Goal: Task Accomplishment & Management: Use online tool/utility

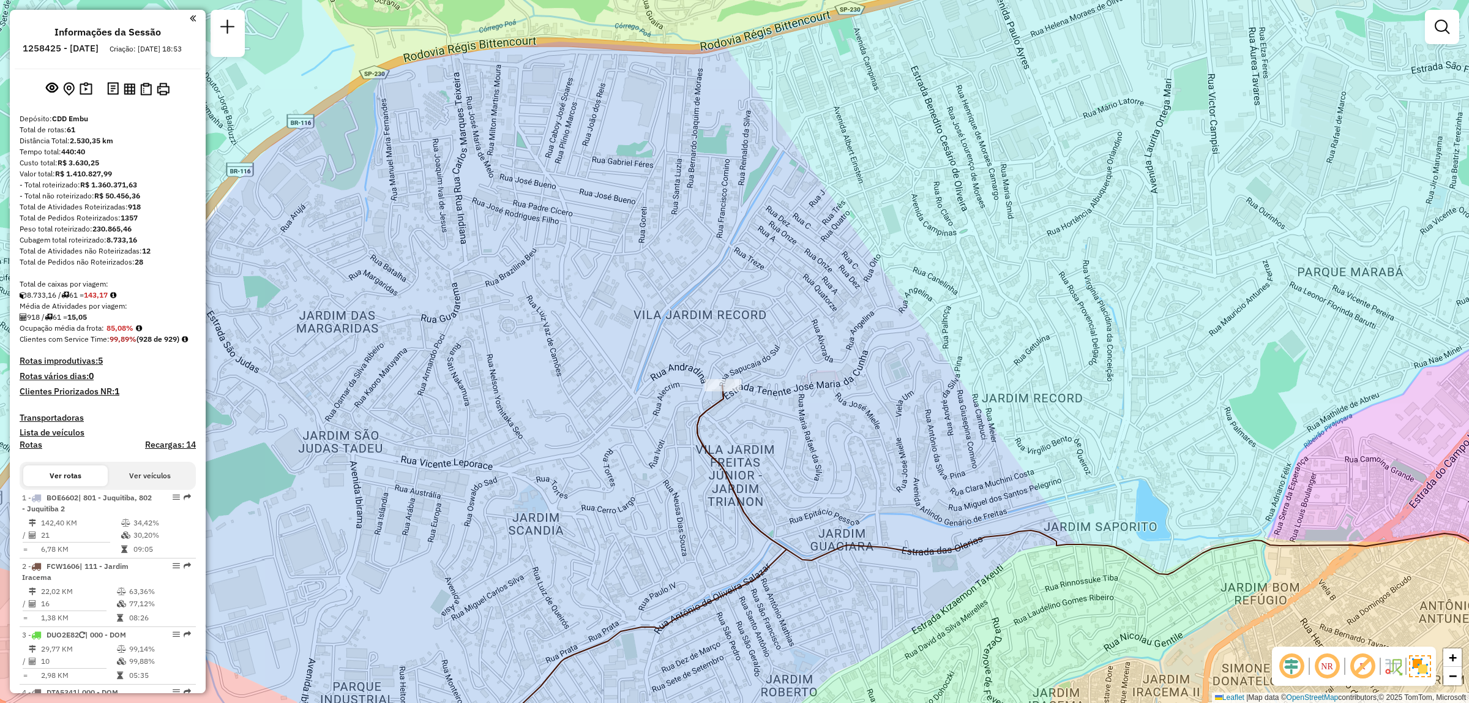
scroll to position [559, 0]
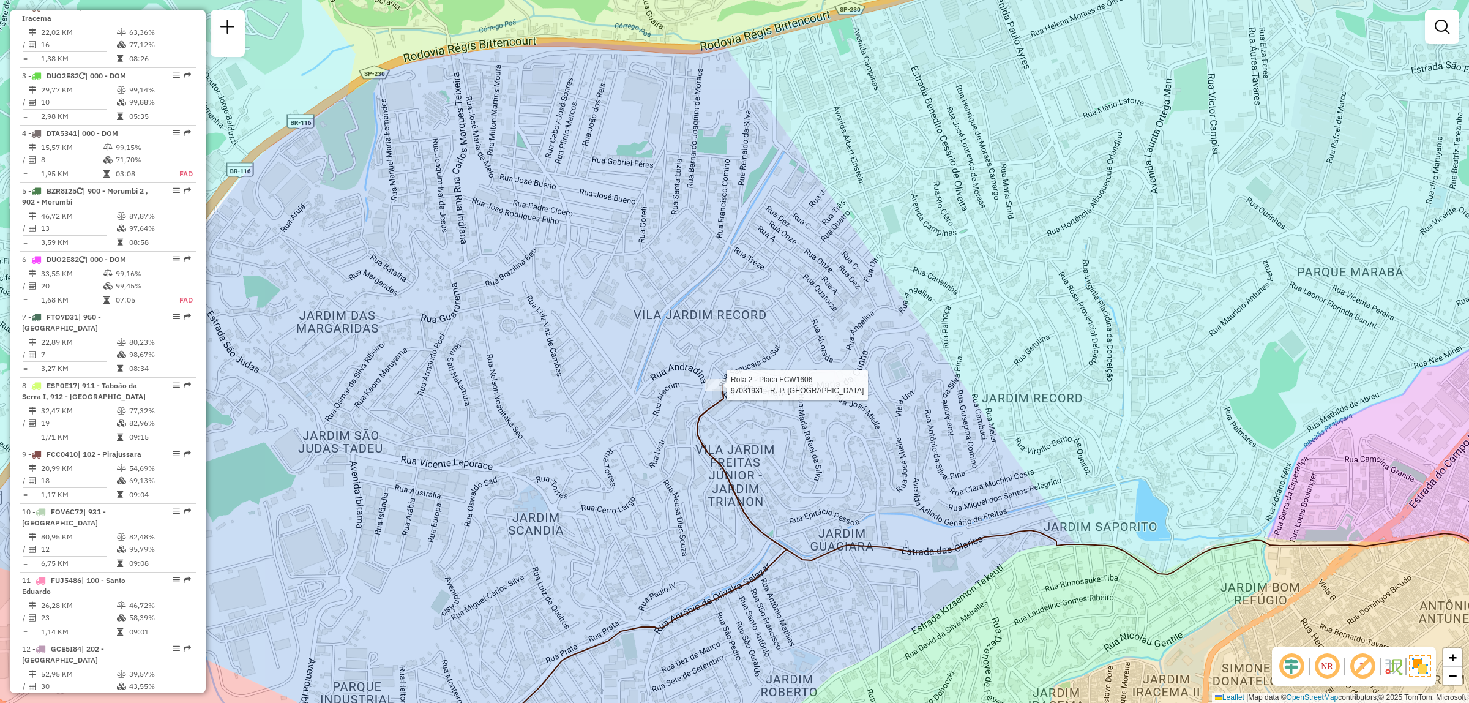
select select "**********"
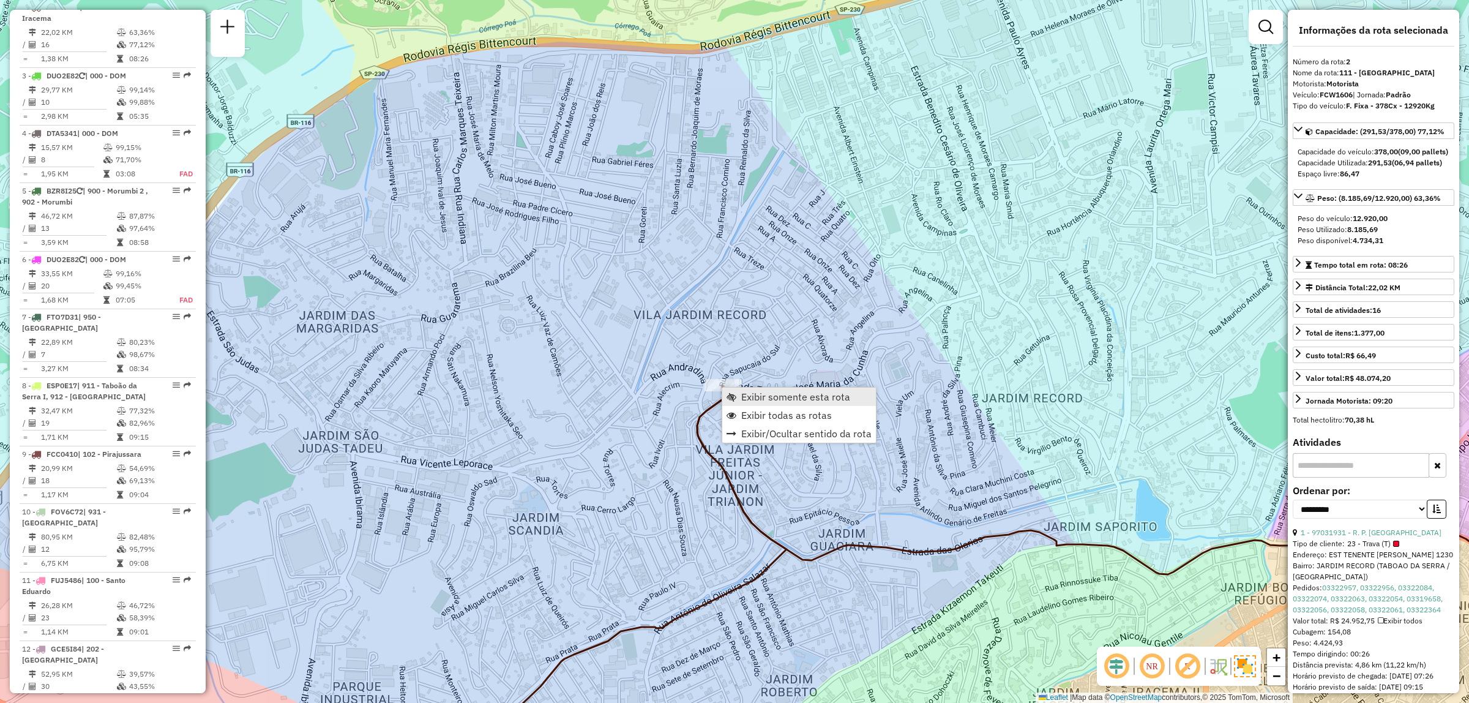
click at [821, 395] on span "Exibir somente esta rota" at bounding box center [795, 397] width 109 height 10
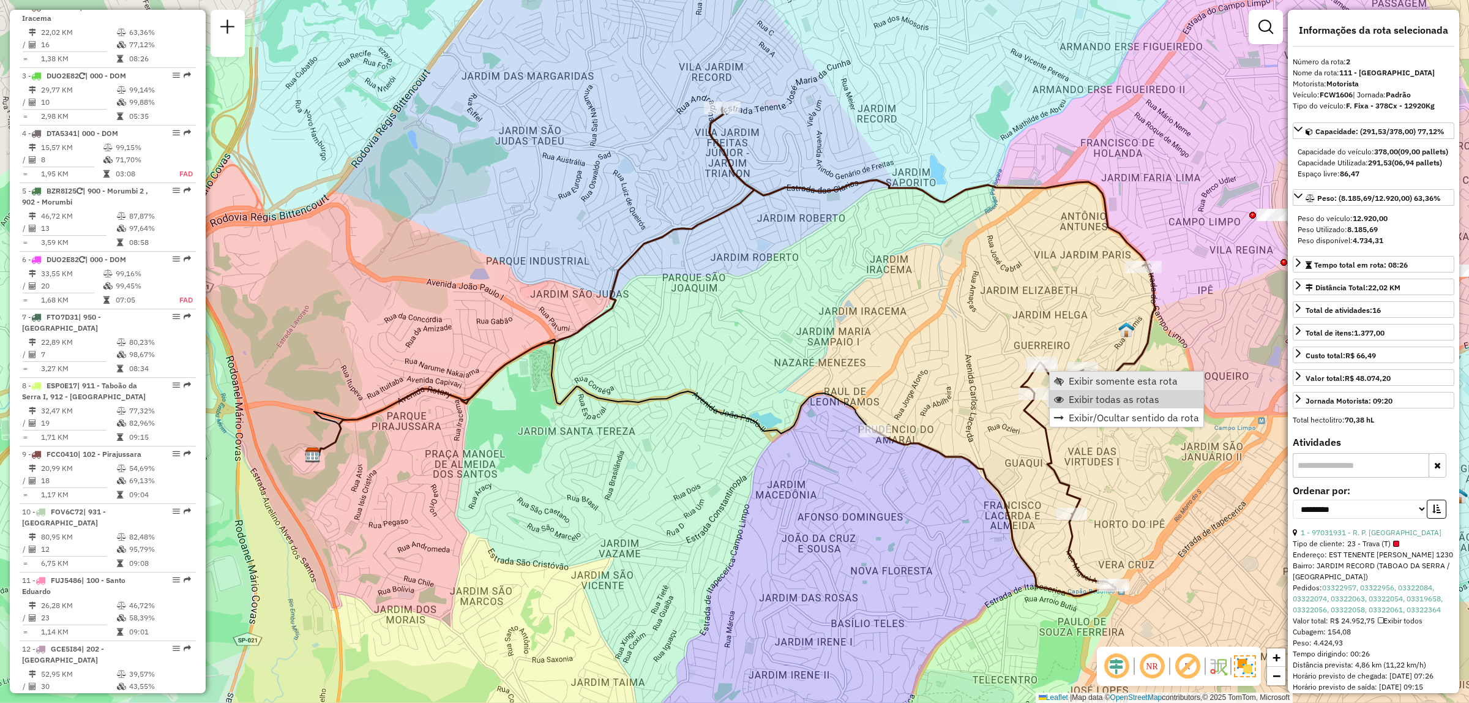
click at [1117, 398] on span "Exibir todas as rotas" at bounding box center [1114, 399] width 91 height 10
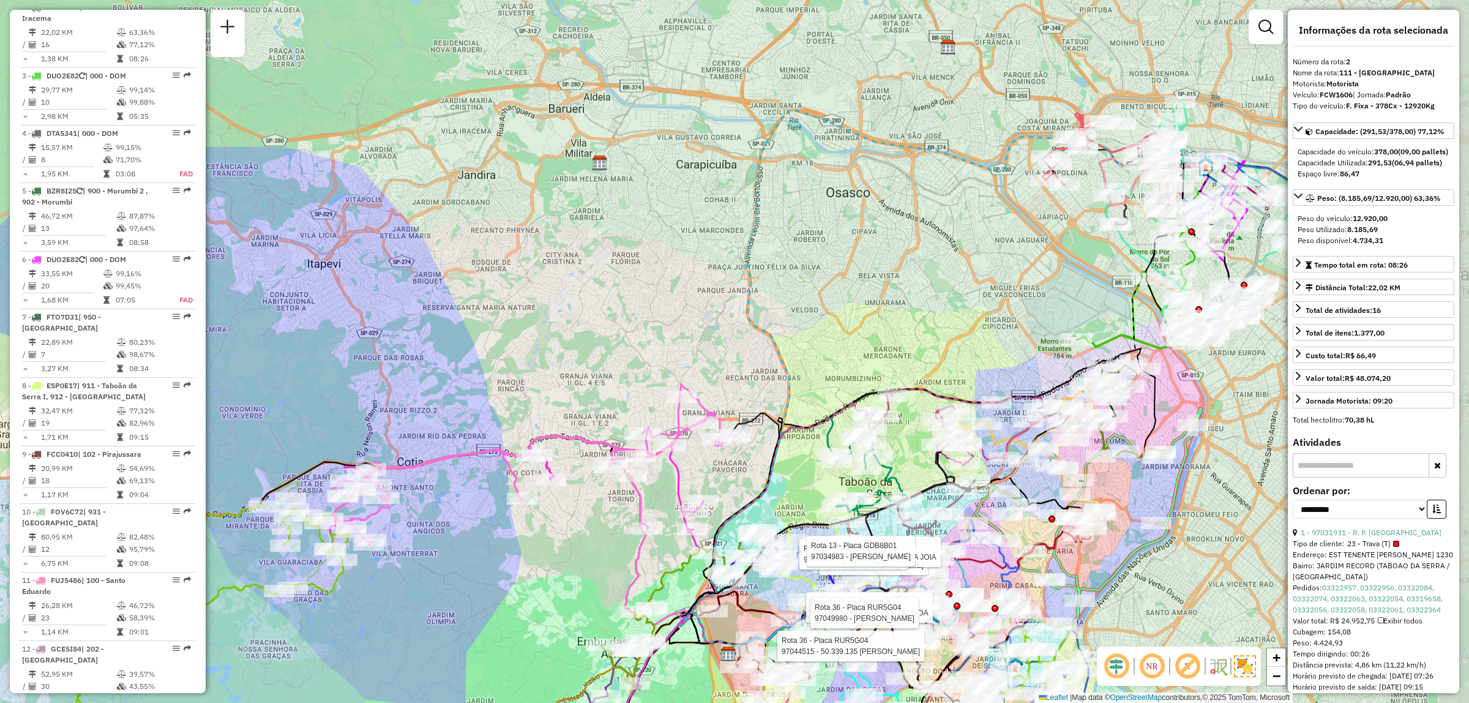
drag, startPoint x: 1054, startPoint y: 448, endPoint x: 1020, endPoint y: 442, distance: 34.7
click at [1020, 442] on icon at bounding box center [1032, 420] width 165 height 95
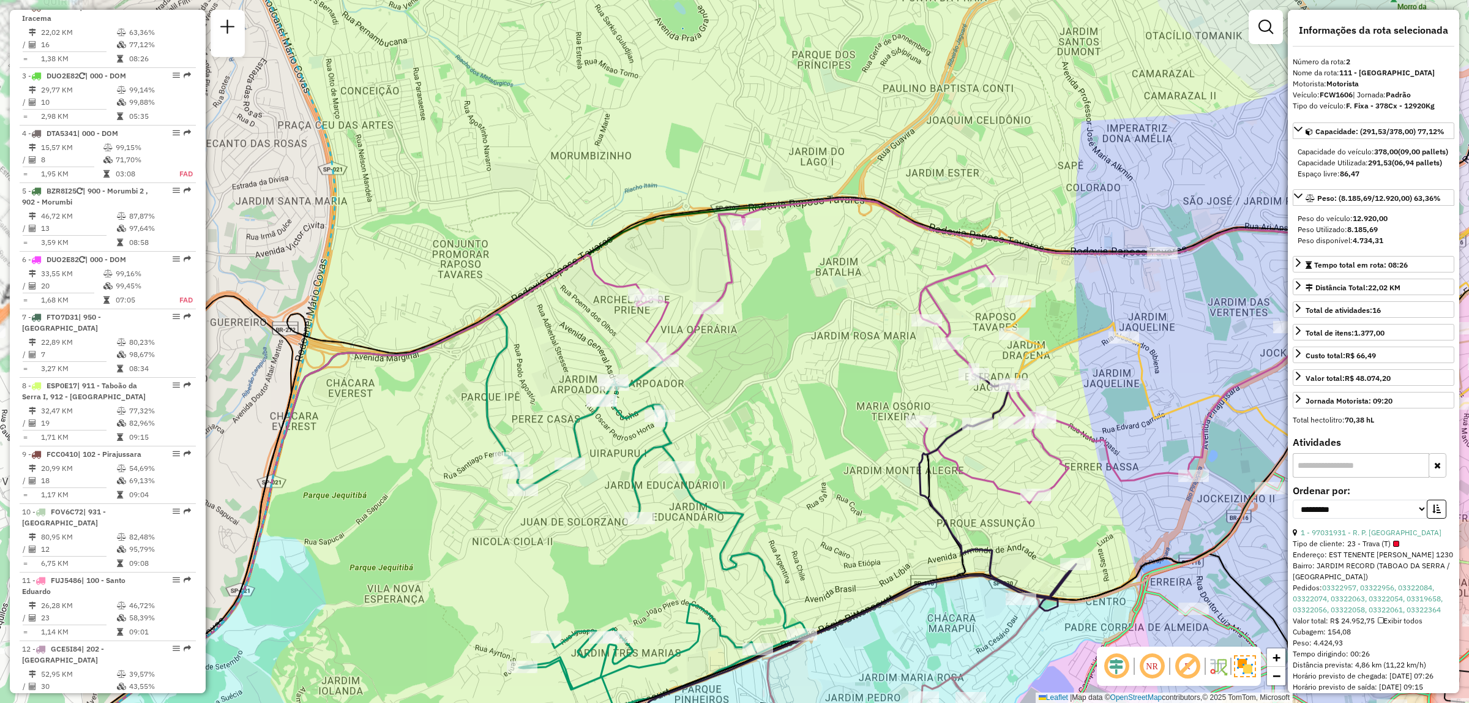
drag, startPoint x: 674, startPoint y: 312, endPoint x: 904, endPoint y: 280, distance: 231.8
click at [904, 280] on div "Rota 2 - Placa FCW1606 97042617 - LIGEIRINHO C BEBIDA Rota 36 - Placa RUR5G04 9…" at bounding box center [734, 351] width 1469 height 703
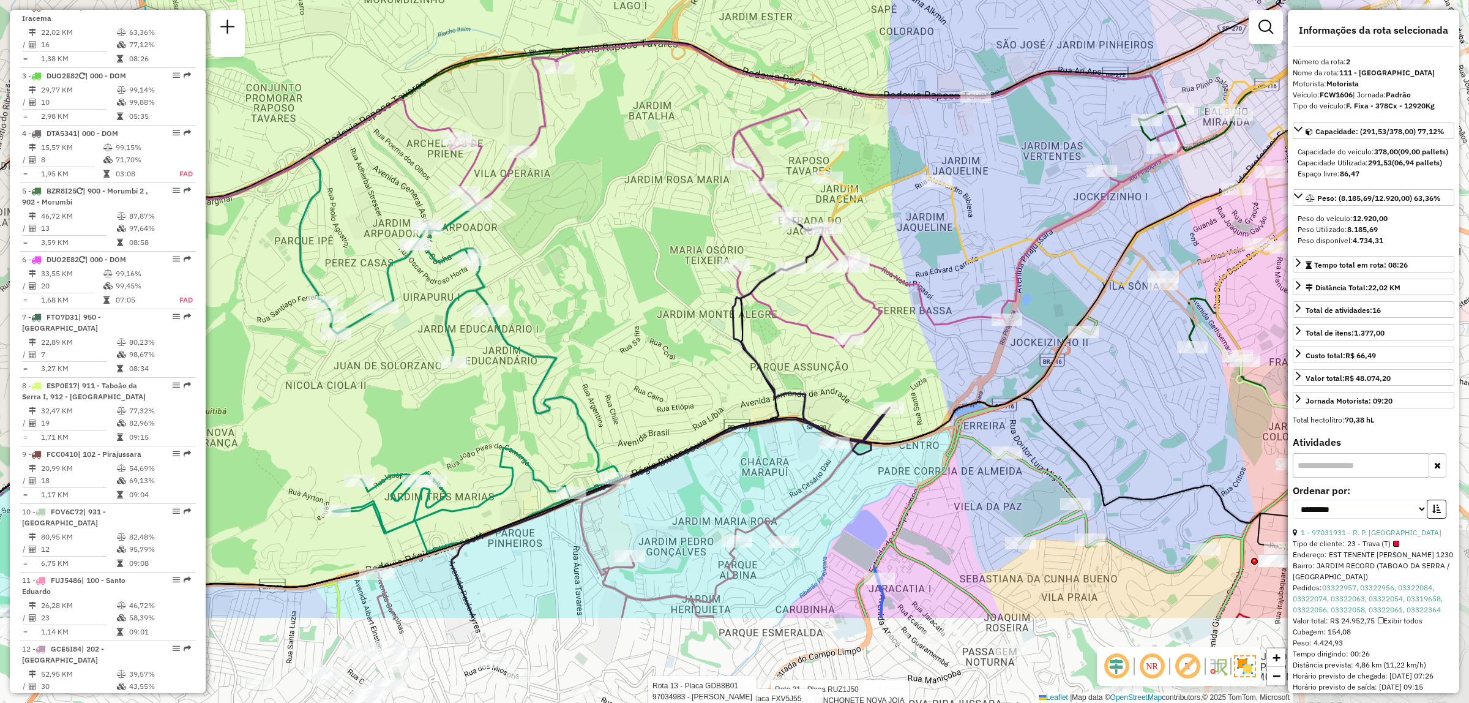
drag, startPoint x: 913, startPoint y: 379, endPoint x: 805, endPoint y: 303, distance: 132.6
click at [805, 303] on div "Rota 2 - Placa FCW1606 97042617 - LIGEIRINHO C BEBIDA Rota 36 - Placa RUR5G04 9…" at bounding box center [734, 351] width 1469 height 703
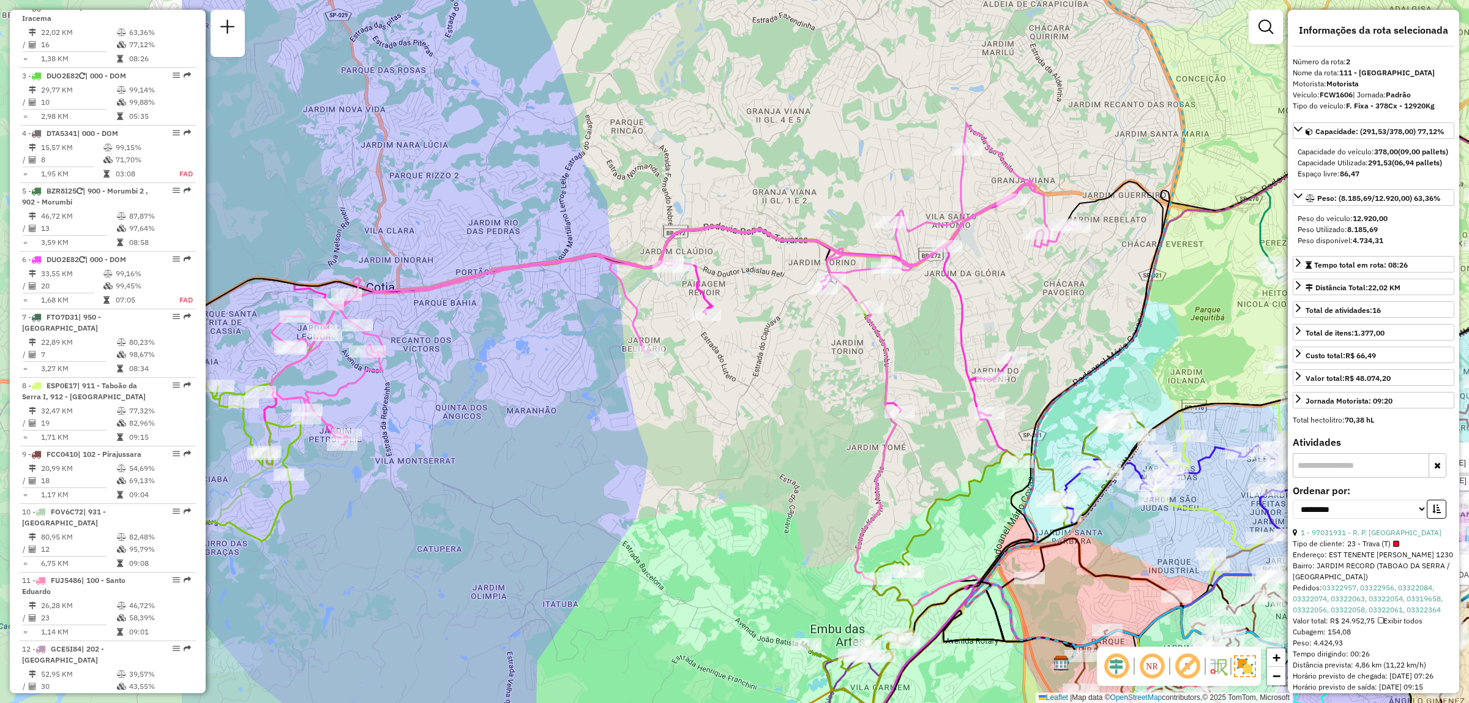
drag, startPoint x: 790, startPoint y: 307, endPoint x: 1136, endPoint y: 321, distance: 346.7
click at [1133, 326] on div "Rota 2 - Placa FCW1606 97042617 - LIGEIRINHO C BEBIDA Rota 36 - Placa RUR5G04 9…" at bounding box center [734, 351] width 1469 height 703
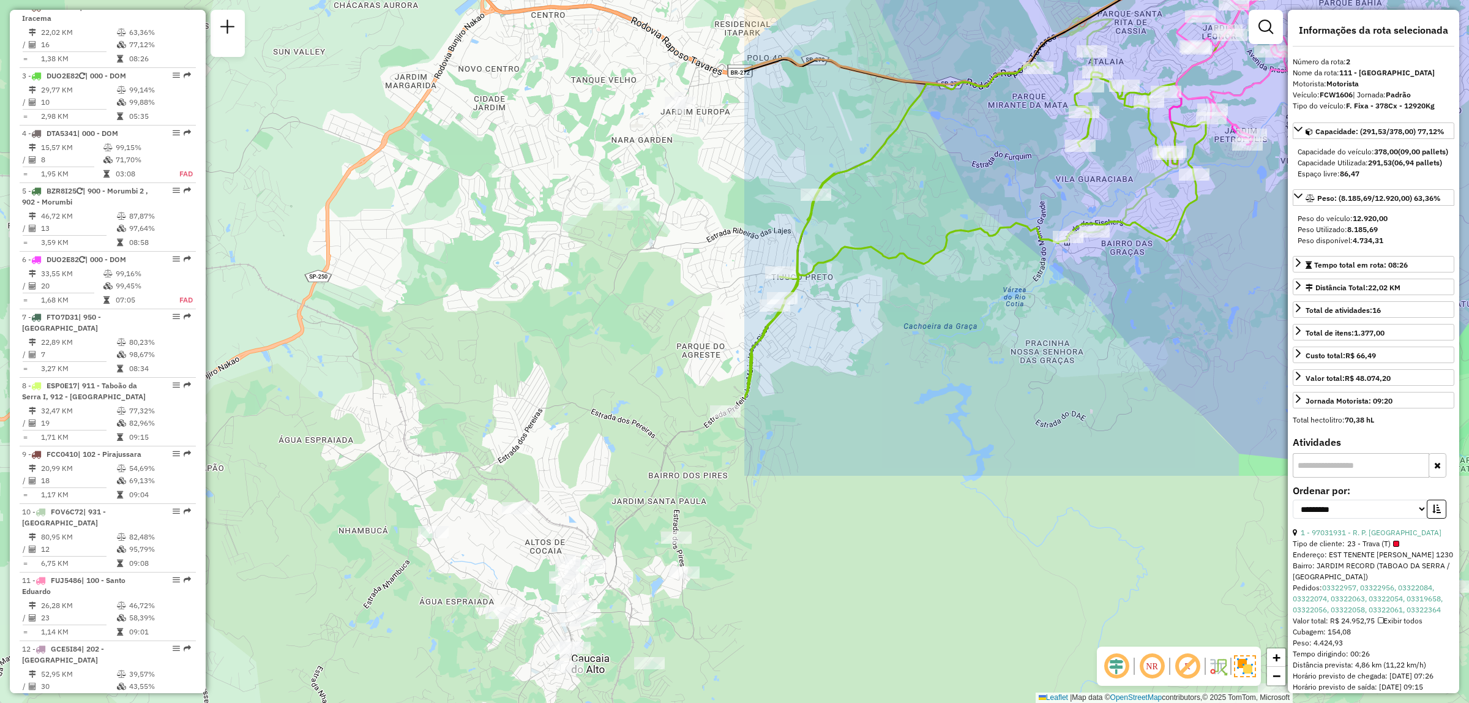
drag, startPoint x: 420, startPoint y: 494, endPoint x: 1132, endPoint y: 393, distance: 719.5
click at [1311, 196] on hb-router-mapa "Informações da Sessão 1258425 - [DATE] Criação: [DATE] 18:53 Depósito: CDD Embu…" at bounding box center [734, 351] width 1469 height 703
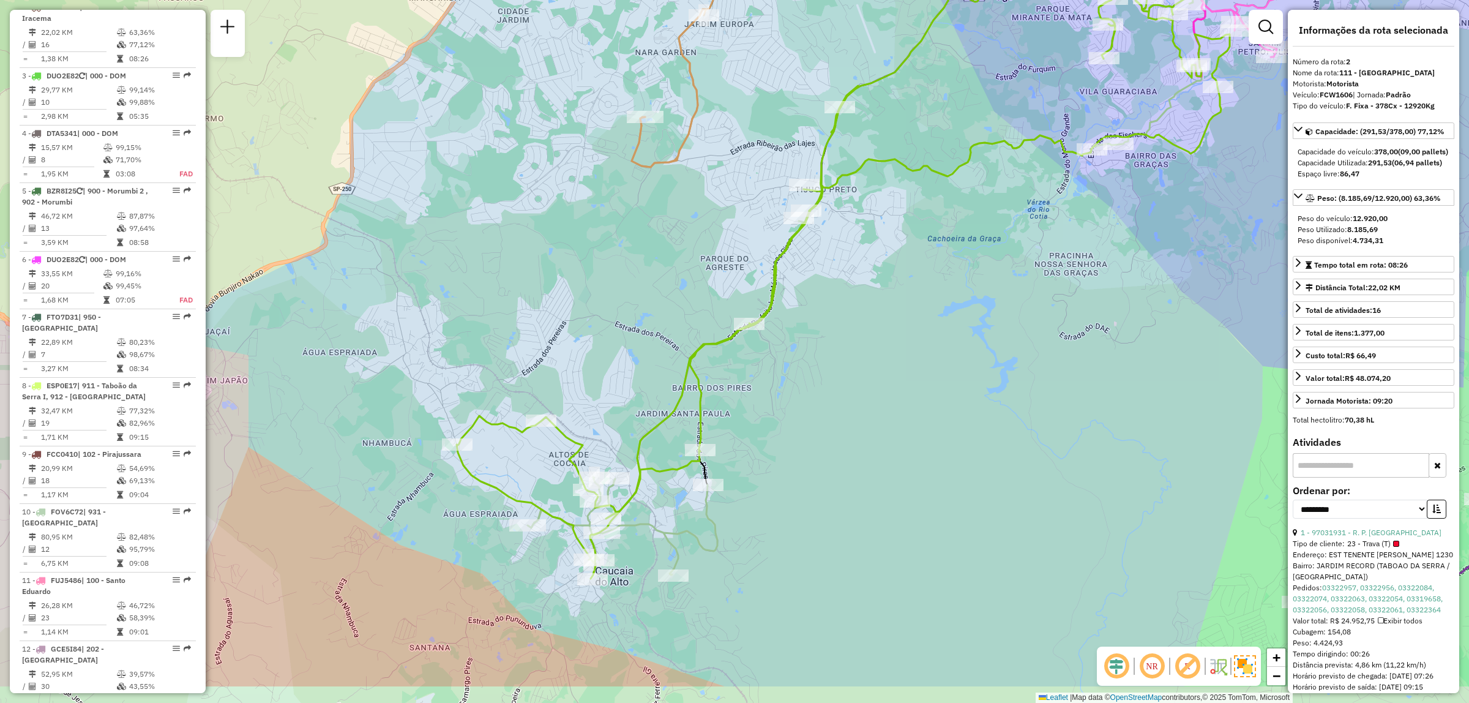
drag, startPoint x: 595, startPoint y: 309, endPoint x: 619, endPoint y: 222, distance: 90.6
click at [619, 222] on div "Rota 2 - Placa FCW1606 97042617 - LIGEIRINHO C BEBIDA Rota 36 - Placa RUR5G04 9…" at bounding box center [734, 351] width 1469 height 703
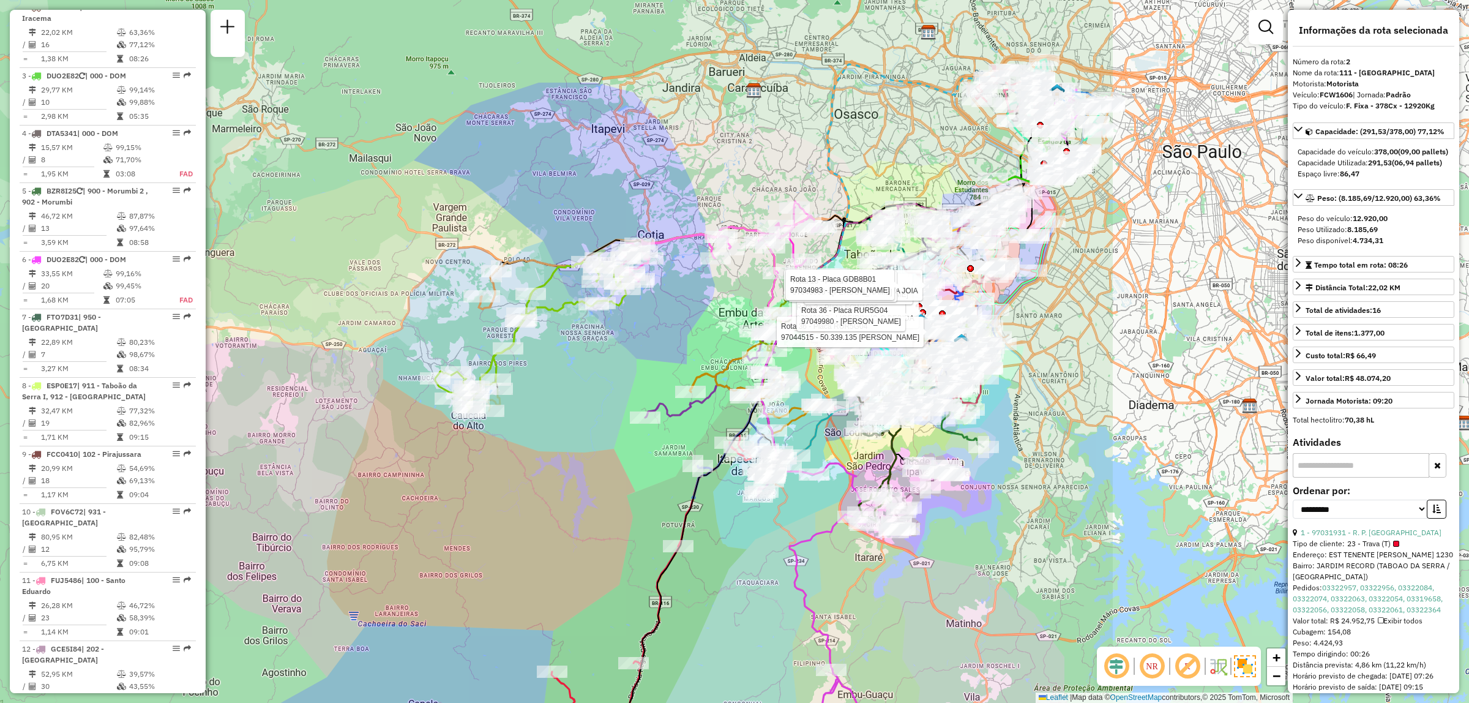
drag, startPoint x: 1103, startPoint y: 361, endPoint x: 601, endPoint y: 354, distance: 502.5
click at [600, 343] on div "Rota 2 - Placa FCW1606 97042617 - LIGEIRINHO C BEBIDA Rota 36 - Placa RUR5G04 9…" at bounding box center [734, 351] width 1469 height 703
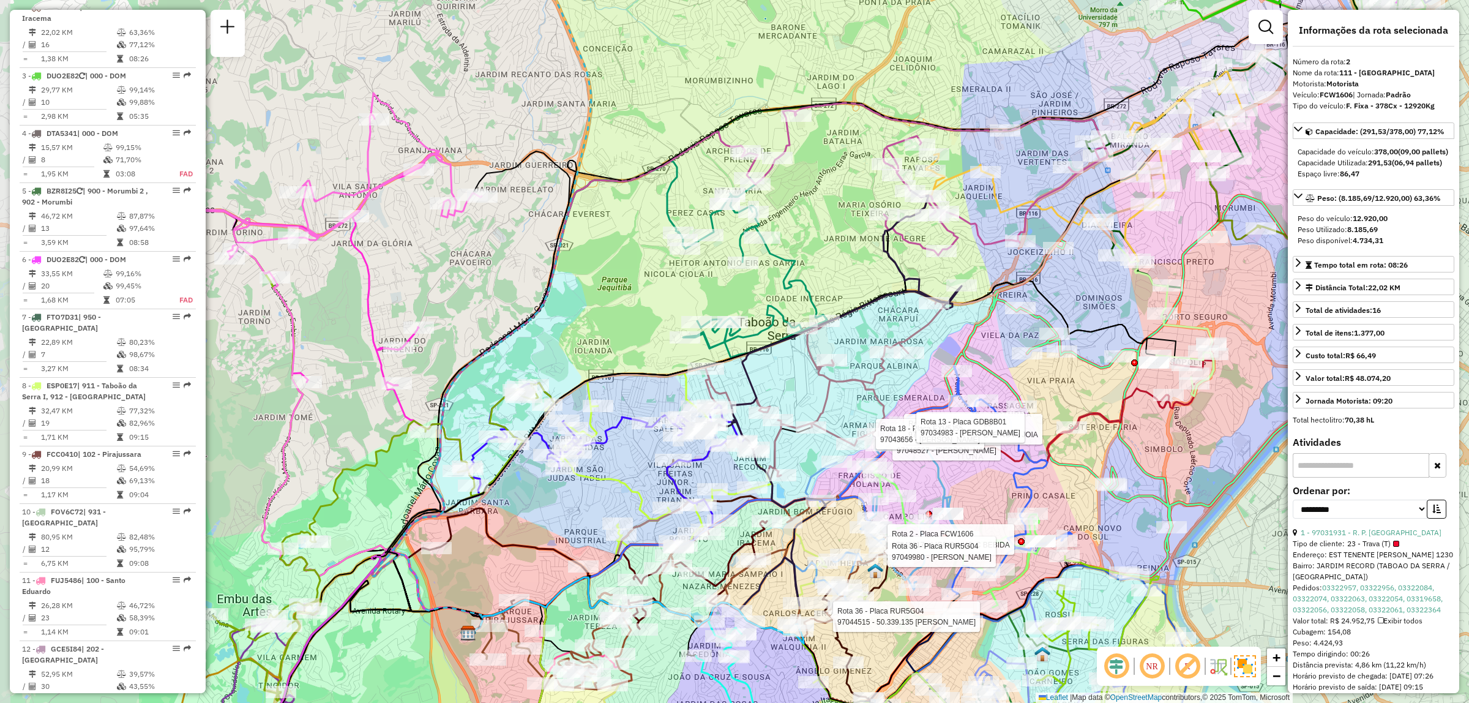
drag, startPoint x: 679, startPoint y: 178, endPoint x: 966, endPoint y: 208, distance: 288.0
click at [966, 208] on div "Rota 2 - Placa FCW1606 97042617 - LIGEIRINHO C BEBIDA Rota 36 - Placa RUR5G04 9…" at bounding box center [734, 351] width 1469 height 703
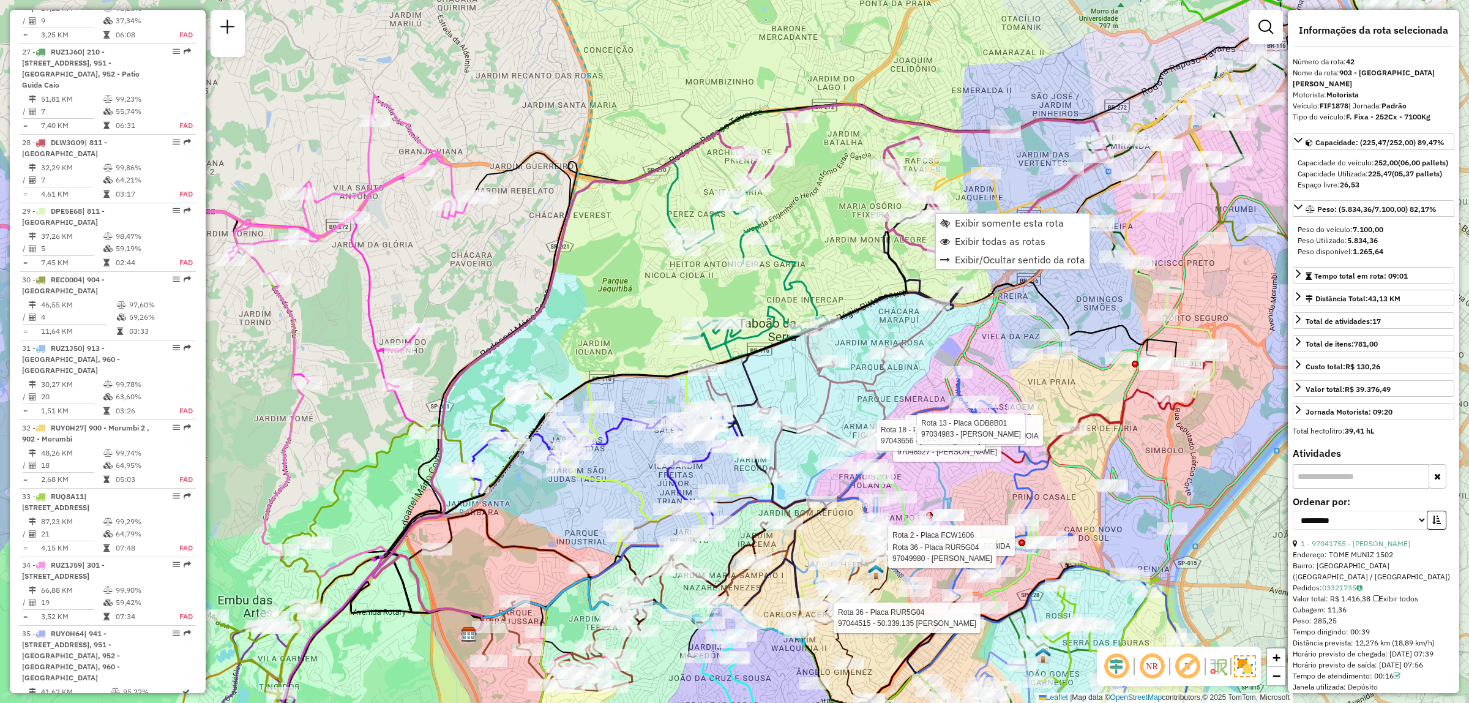
scroll to position [3413, 0]
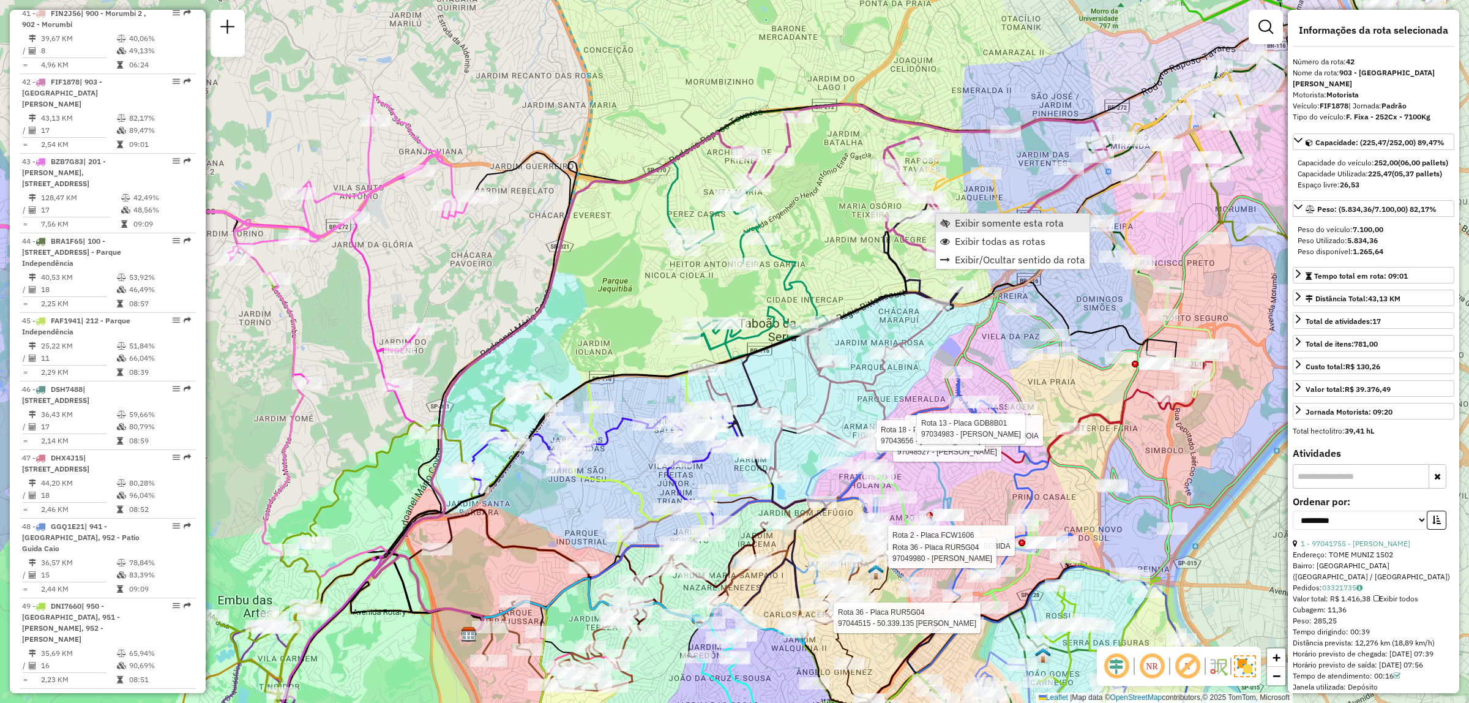
click at [1038, 220] on span "Exibir somente esta rota" at bounding box center [1009, 223] width 109 height 10
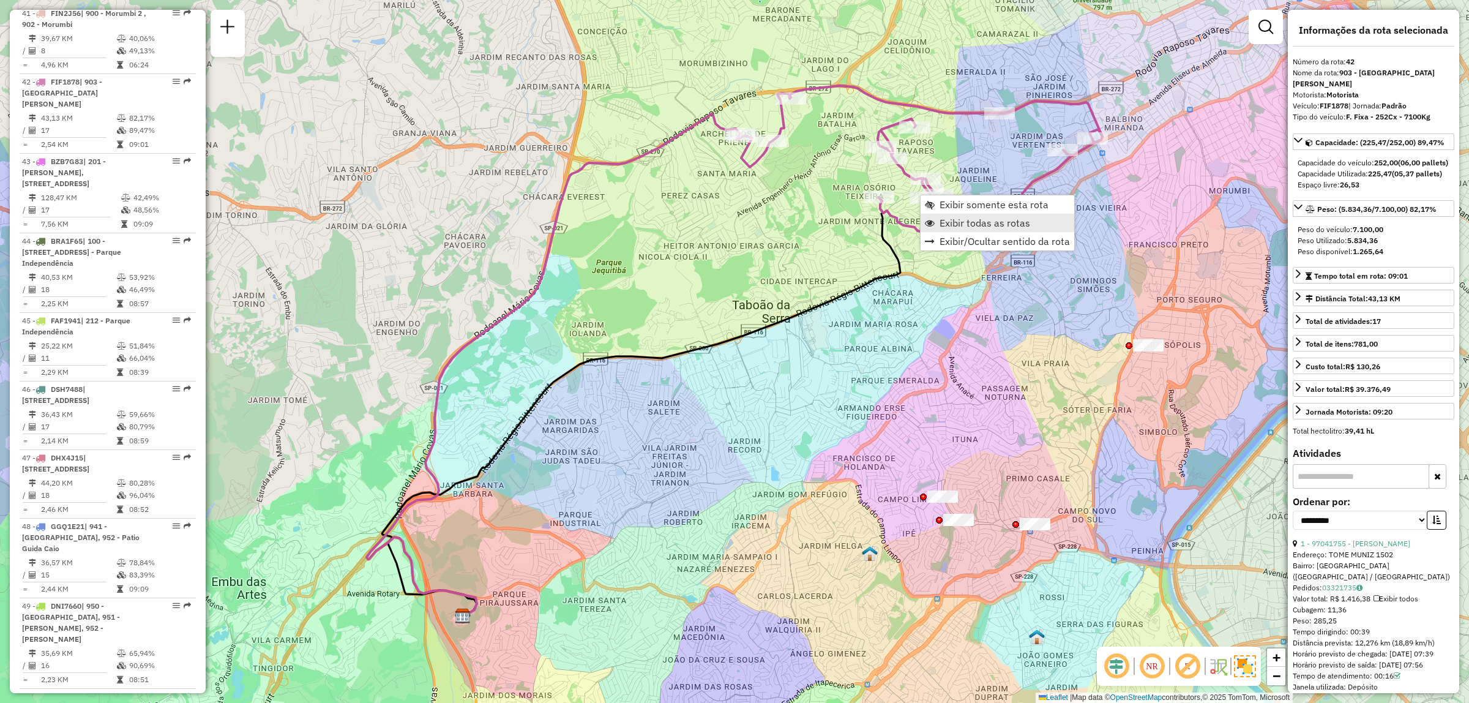
click at [988, 218] on span "Exibir todas as rotas" at bounding box center [984, 223] width 91 height 10
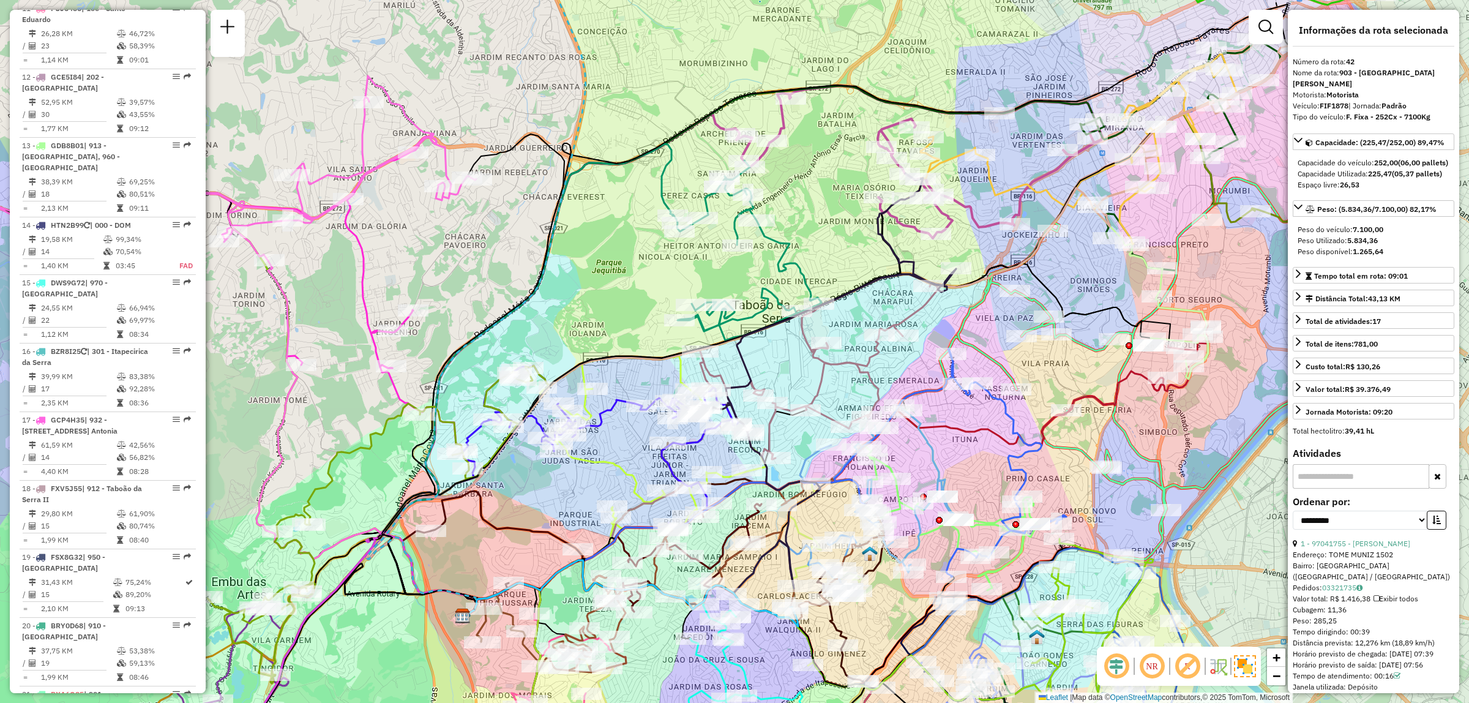
scroll to position [409, 0]
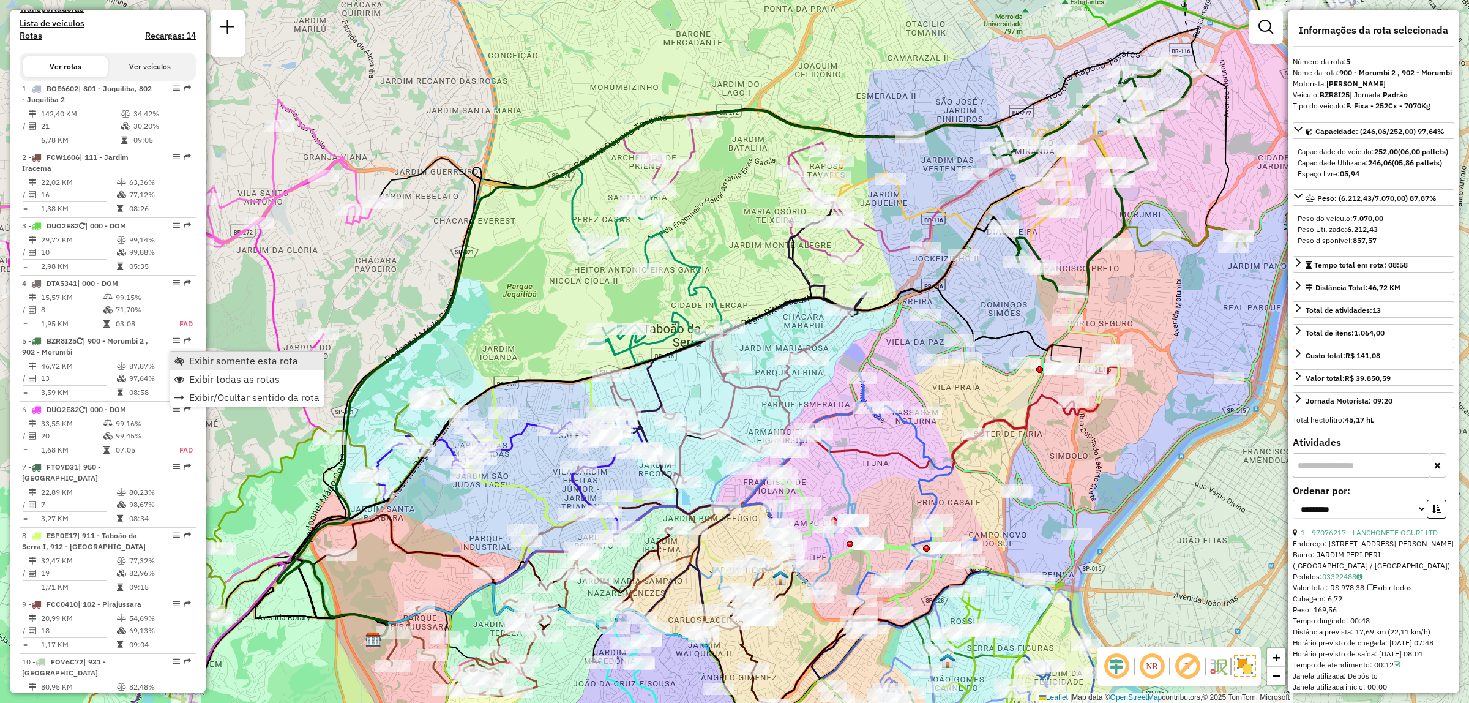
click at [190, 361] on span "Exibir somente esta rota" at bounding box center [243, 361] width 109 height 10
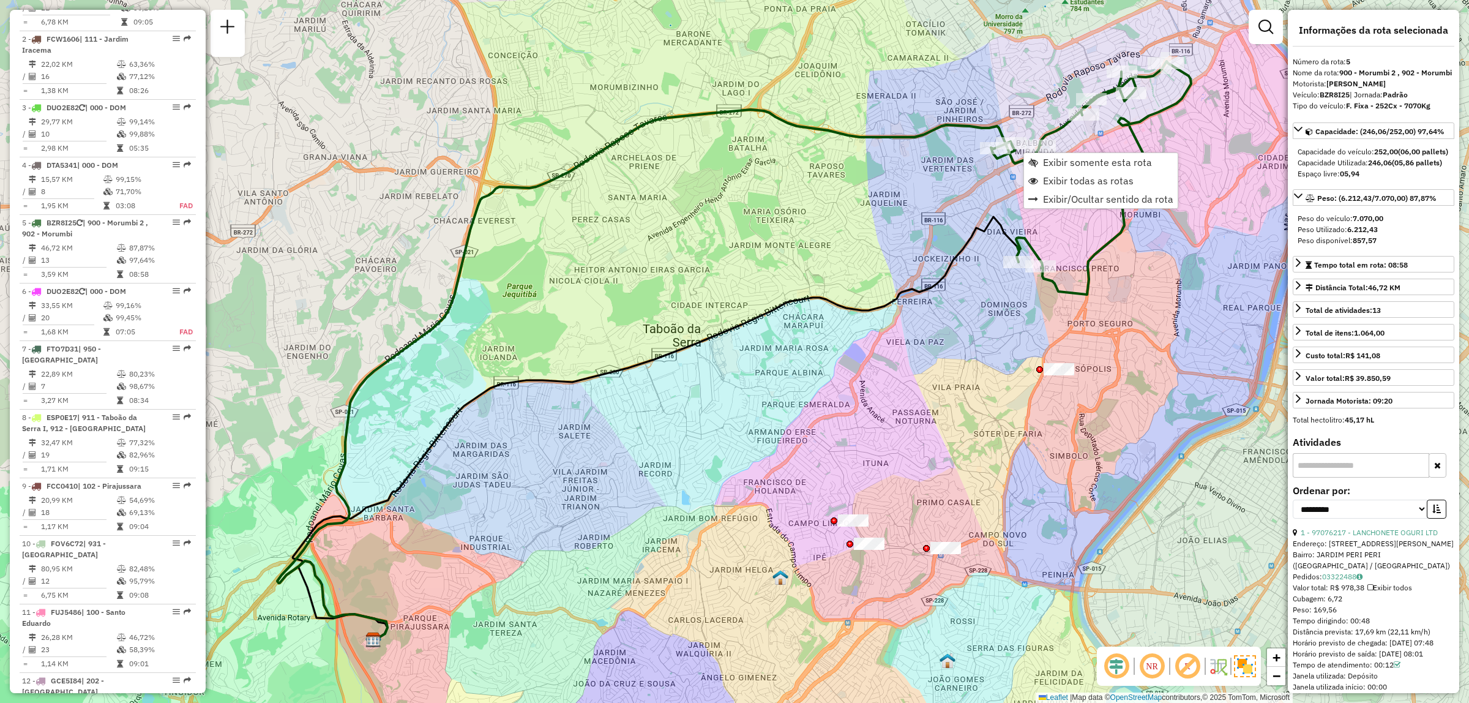
scroll to position [742, 0]
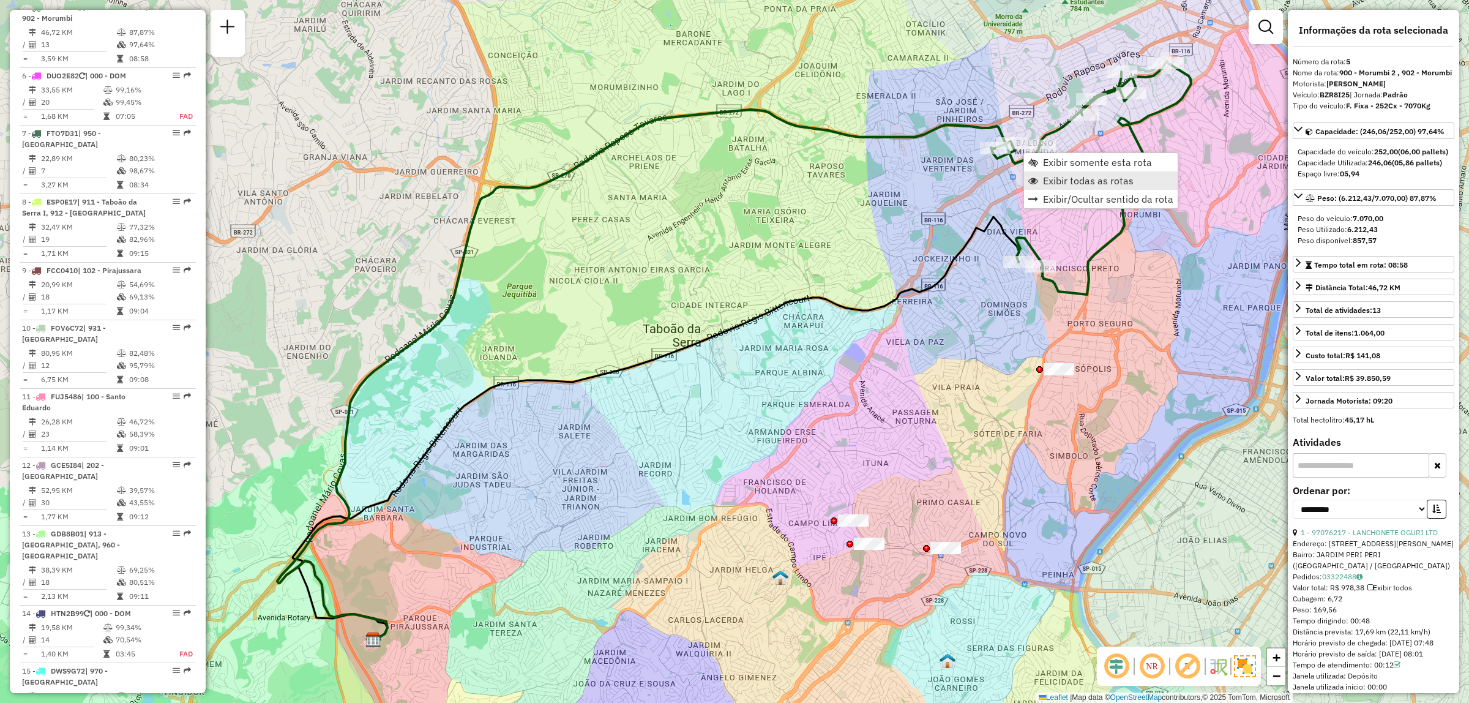
click at [1137, 176] on link "Exibir todas as rotas" at bounding box center [1101, 180] width 154 height 18
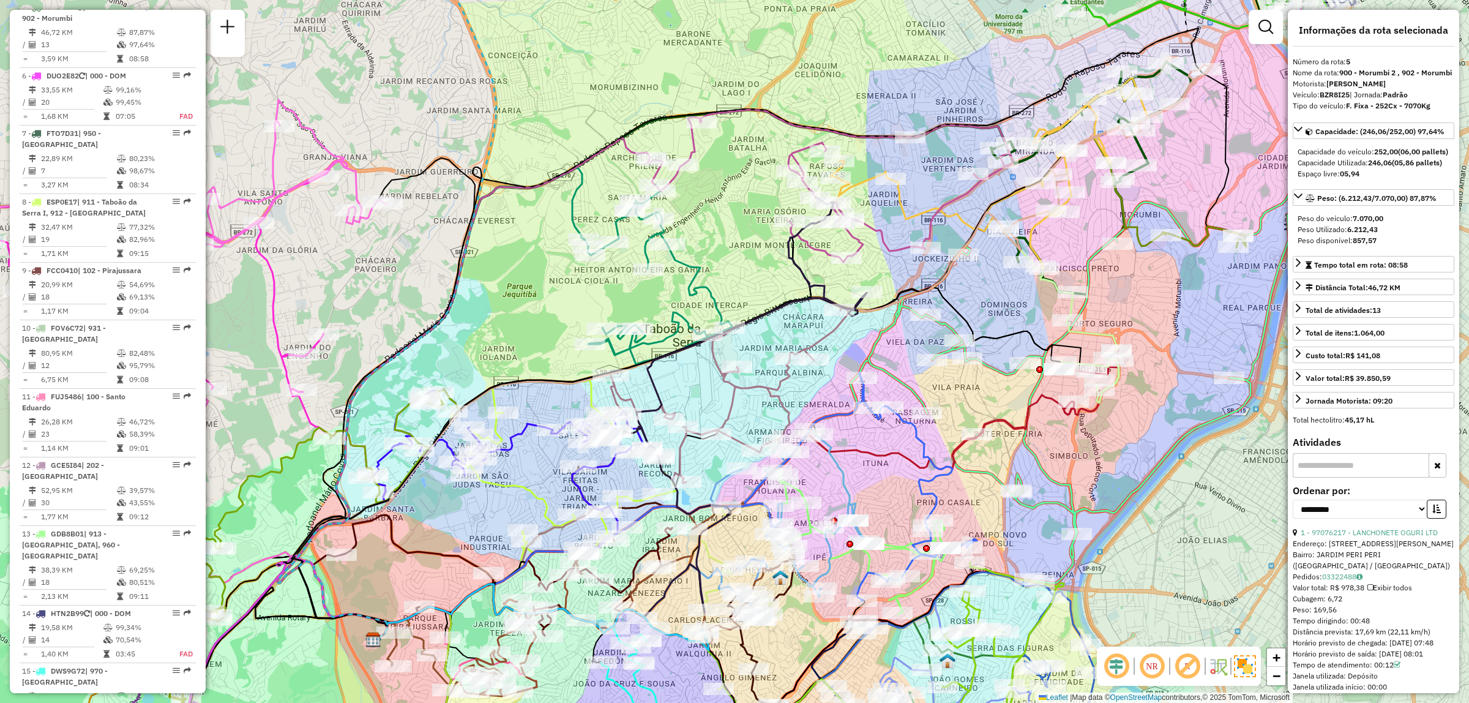
click at [1182, 671] on em at bounding box center [1187, 665] width 29 height 29
click at [1143, 668] on em at bounding box center [1151, 665] width 29 height 29
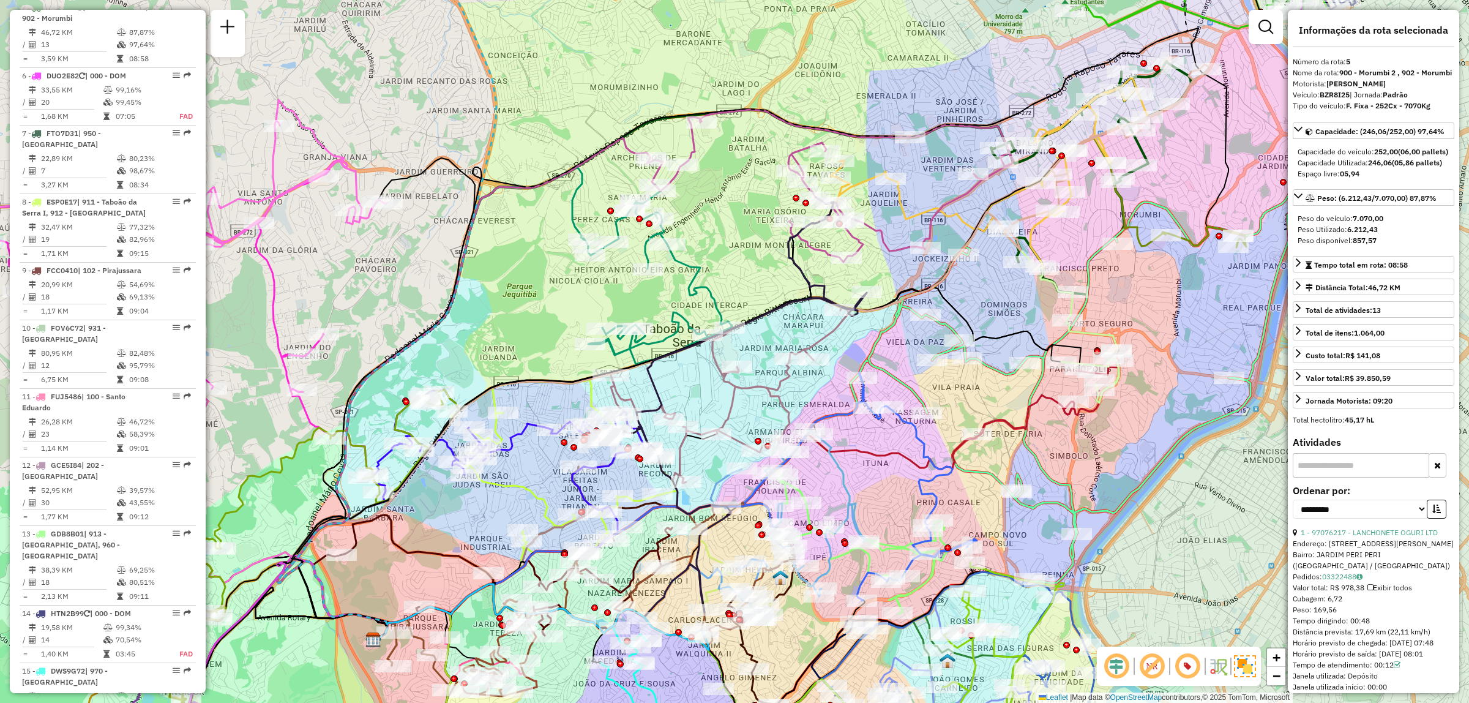
click at [1110, 668] on em at bounding box center [1116, 665] width 29 height 29
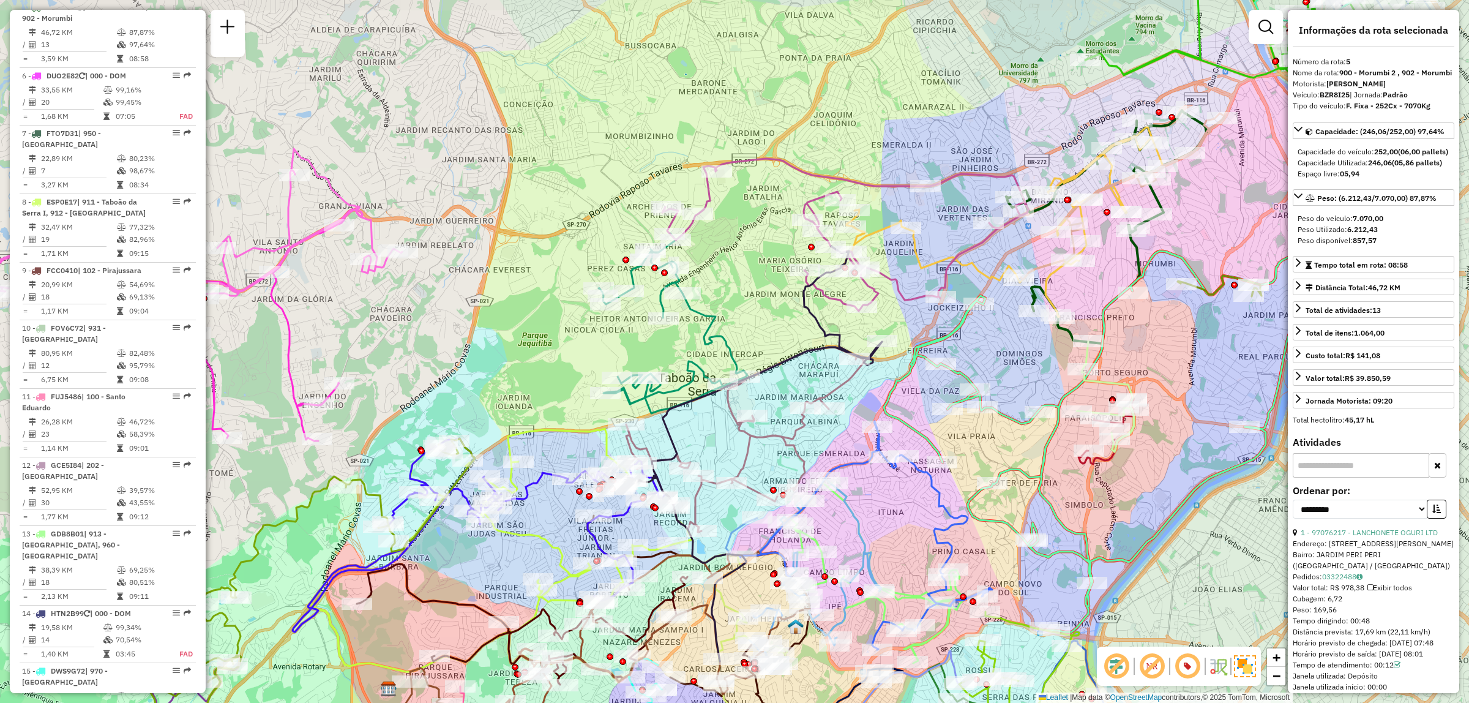
drag, startPoint x: 1002, startPoint y: 102, endPoint x: 1018, endPoint y: 151, distance: 51.3
click at [1018, 151] on div "Janela de atendimento Grade de atendimento Capacidade Transportadoras Veículos …" at bounding box center [734, 351] width 1469 height 703
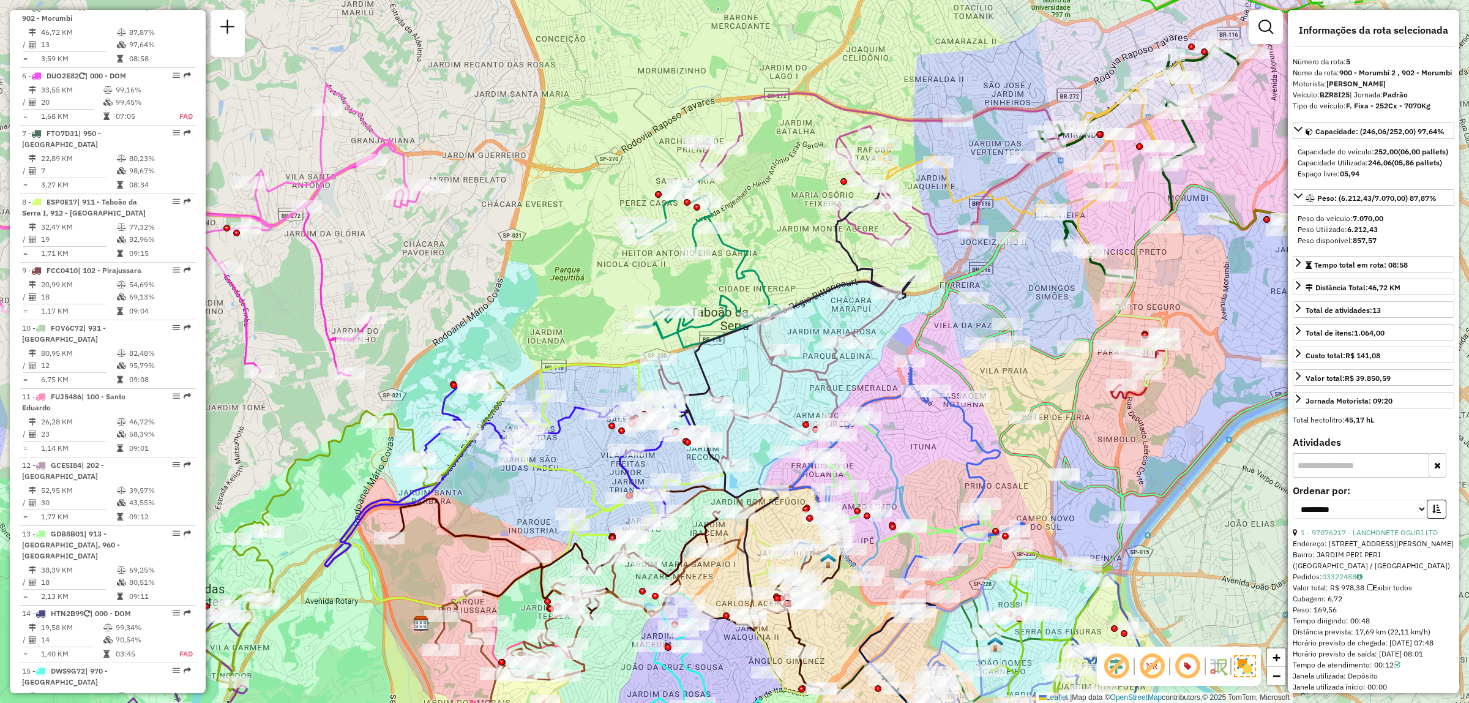
drag, startPoint x: 1020, startPoint y: 380, endPoint x: 1051, endPoint y: 315, distance: 72.3
click at [1051, 315] on div "Janela de atendimento Grade de atendimento Capacidade Transportadoras Veículos …" at bounding box center [734, 351] width 1469 height 703
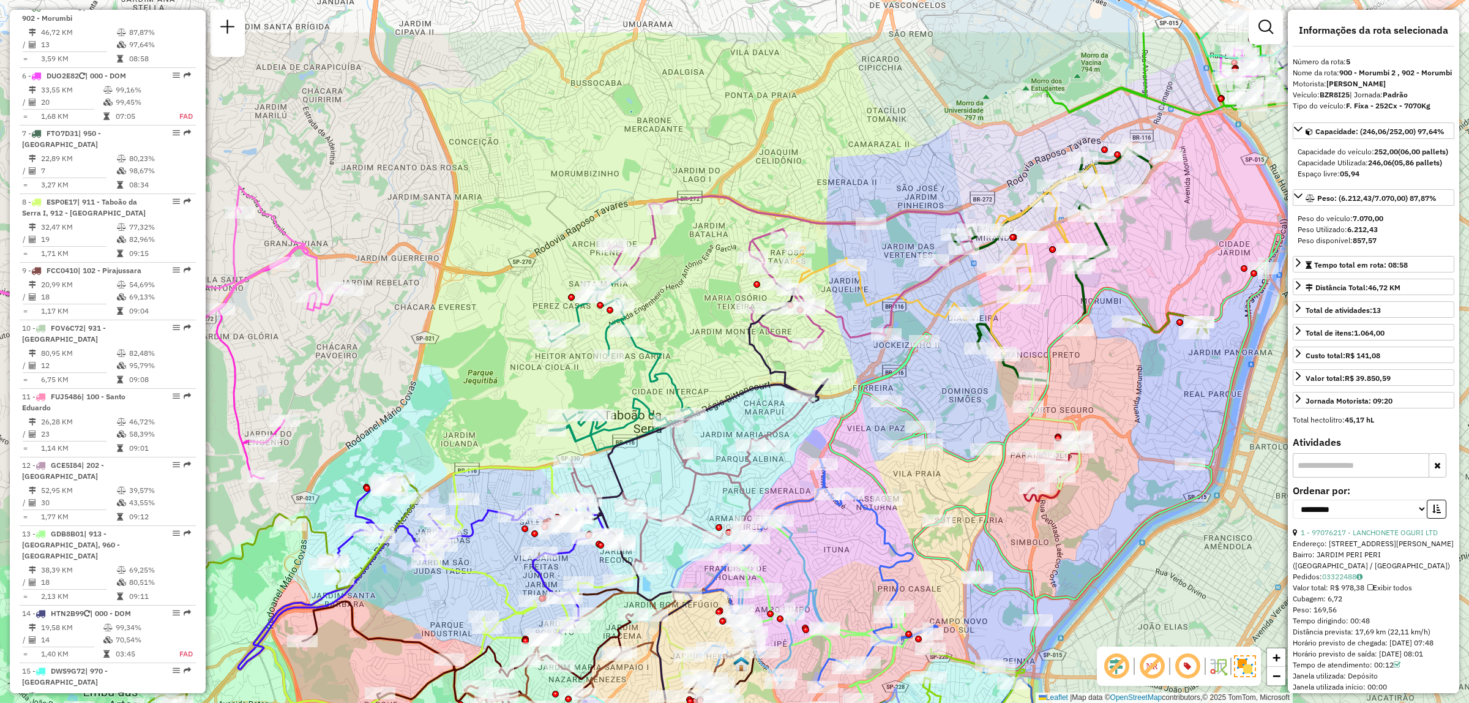
drag, startPoint x: 1225, startPoint y: 124, endPoint x: 1138, endPoint y: 227, distance: 135.1
click at [1138, 227] on div "Janela de atendimento Grade de atendimento Capacidade Transportadoras Veículos …" at bounding box center [734, 351] width 1469 height 703
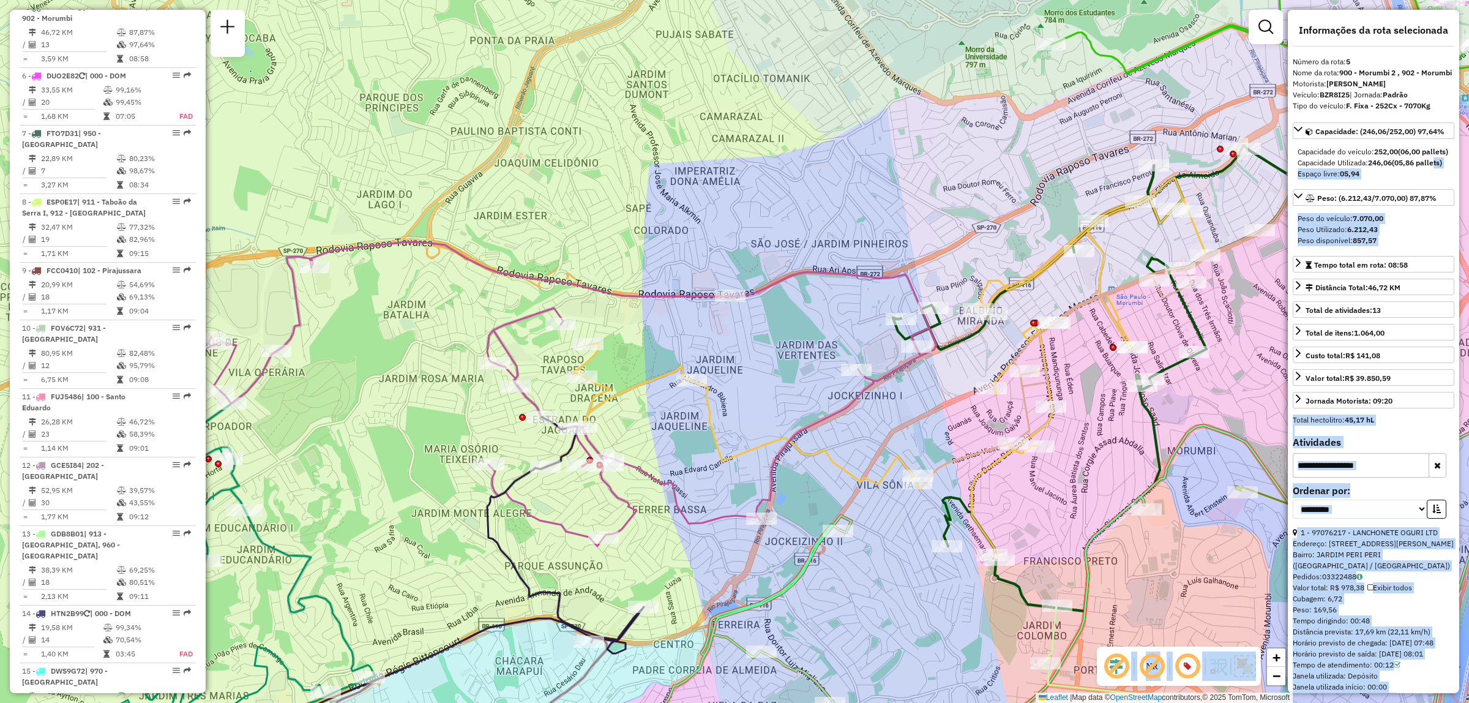
drag, startPoint x: 1310, startPoint y: 195, endPoint x: 1047, endPoint y: 170, distance: 264.3
click at [1045, 169] on hb-router-mapa "Informações da Sessão 1258425 - [DATE] Criação: [DATE] 18:53 Depósito: CDD Embu…" at bounding box center [734, 351] width 1469 height 703
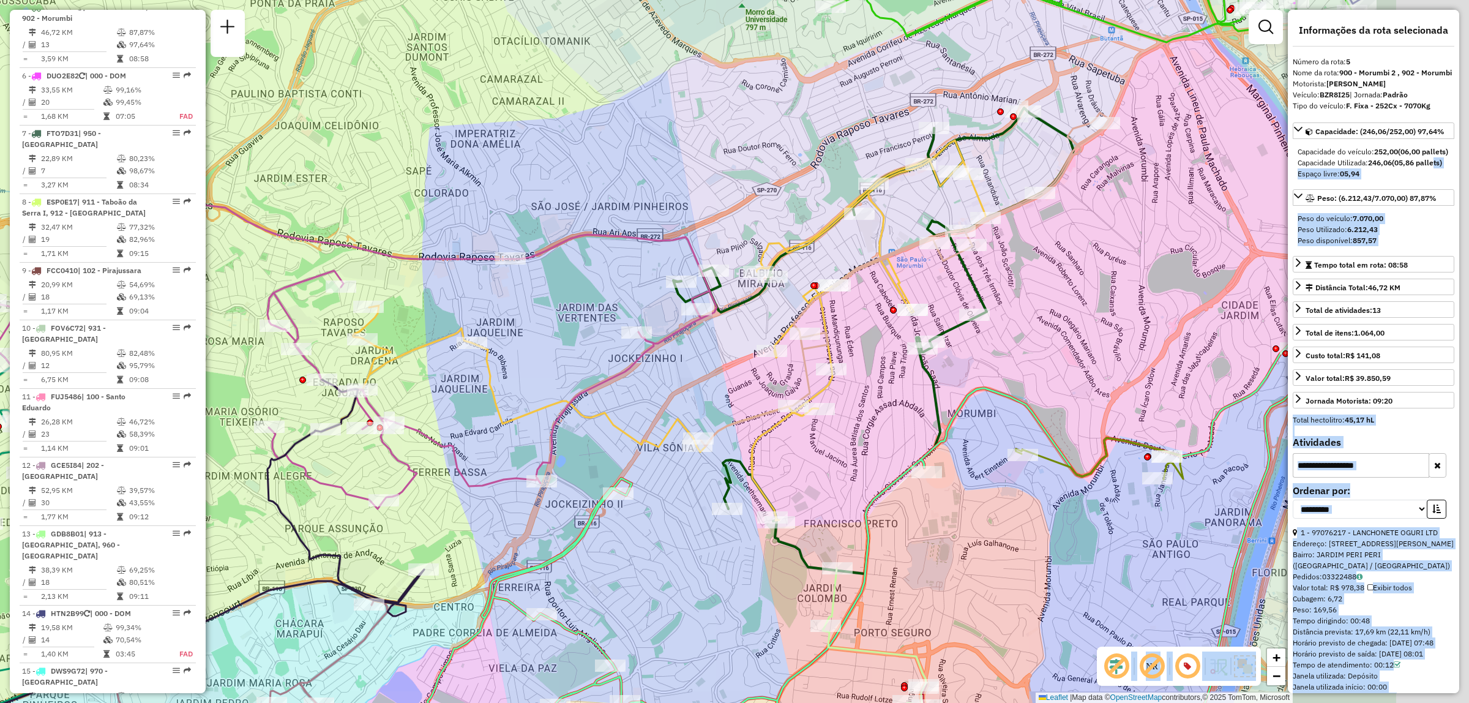
drag, startPoint x: 1146, startPoint y: 184, endPoint x: 928, endPoint y: 143, distance: 221.8
click at [928, 143] on icon at bounding box center [873, 341] width 400 height 466
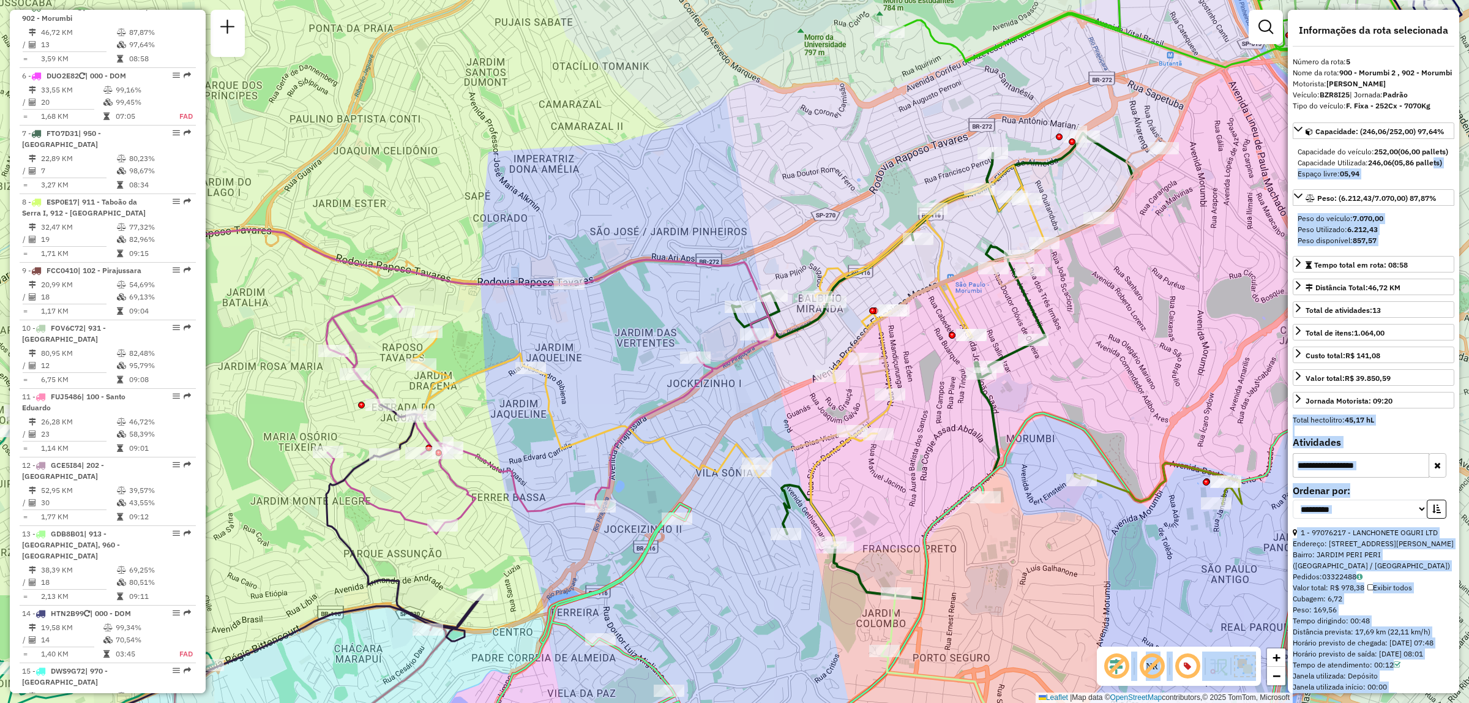
drag, startPoint x: 903, startPoint y: 375, endPoint x: 936, endPoint y: 386, distance: 34.8
click at [936, 386] on div "Janela de atendimento Grade de atendimento Capacidade Transportadoras Veículos …" at bounding box center [734, 351] width 1469 height 703
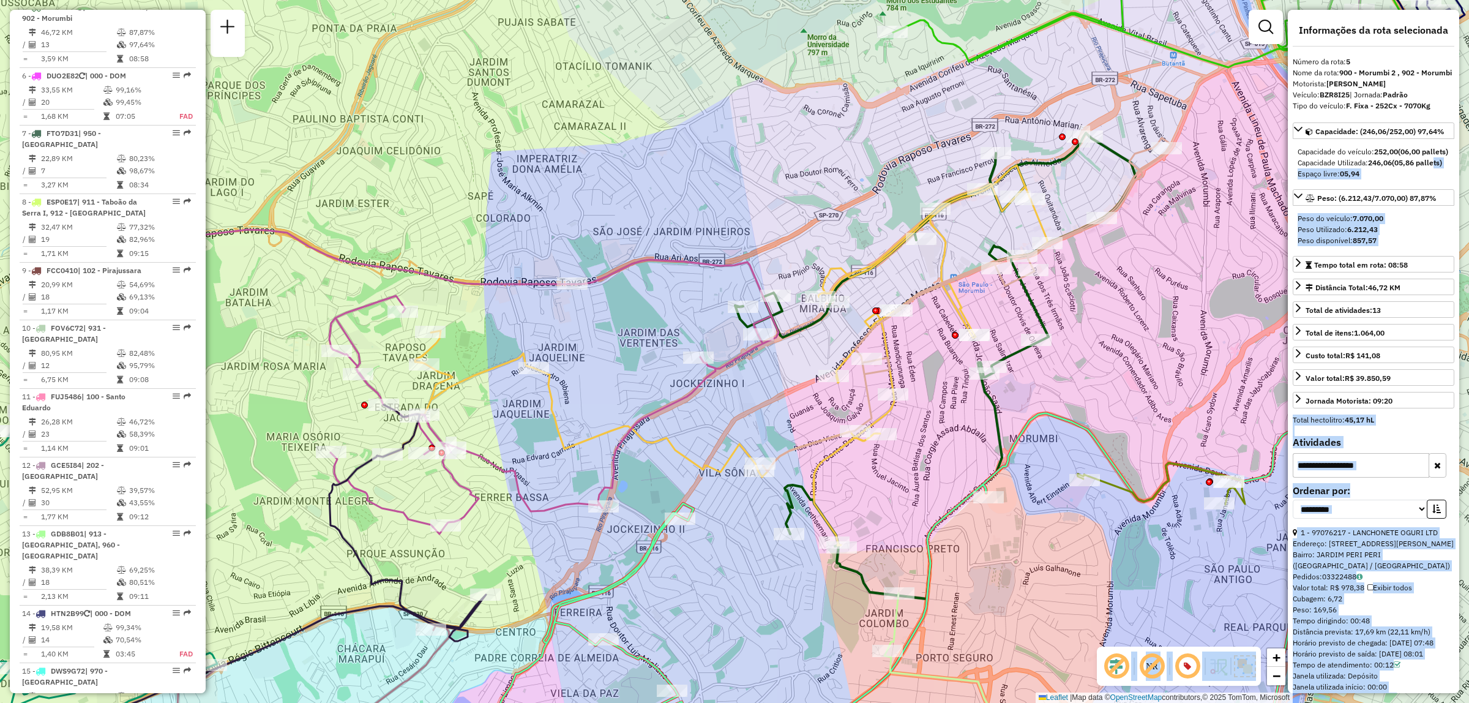
click at [933, 382] on div "Janela de atendimento Grade de atendimento Capacidade Transportadoras Veículos …" at bounding box center [734, 351] width 1469 height 703
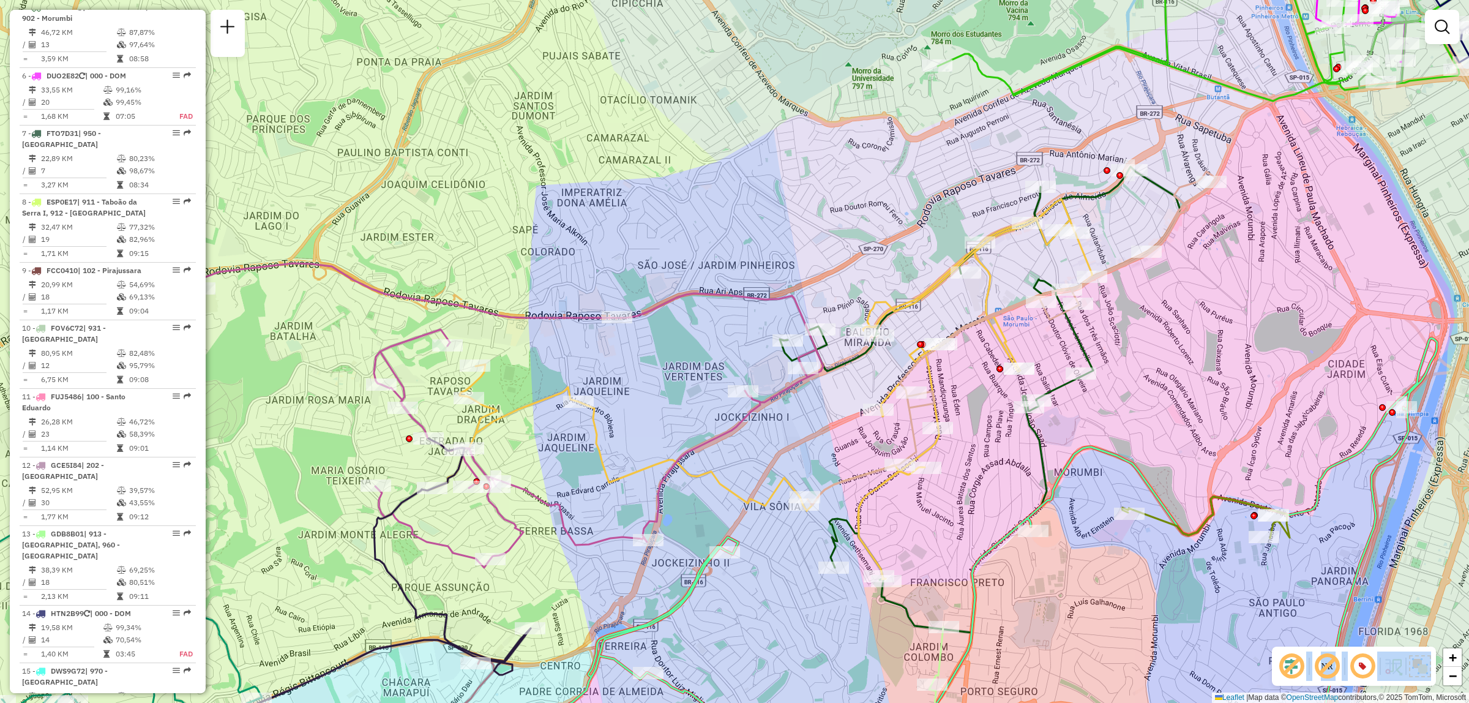
drag, startPoint x: 917, startPoint y: 150, endPoint x: 961, endPoint y: 184, distance: 55.9
click at [961, 184] on div "Janela de atendimento Grade de atendimento Capacidade Transportadoras Veículos …" at bounding box center [734, 351] width 1469 height 703
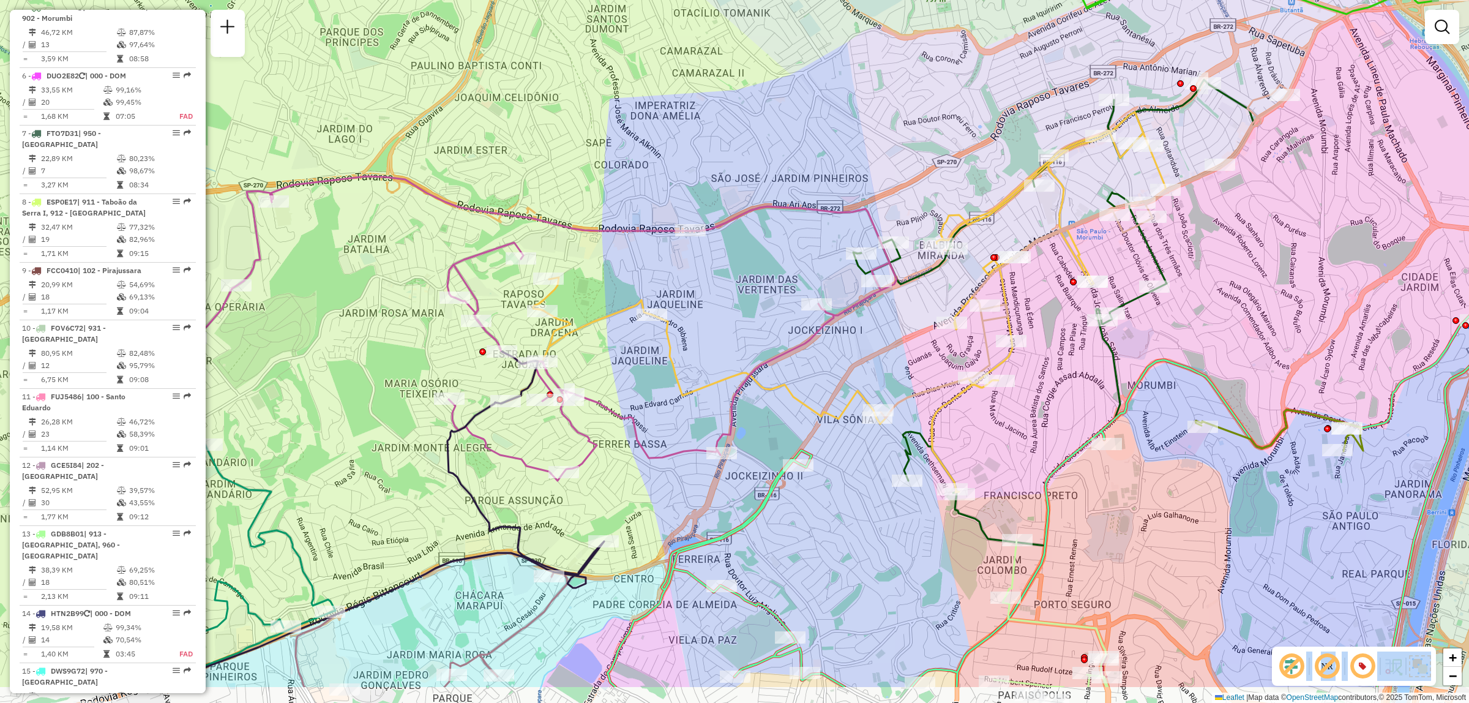
drag, startPoint x: 974, startPoint y: 294, endPoint x: 1047, endPoint y: 207, distance: 113.8
click at [1047, 207] on div "Janela de atendimento Grade de atendimento Capacidade Transportadoras Veículos …" at bounding box center [734, 351] width 1469 height 703
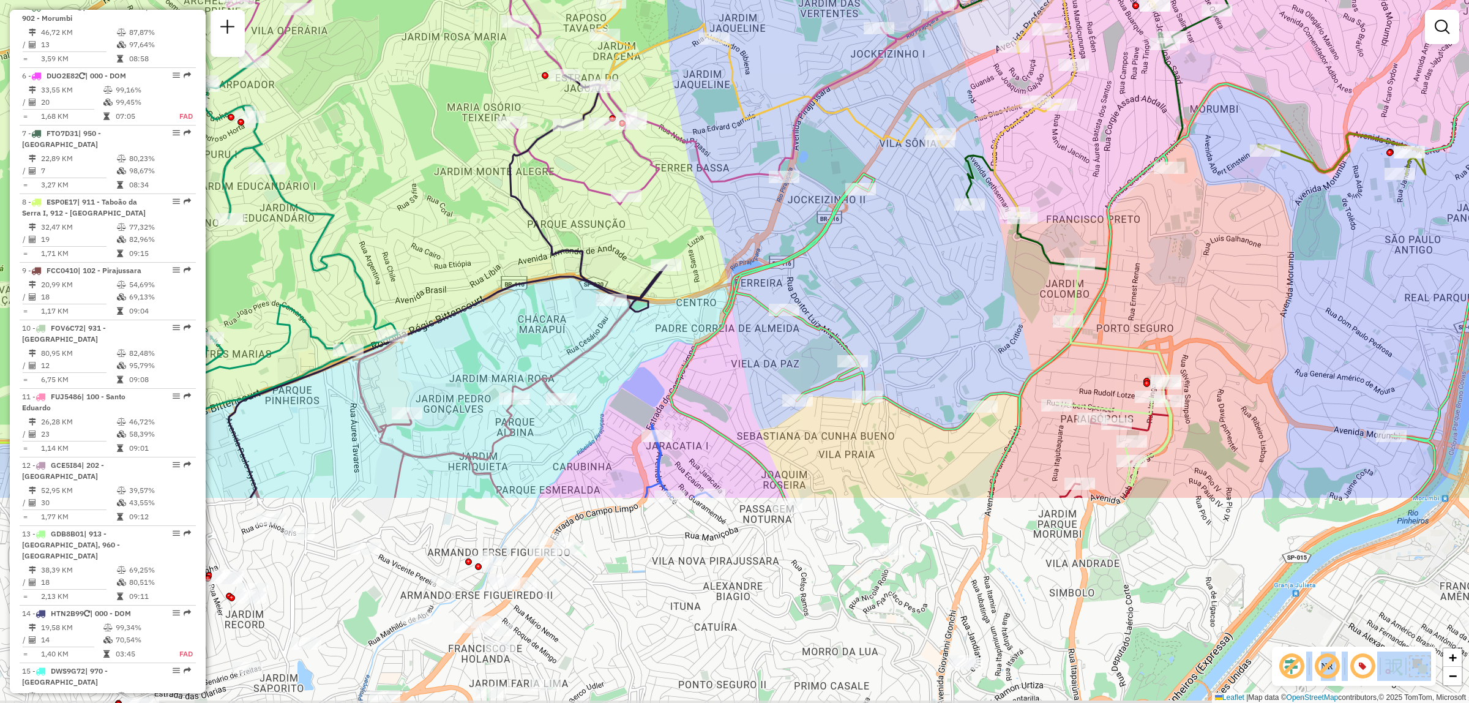
drag, startPoint x: 841, startPoint y: 583, endPoint x: 904, endPoint y: 307, distance: 282.4
click at [904, 307] on div "Janela de atendimento Grade de atendimento Capacidade Transportadoras Veículos …" at bounding box center [734, 351] width 1469 height 703
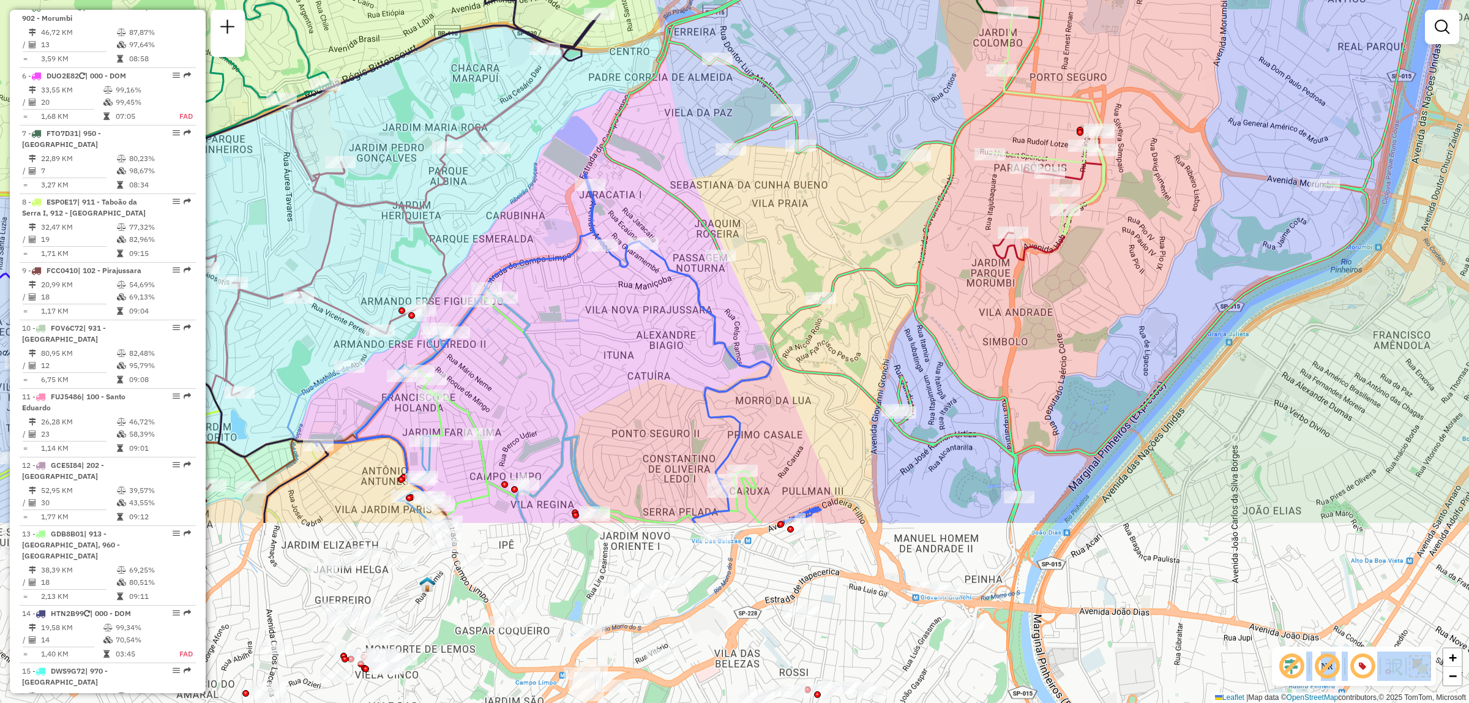
drag, startPoint x: 959, startPoint y: 453, endPoint x: 921, endPoint y: 270, distance: 186.3
click at [928, 236] on icon at bounding box center [1054, 123] width 903 height 799
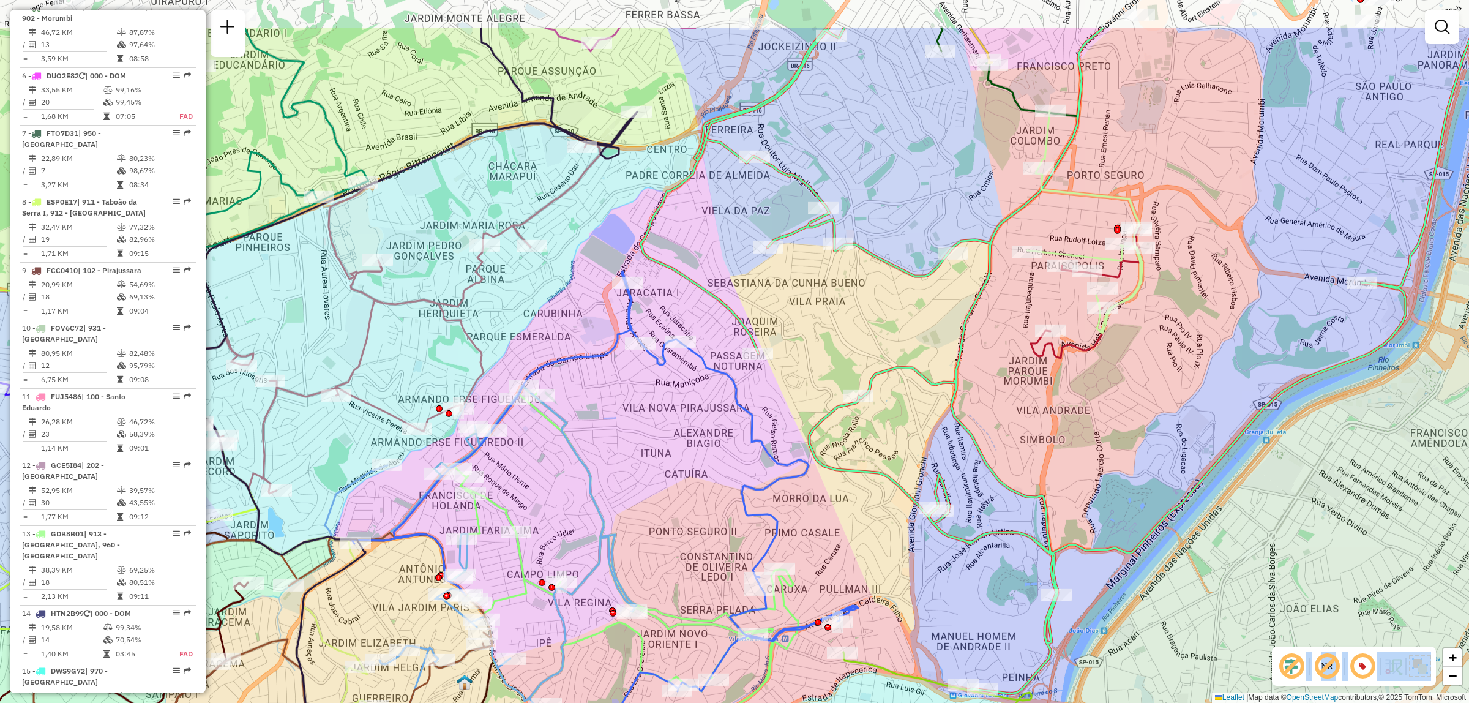
drag, startPoint x: 1160, startPoint y: 56, endPoint x: 1198, endPoint y: 155, distance: 105.4
click at [1198, 155] on div "Janela de atendimento Grade de atendimento Capacidade Transportadoras Veículos …" at bounding box center [734, 351] width 1469 height 703
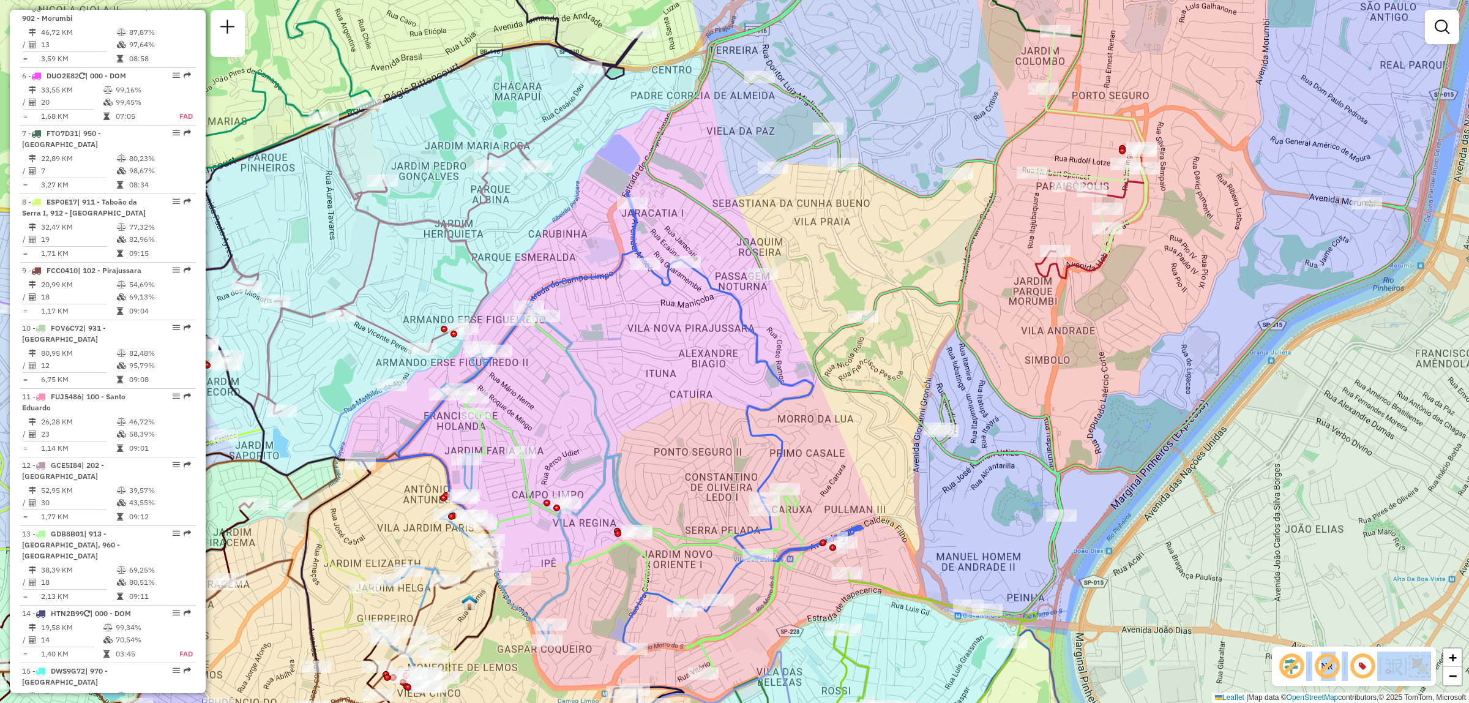
drag, startPoint x: 726, startPoint y: 316, endPoint x: 941, endPoint y: 363, distance: 219.9
click at [941, 363] on div "Janela de atendimento Grade de atendimento Capacidade Transportadoras Veículos …" at bounding box center [734, 351] width 1469 height 703
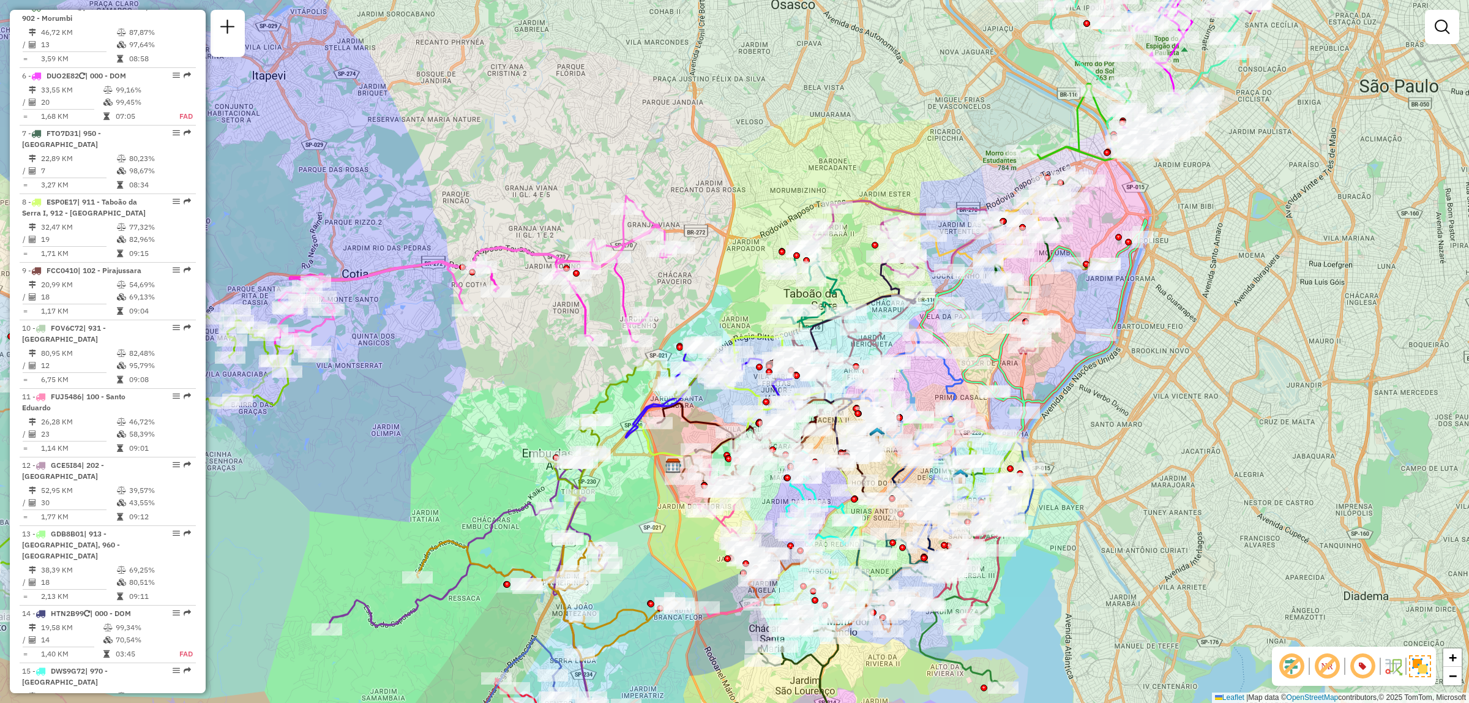
scroll to position [1871, 0]
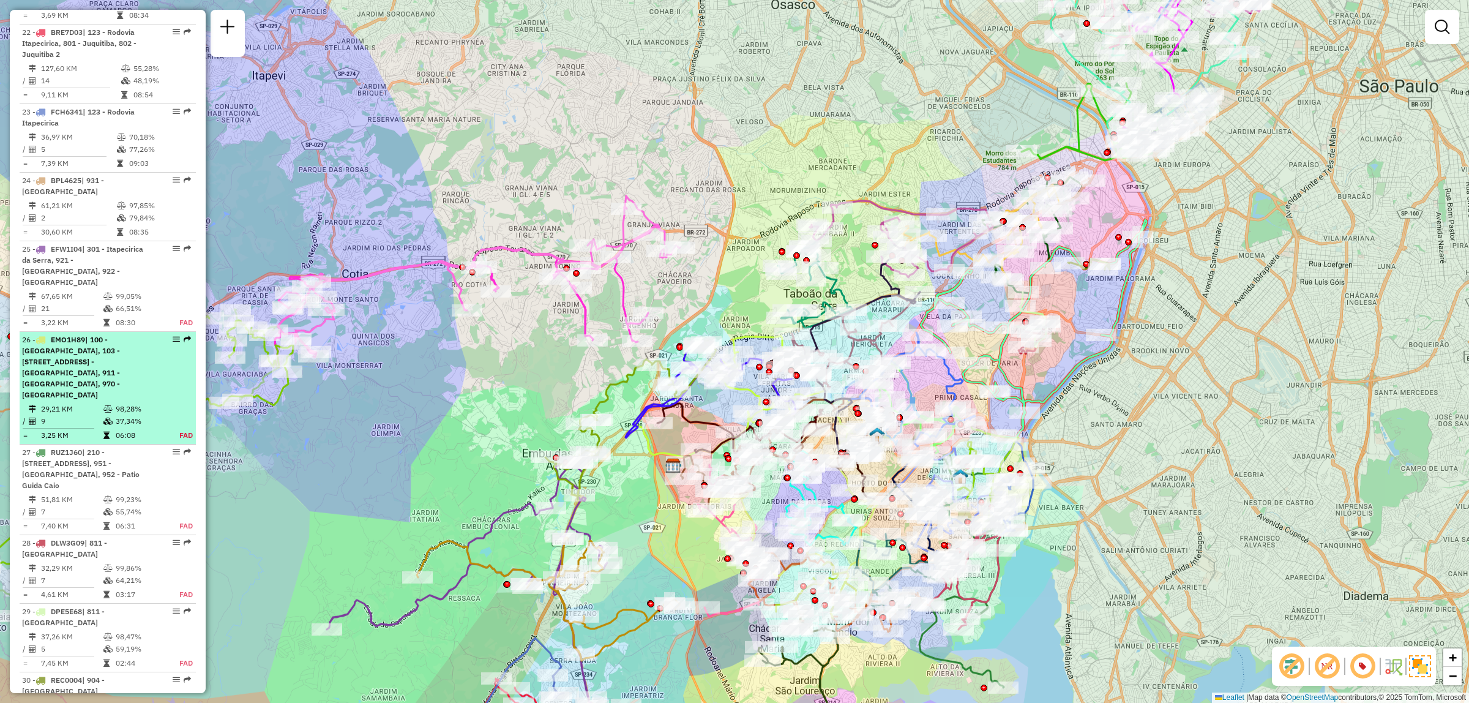
click at [176, 335] on em at bounding box center [176, 338] width 7 height 7
select select "**********"
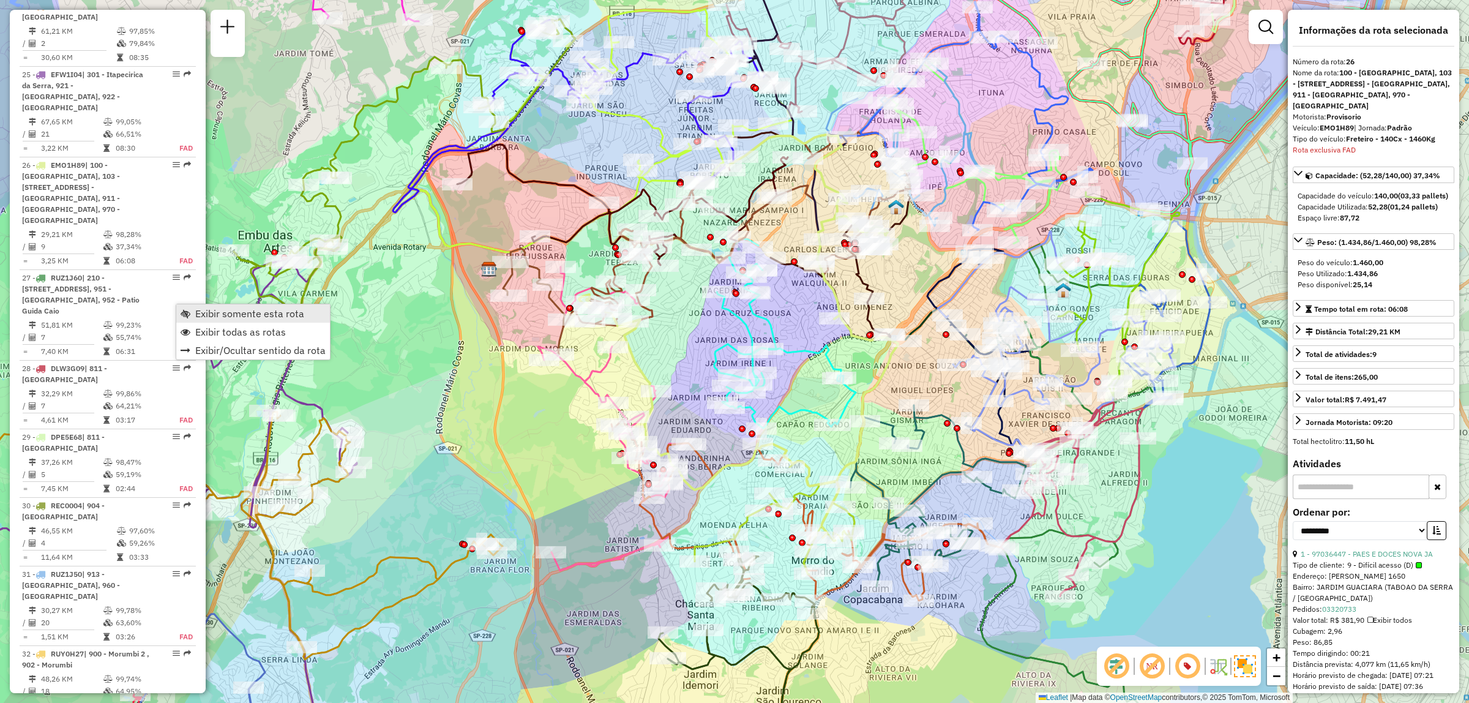
scroll to position [2162, 0]
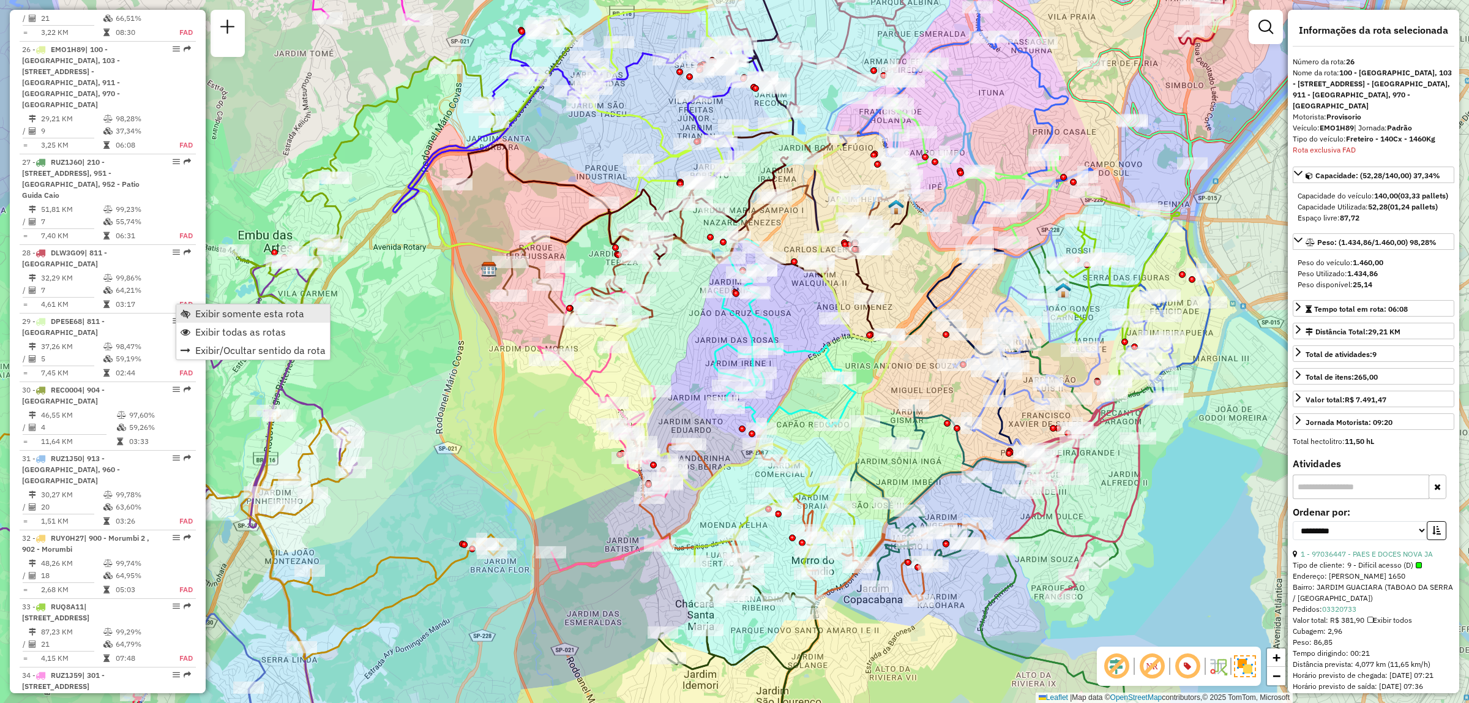
click at [277, 308] on span "Exibir somente esta rota" at bounding box center [249, 313] width 109 height 10
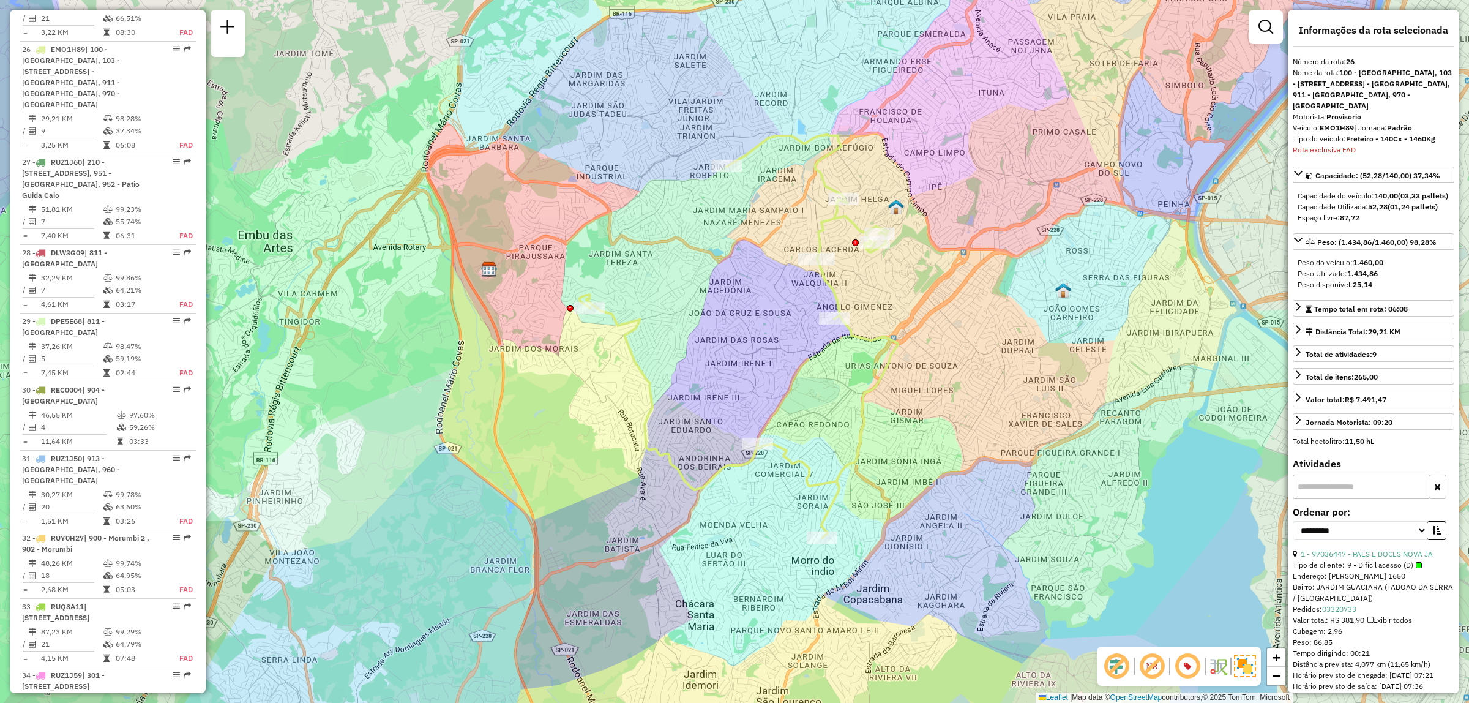
scroll to position [1062, 0]
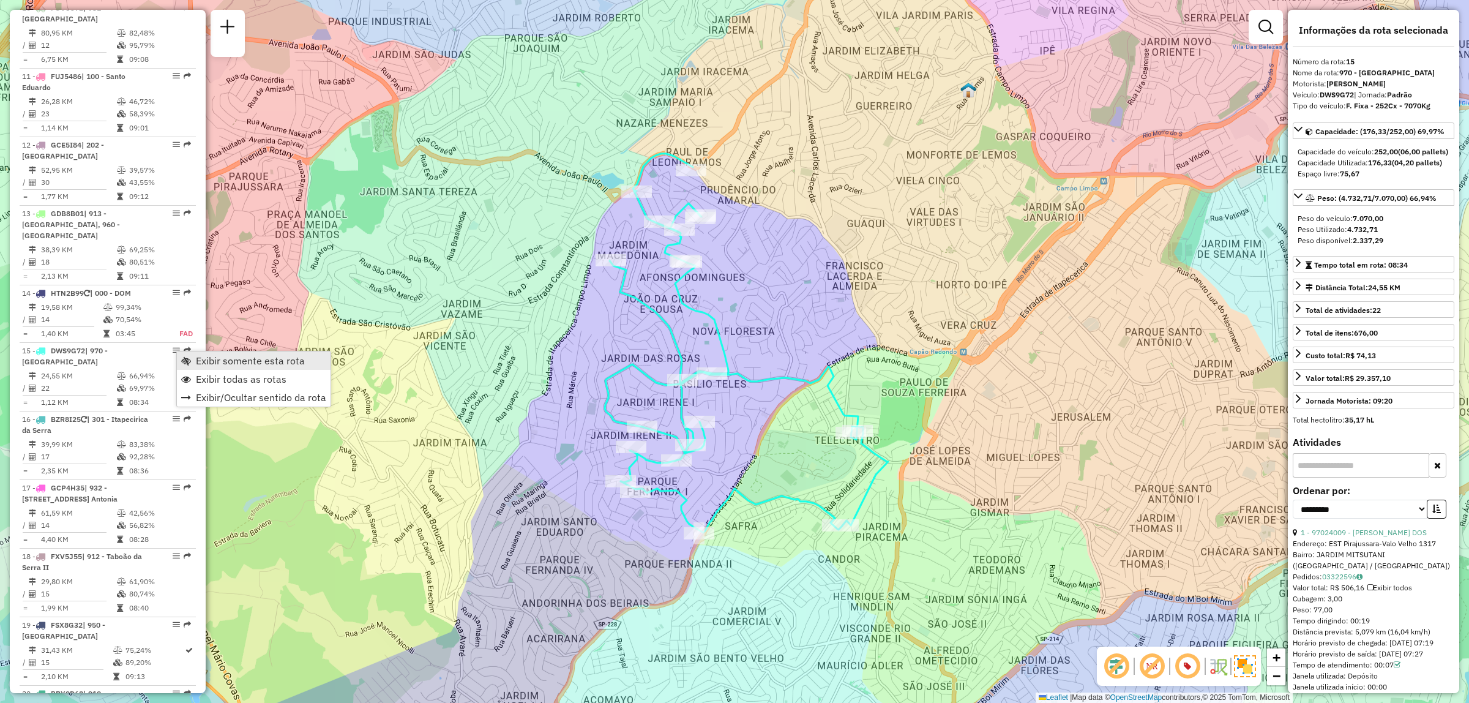
click at [227, 365] on span "Exibir somente esta rota" at bounding box center [250, 361] width 109 height 10
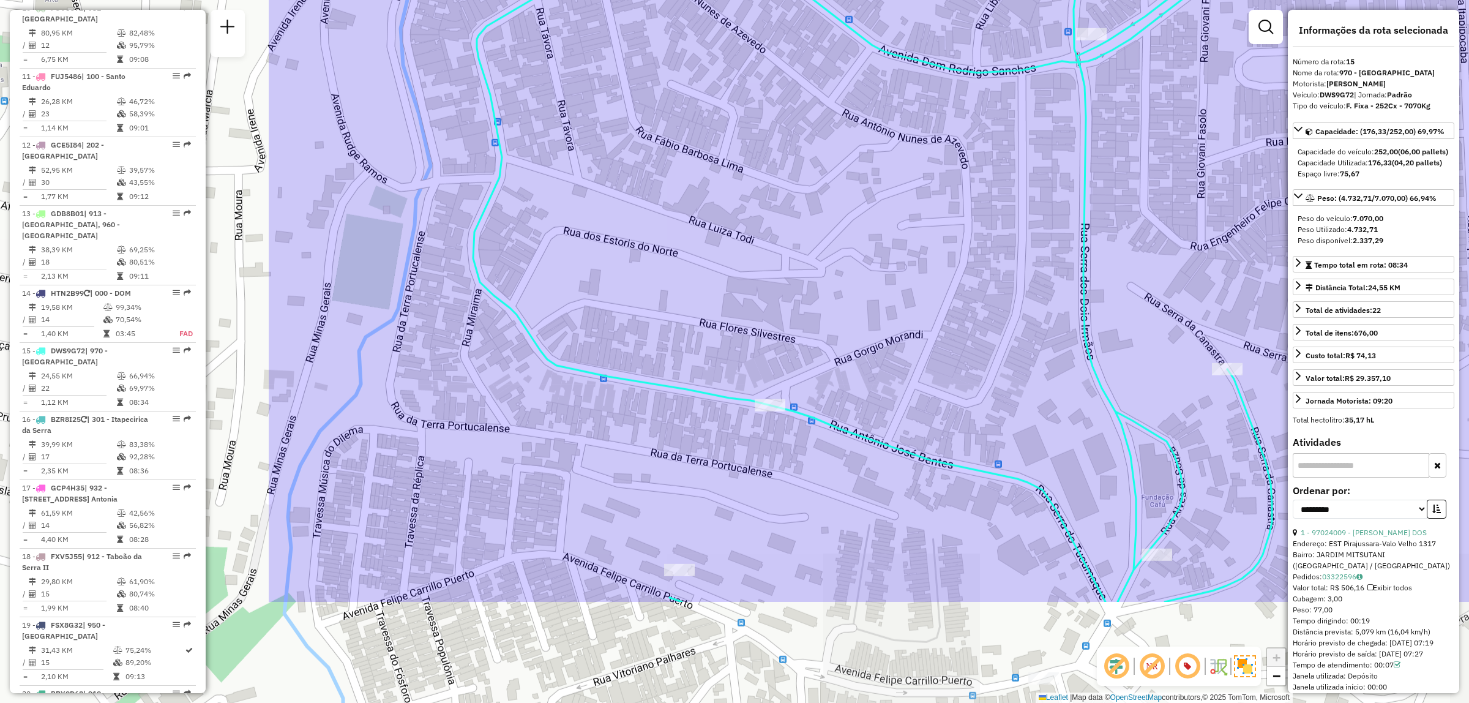
drag, startPoint x: 680, startPoint y: 446, endPoint x: 1095, endPoint y: 274, distance: 449.7
click at [1095, 274] on div "Janela de atendimento Grade de atendimento Capacidade Transportadoras Veículos …" at bounding box center [734, 351] width 1469 height 703
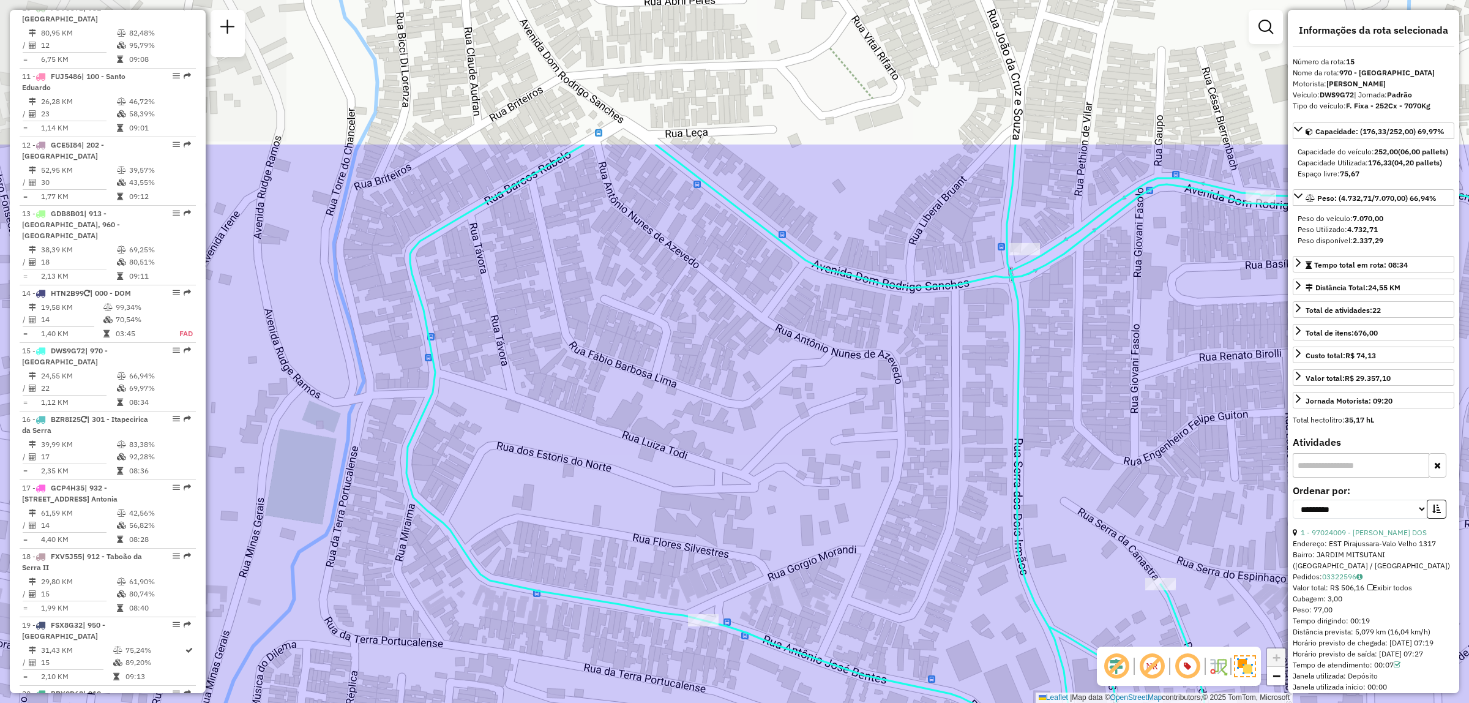
drag, startPoint x: 1078, startPoint y: 248, endPoint x: 1033, endPoint y: 387, distance: 146.1
click at [1033, 387] on div "Janela de atendimento Grade de atendimento Capacidade Transportadoras Veículos …" at bounding box center [734, 351] width 1469 height 703
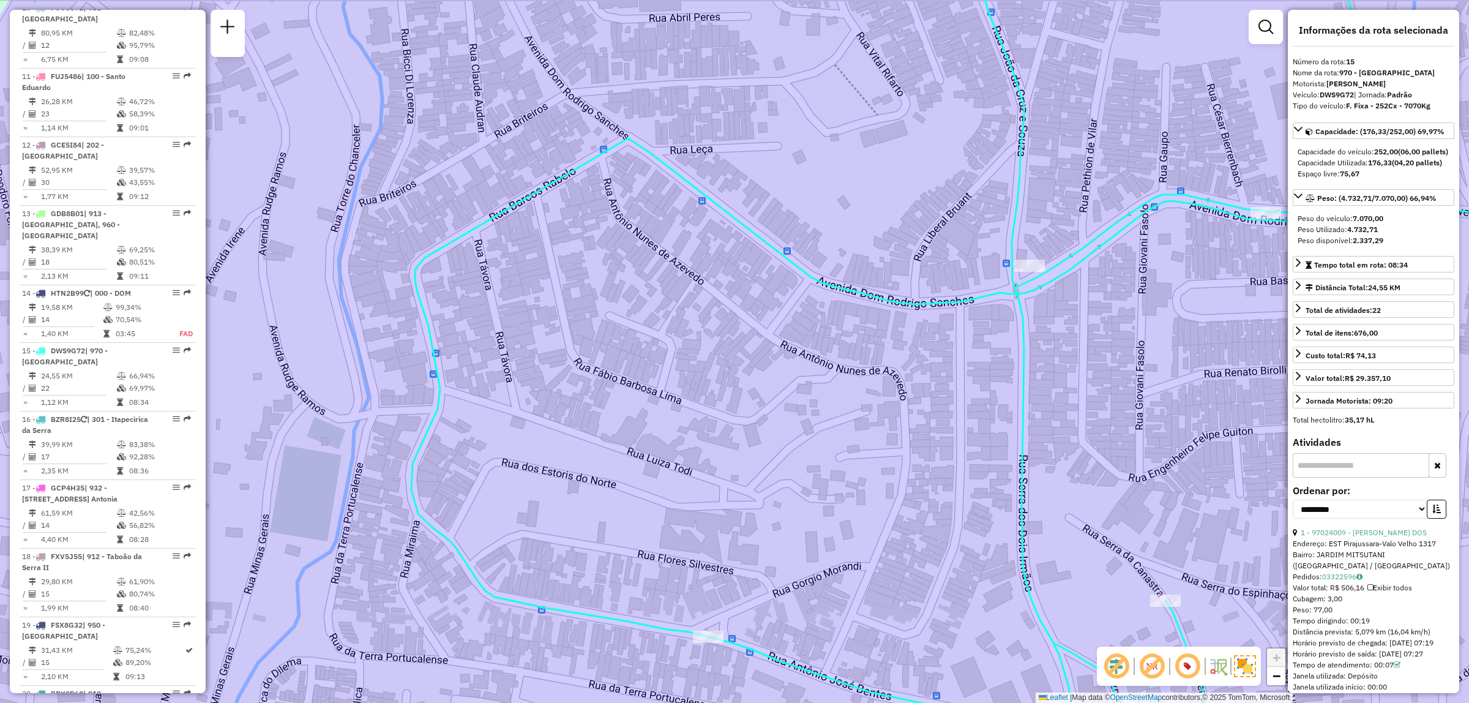
drag, startPoint x: 1054, startPoint y: 155, endPoint x: 1060, endPoint y: 178, distance: 23.9
click at [1060, 178] on div "Janela de atendimento Grade de atendimento Capacidade Transportadoras Veículos …" at bounding box center [734, 351] width 1469 height 703
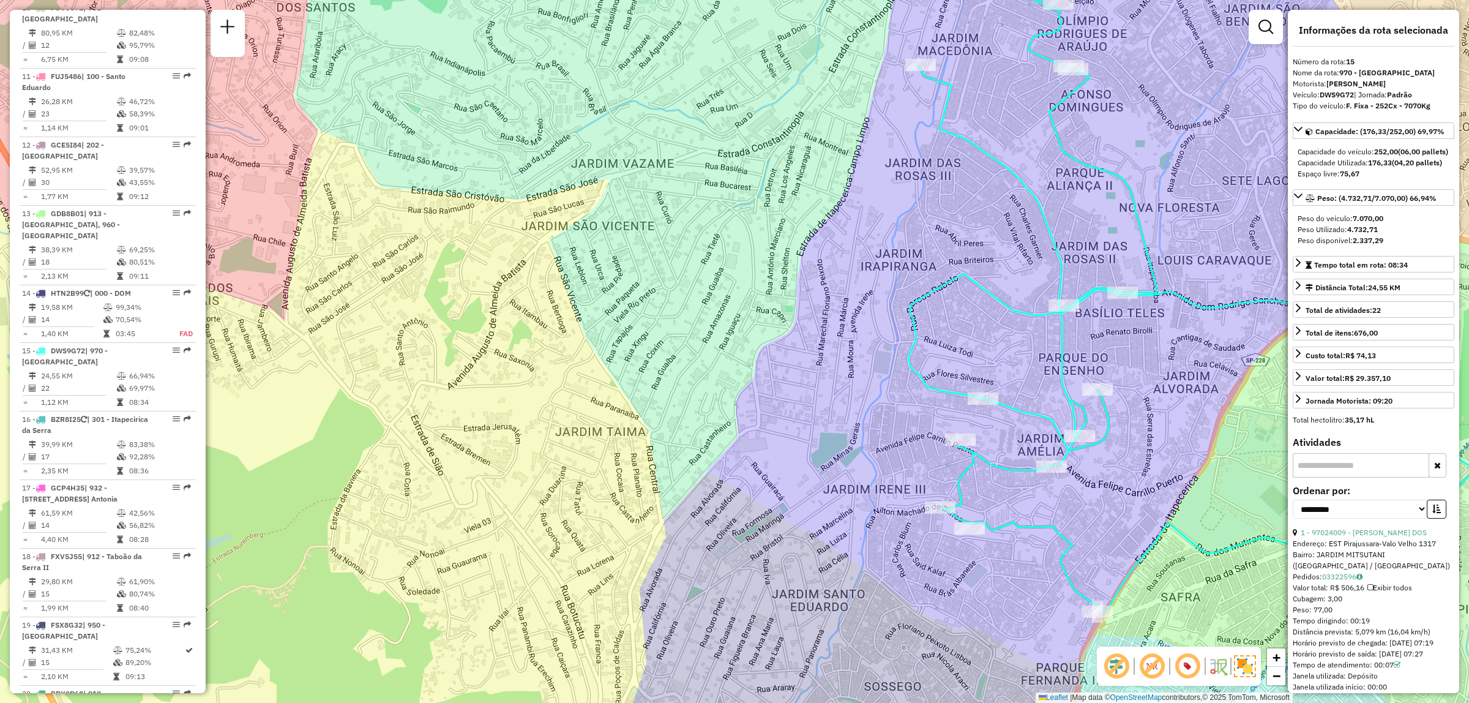
drag, startPoint x: 1105, startPoint y: 460, endPoint x: 1087, endPoint y: 408, distance: 55.0
click at [1087, 419] on icon at bounding box center [1192, 250] width 566 height 721
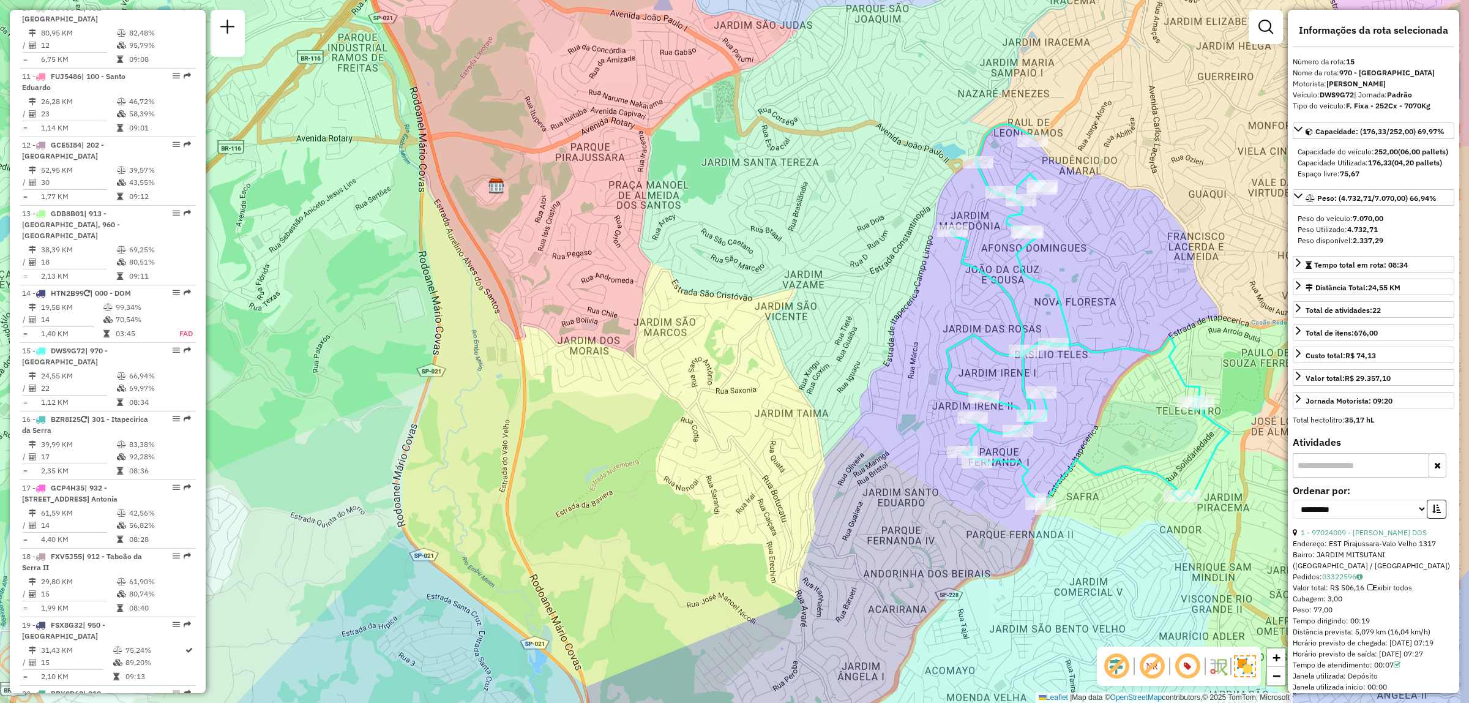
drag, startPoint x: 1119, startPoint y: 475, endPoint x: 1075, endPoint y: 450, distance: 50.7
click at [1045, 430] on div "Rota 15 - Placa DWS9G72 97053242 - 49.490.299 THYHELLEM DA [PERSON_NAME] de ate…" at bounding box center [734, 351] width 1469 height 703
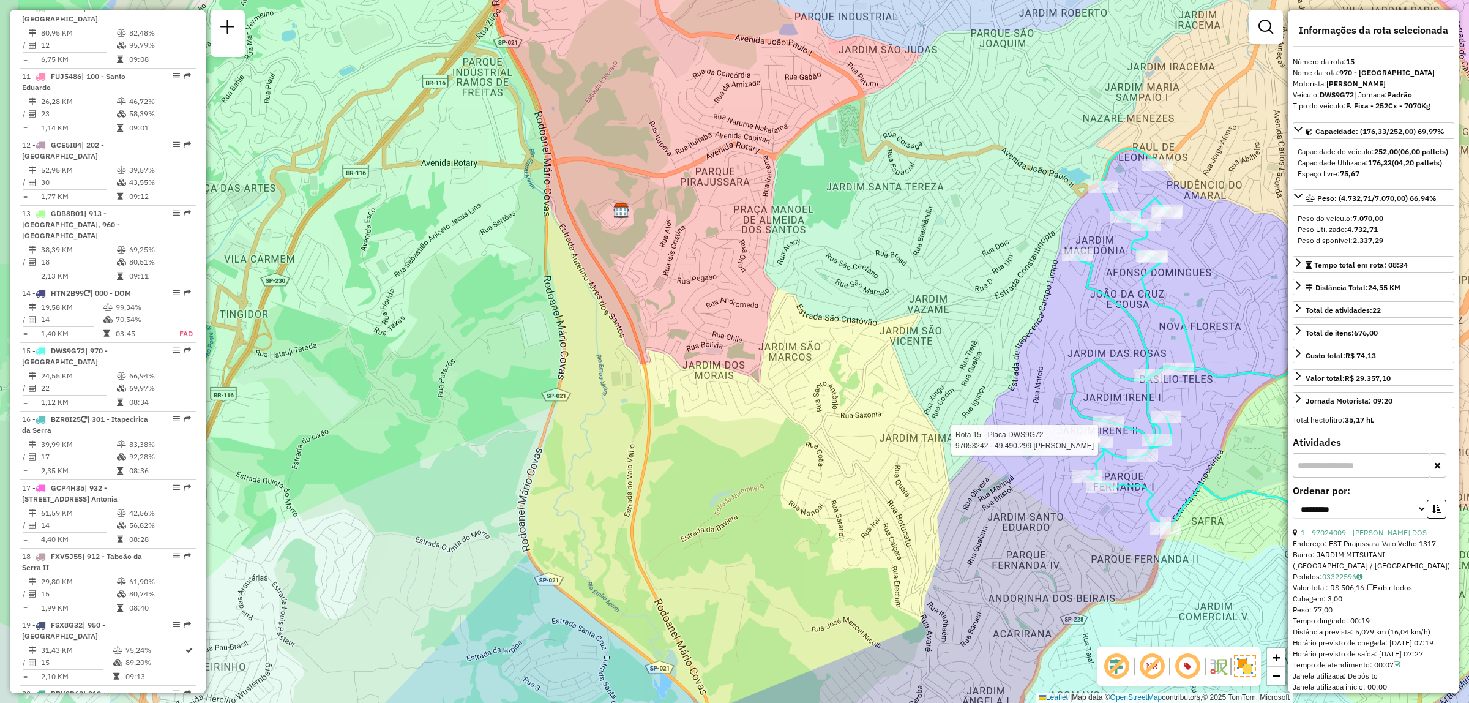
drag, startPoint x: 950, startPoint y: 301, endPoint x: 1007, endPoint y: 306, distance: 57.7
click at [1007, 306] on div "Rota 15 - Placa DWS9G72 97053242 - 49.490.299 THYHELLEM DA [PERSON_NAME] de ate…" at bounding box center [734, 351] width 1469 height 703
click at [1029, 373] on div "Rota 15 - Placa DWS9G72 97053242 - 49.490.299 THYHELLEM DA [PERSON_NAME] de ate…" at bounding box center [734, 351] width 1469 height 703
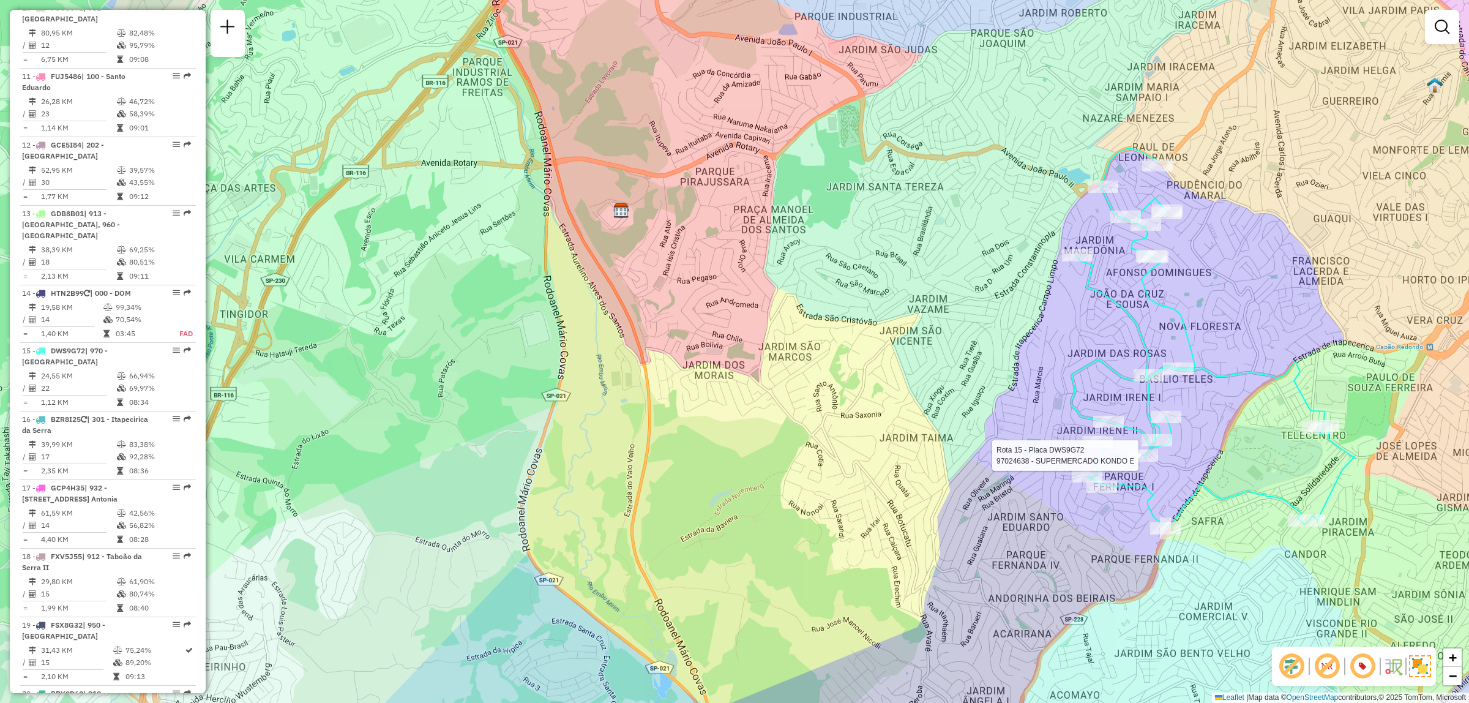
select select "**********"
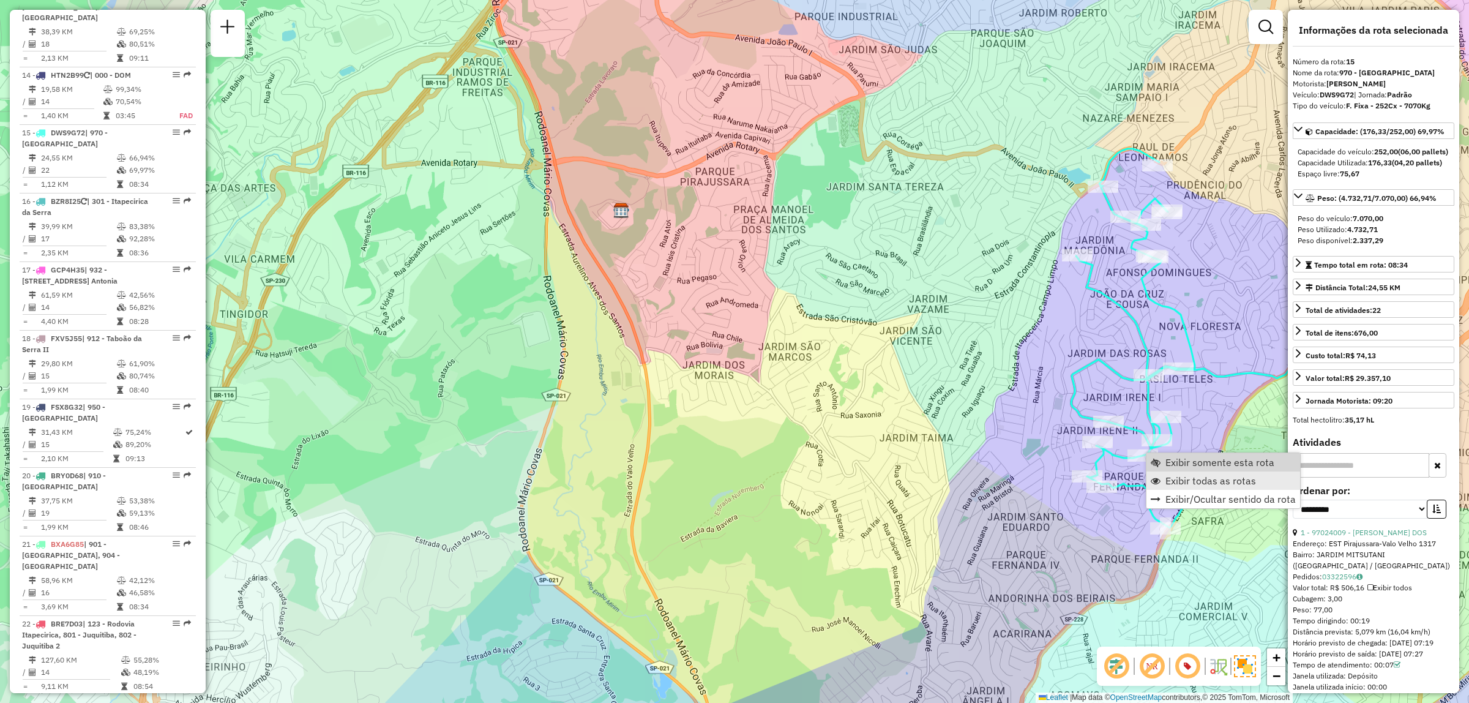
scroll to position [1396, 0]
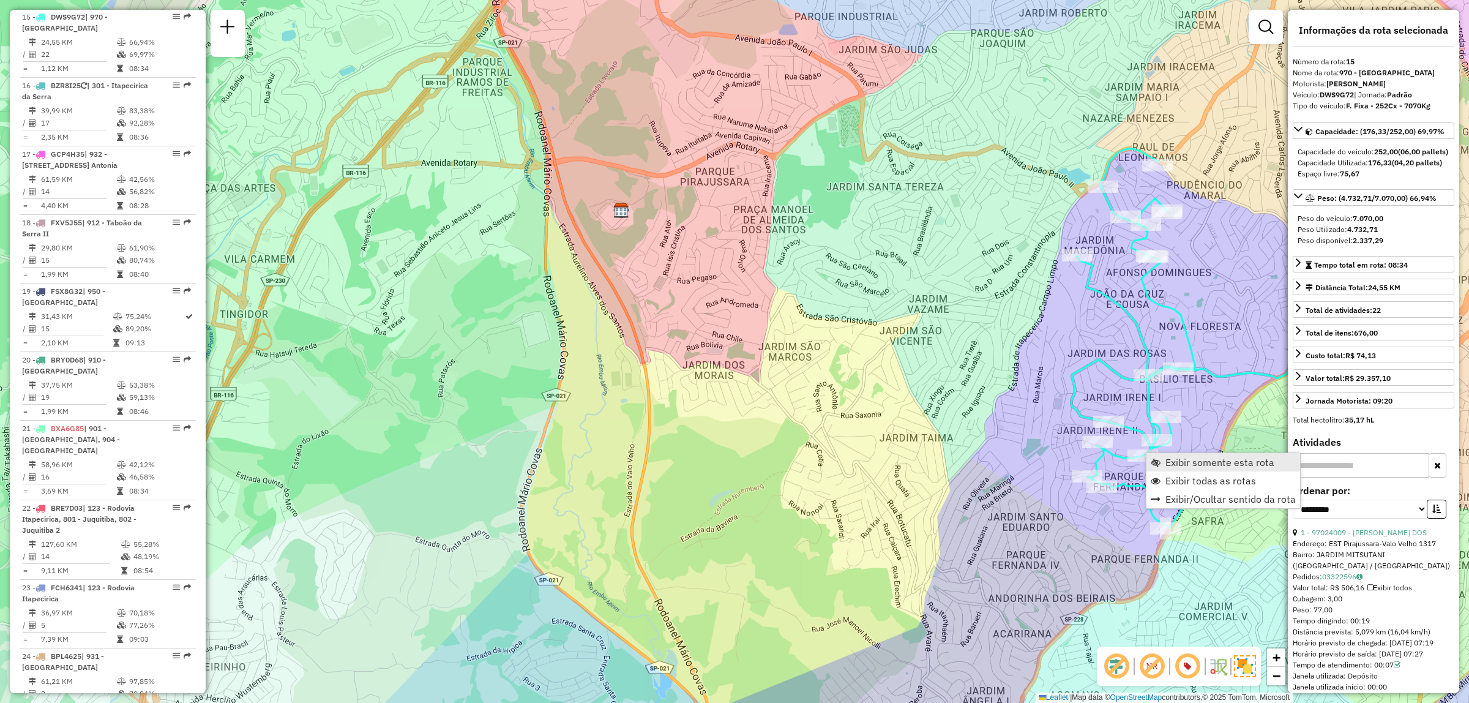
click at [1241, 462] on span "Exibir somente esta rota" at bounding box center [1219, 462] width 109 height 10
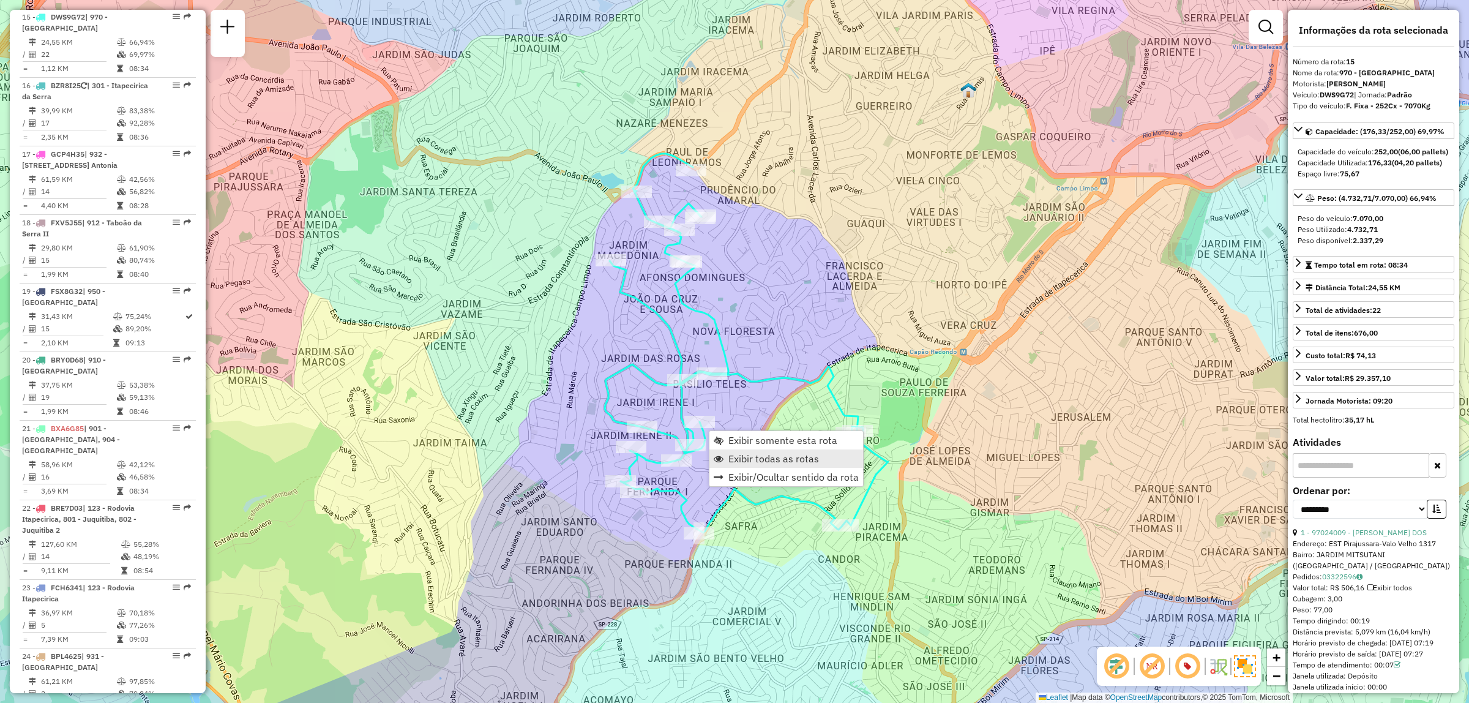
click at [773, 460] on span "Exibir todas as rotas" at bounding box center [773, 458] width 91 height 10
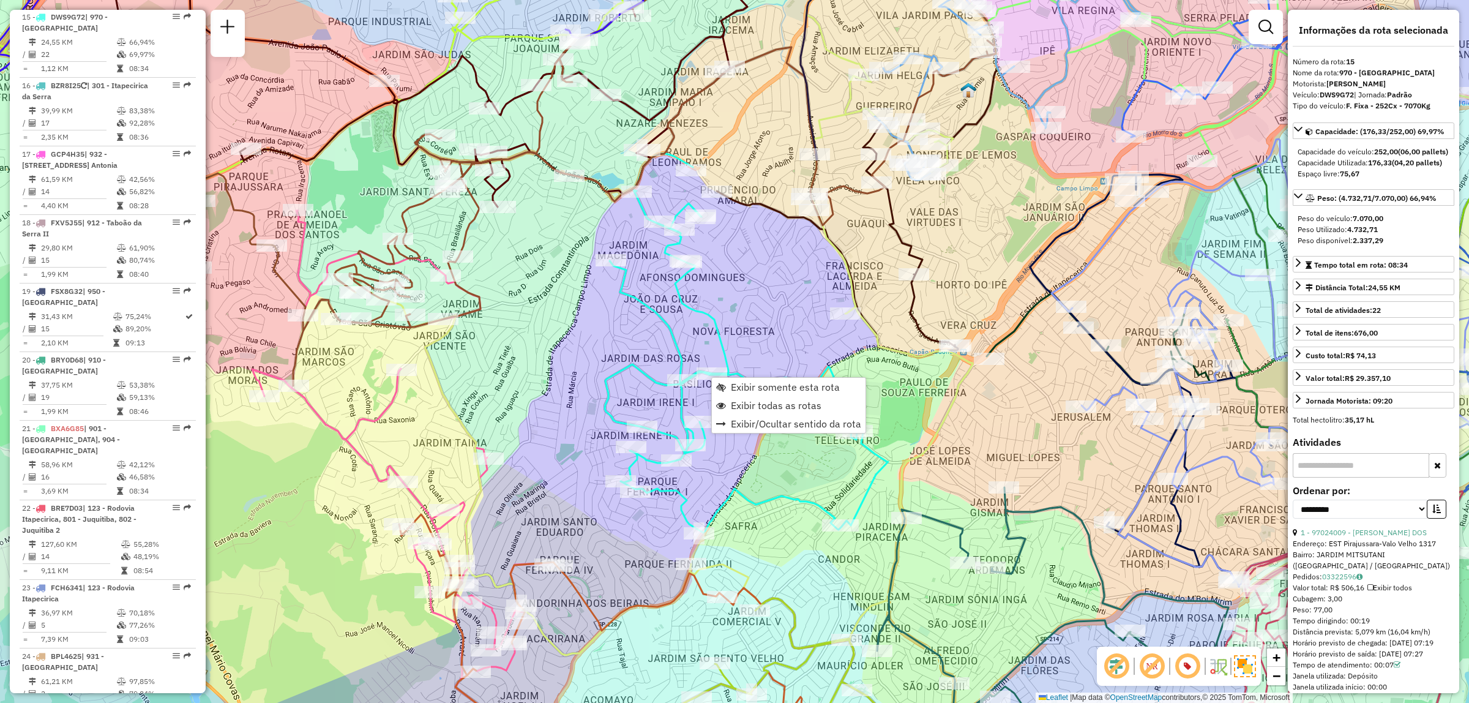
click at [748, 316] on div "Janela de atendimento Grade de atendimento Capacidade Transportadoras Veículos …" at bounding box center [734, 351] width 1469 height 703
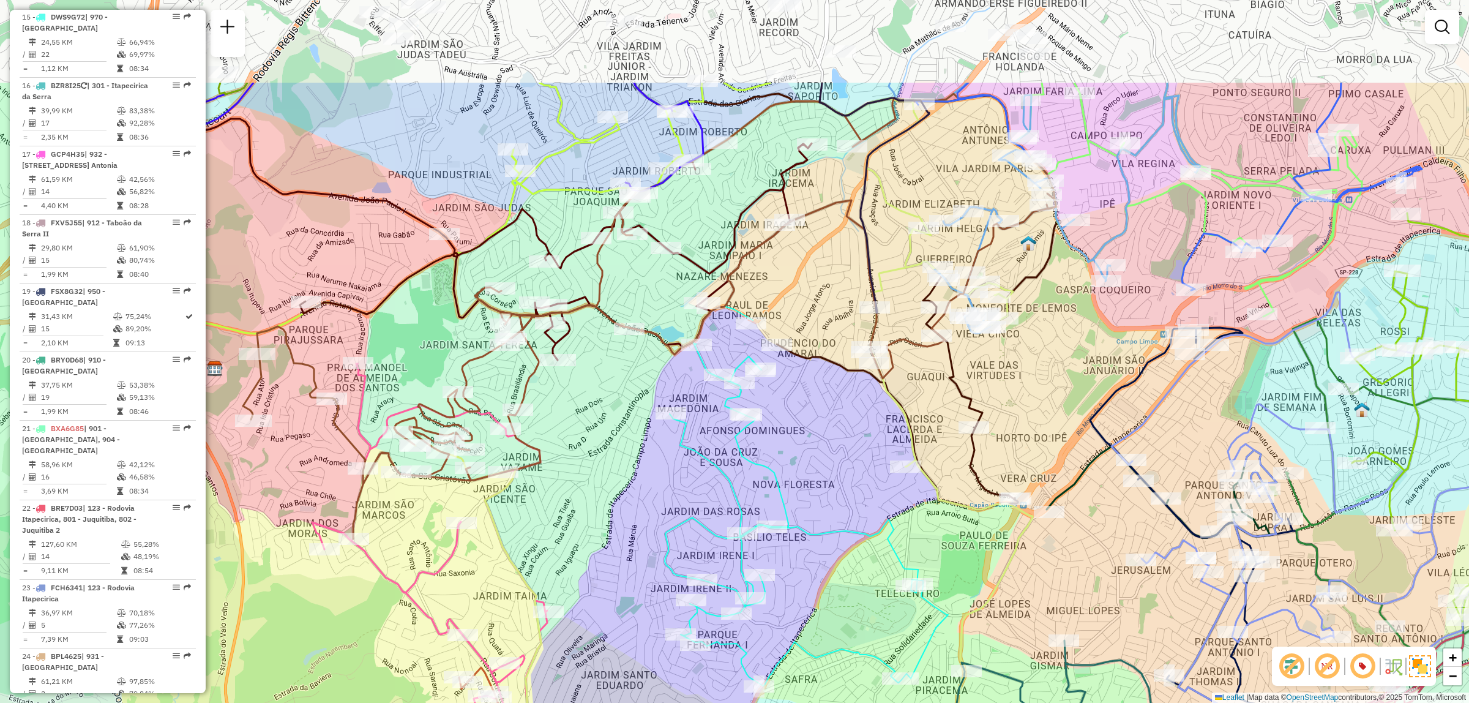
drag, startPoint x: 747, startPoint y: 305, endPoint x: 791, endPoint y: 450, distance: 151.8
click at [791, 450] on div "Janela de atendimento Grade de atendimento Capacidade Transportadoras Veículos …" at bounding box center [734, 351] width 1469 height 703
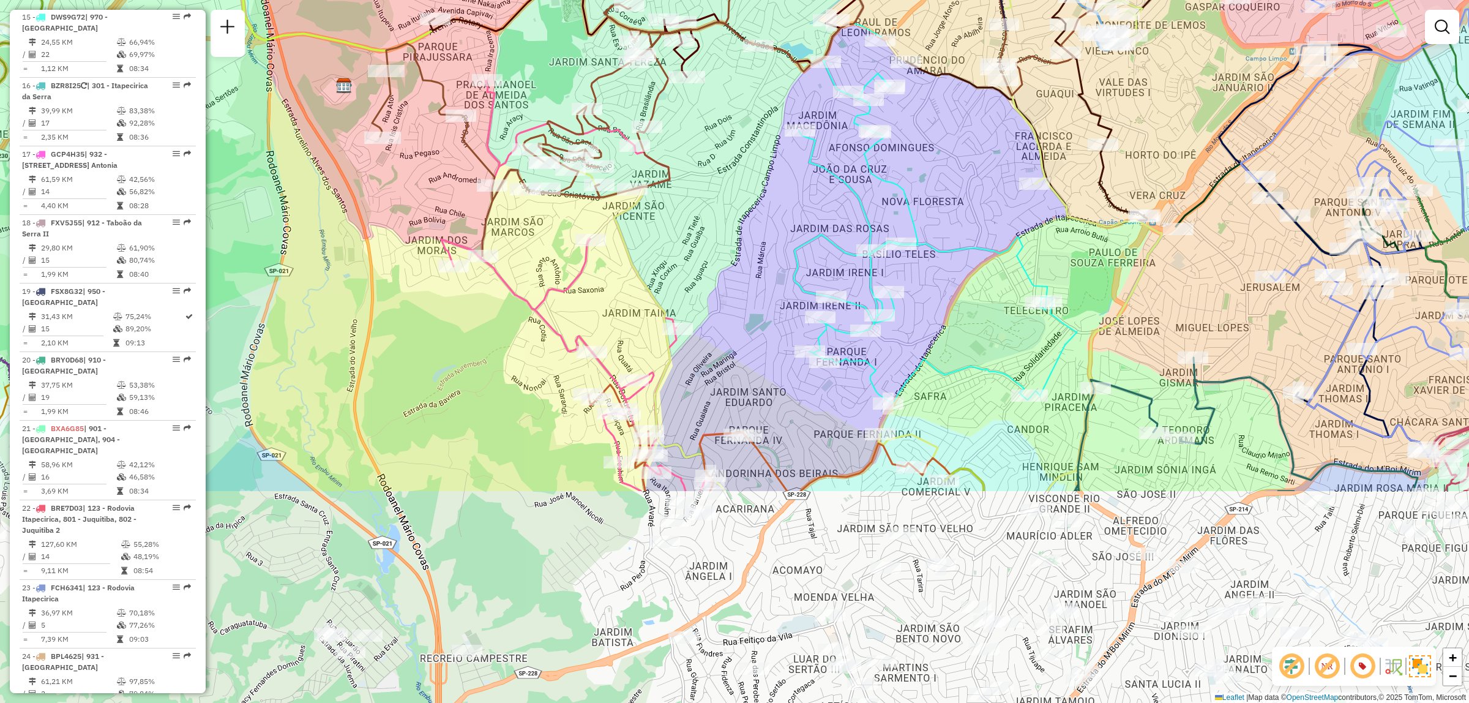
drag, startPoint x: 832, startPoint y: 427, endPoint x: 961, endPoint y: 144, distance: 310.8
click at [961, 144] on div "Janela de atendimento Grade de atendimento Capacidade Transportadoras Veículos …" at bounding box center [734, 351] width 1469 height 703
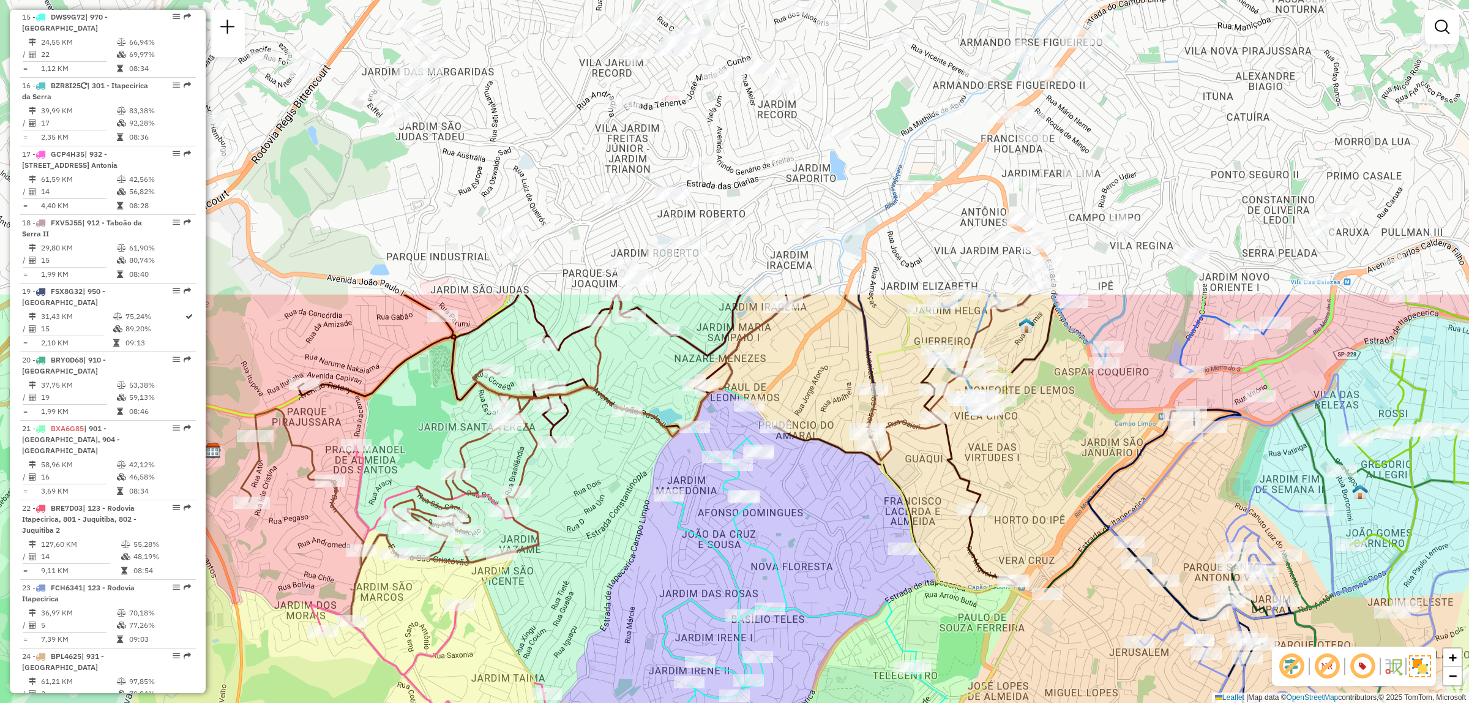
drag, startPoint x: 998, startPoint y: 170, endPoint x: 867, endPoint y: 534, distance: 387.5
click at [867, 534] on div "Janela de atendimento Grade de atendimento Capacidade Transportadoras Veículos …" at bounding box center [734, 351] width 1469 height 703
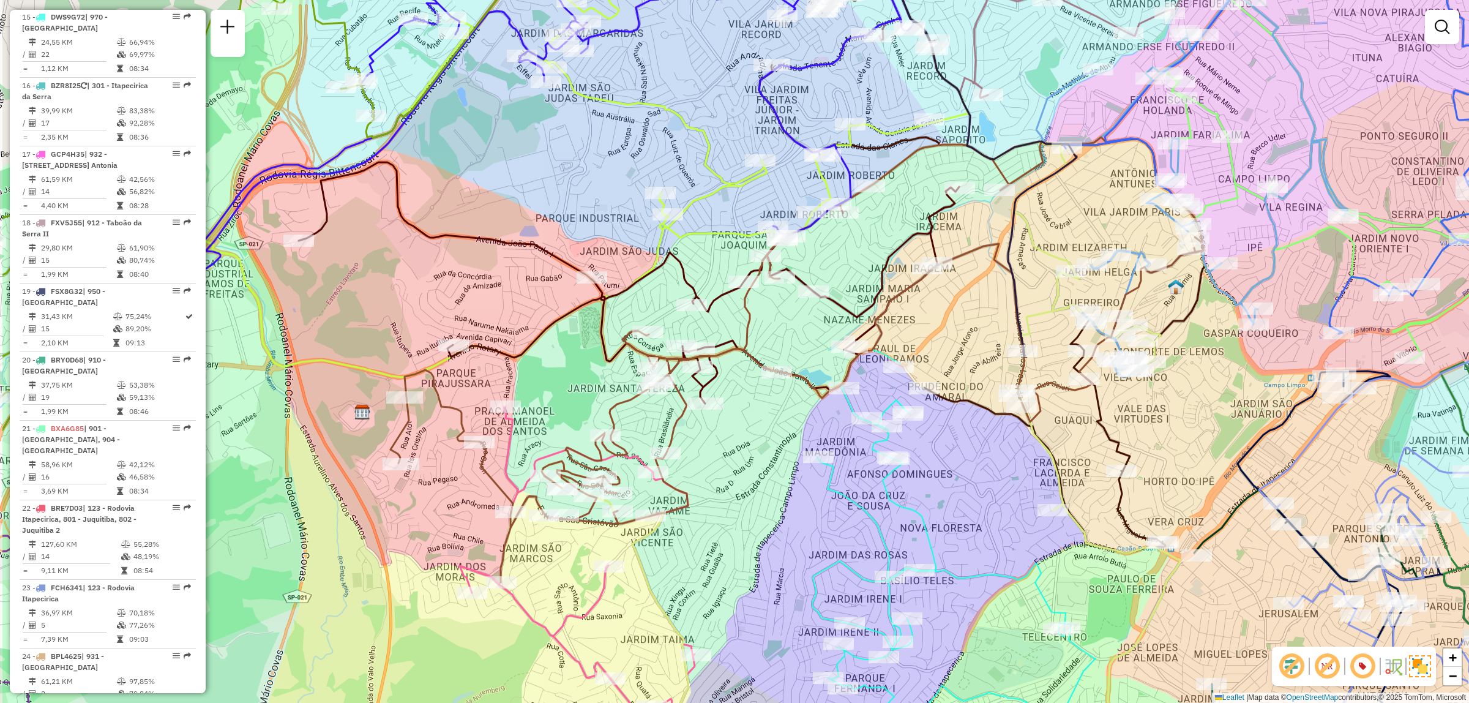
drag, startPoint x: 848, startPoint y: 417, endPoint x: 998, endPoint y: 378, distance: 154.2
click at [998, 378] on div "Janela de atendimento Grade de atendimento Capacidade Transportadoras Veículos …" at bounding box center [734, 351] width 1469 height 703
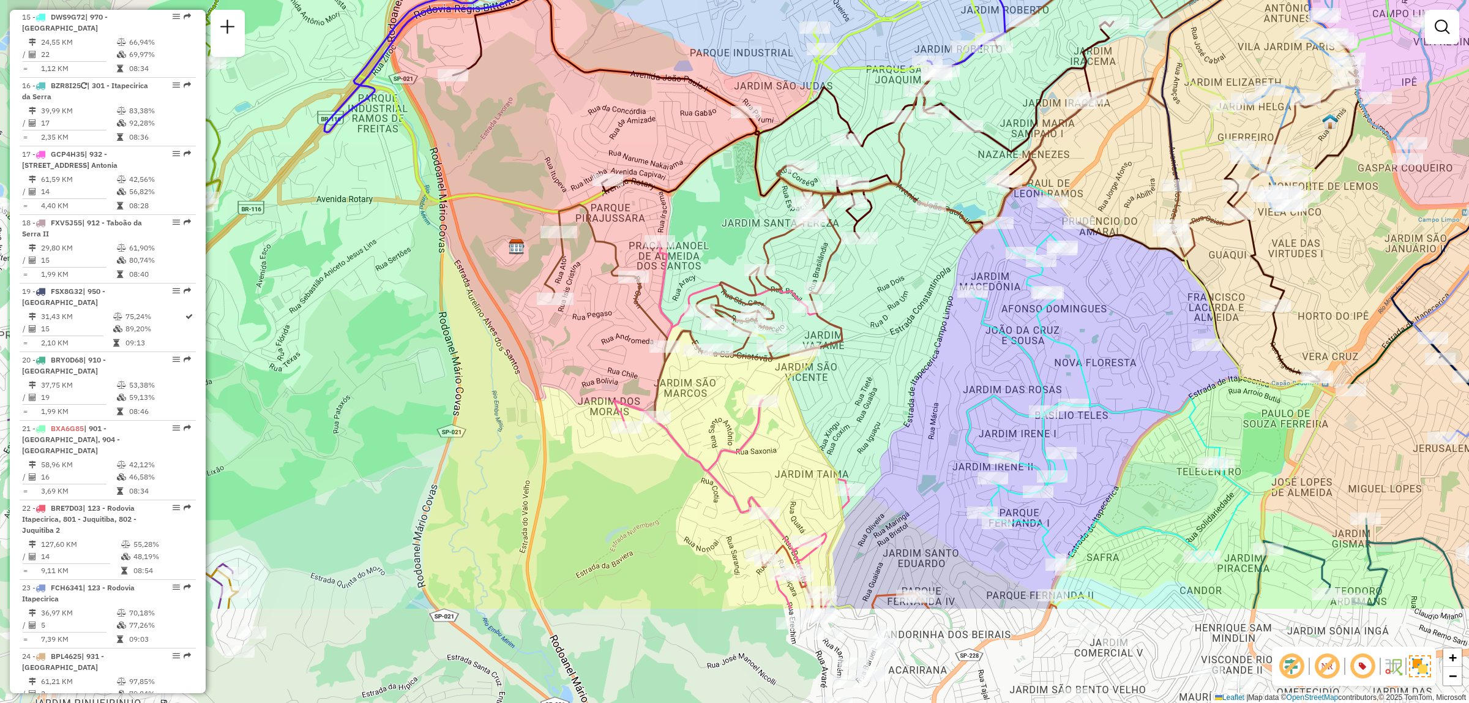
drag, startPoint x: 882, startPoint y: 564, endPoint x: 1036, endPoint y: 399, distance: 226.0
click at [1036, 399] on icon at bounding box center [1107, 374] width 283 height 379
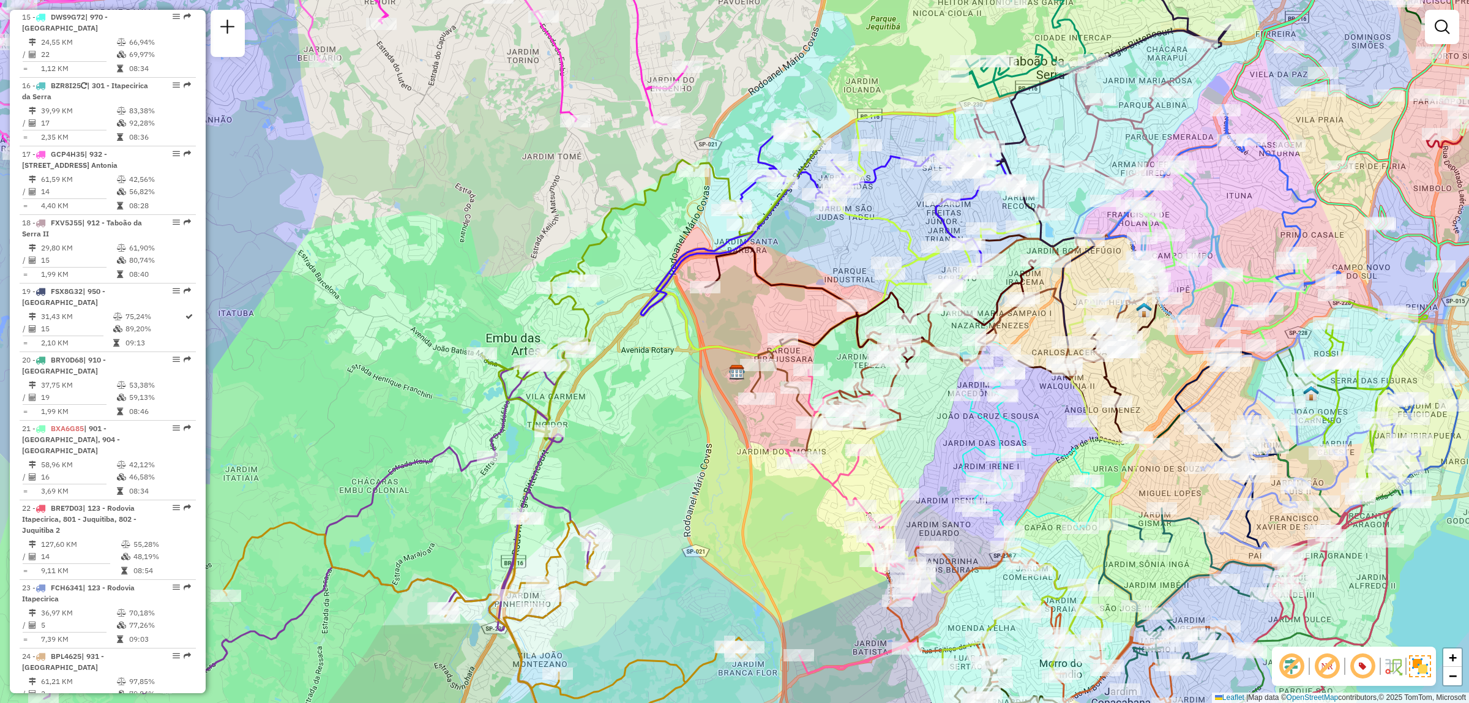
scroll to position [2157, 0]
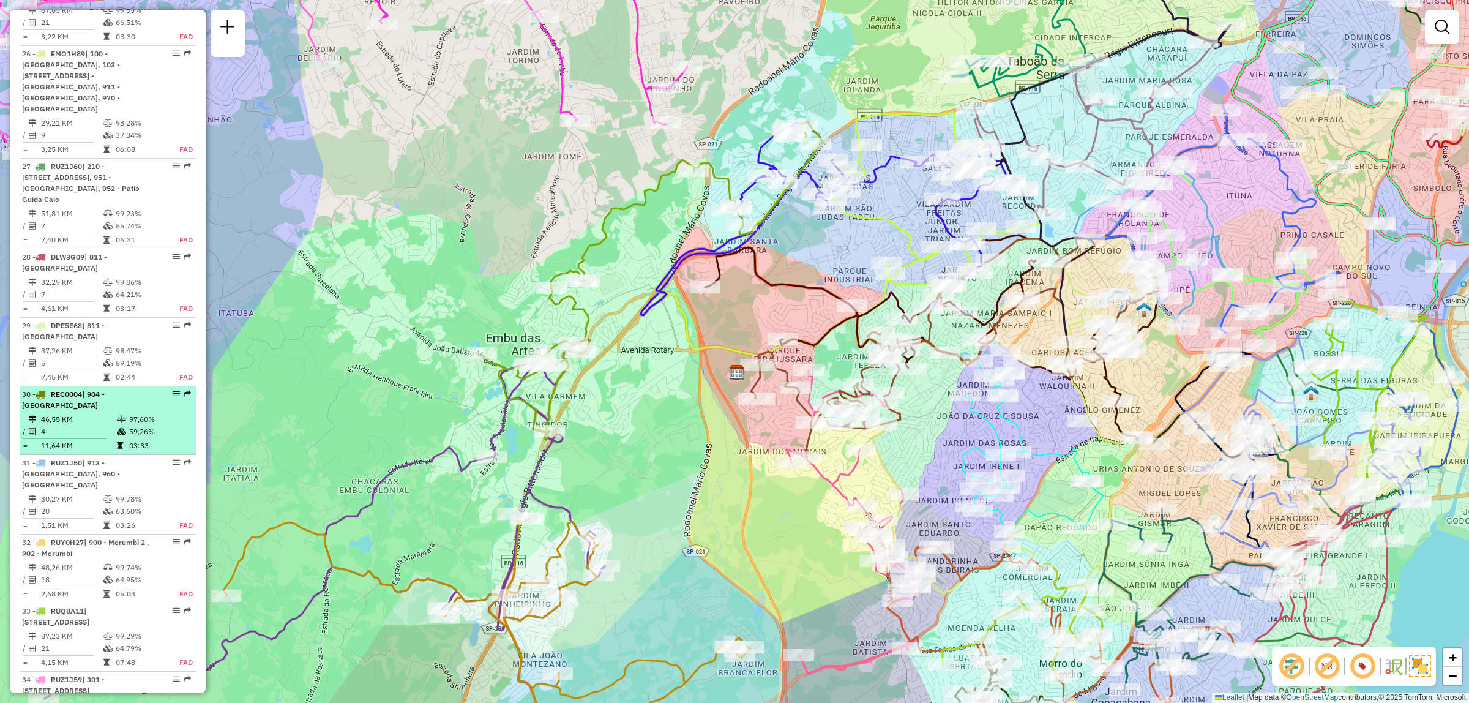
click at [173, 386] on li "30 - REC0004 | 904 - [GEOGRAPHIC_DATA] 46,55 KM 97,60% / 4 59,26% = 11,64 KM 03…" at bounding box center [108, 420] width 176 height 69
select select "**********"
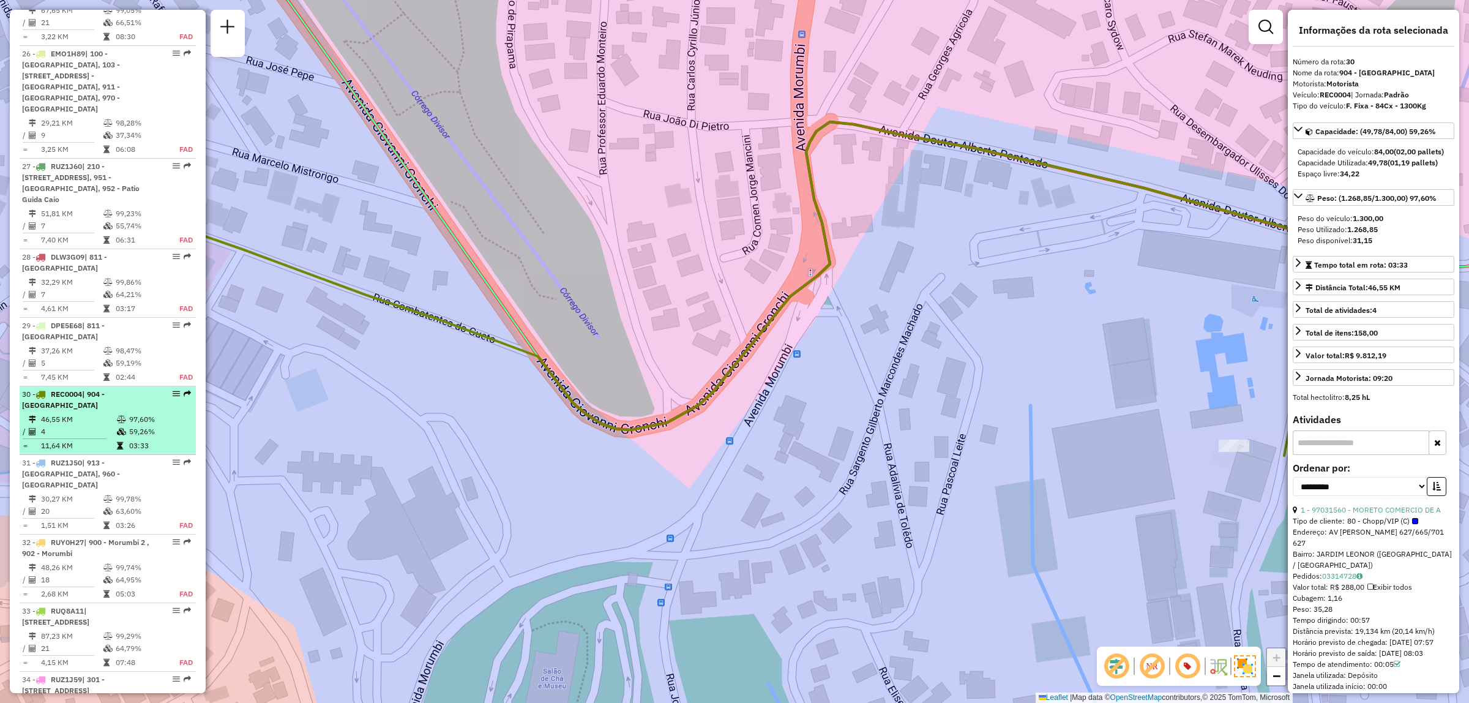
drag, startPoint x: 173, startPoint y: 345, endPoint x: 174, endPoint y: 352, distance: 7.4
click at [174, 390] on em at bounding box center [176, 393] width 7 height 7
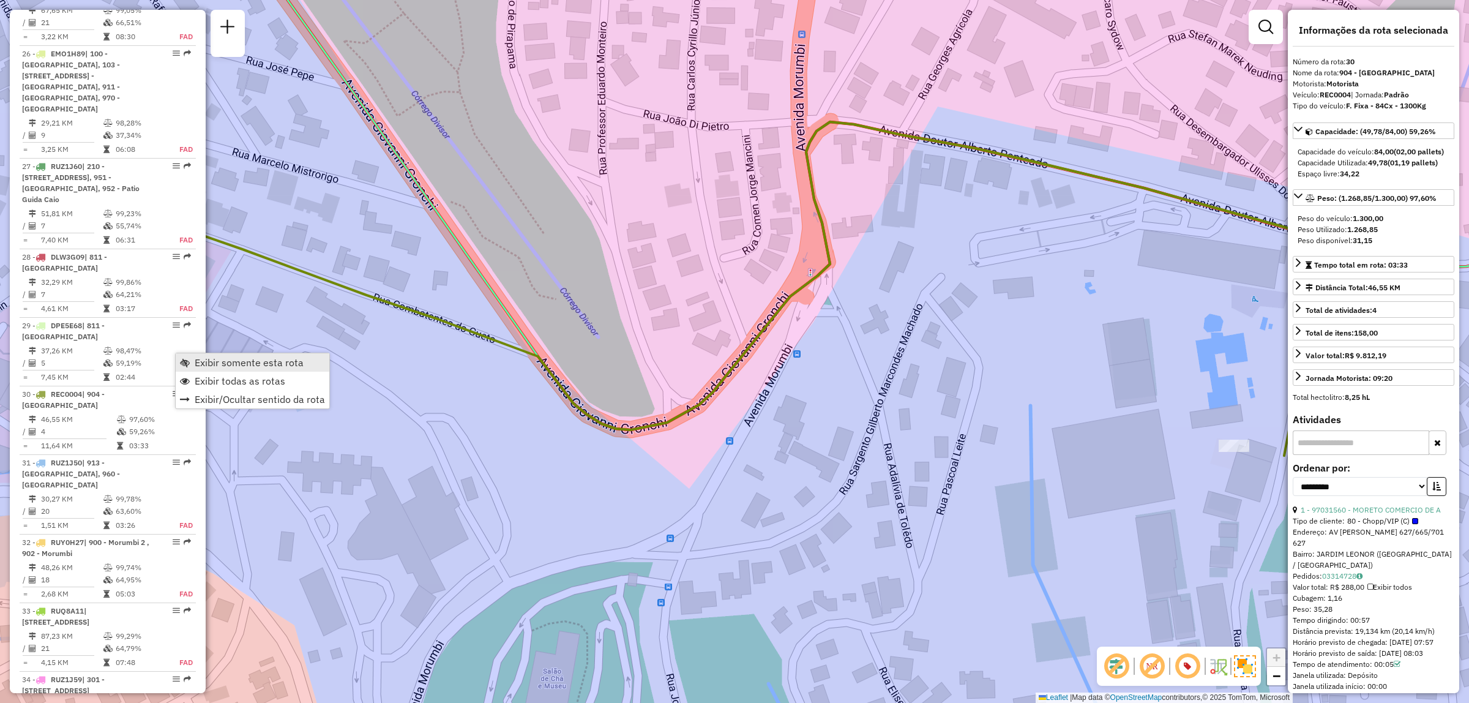
click at [200, 363] on span "Exibir somente esta rota" at bounding box center [249, 362] width 109 height 10
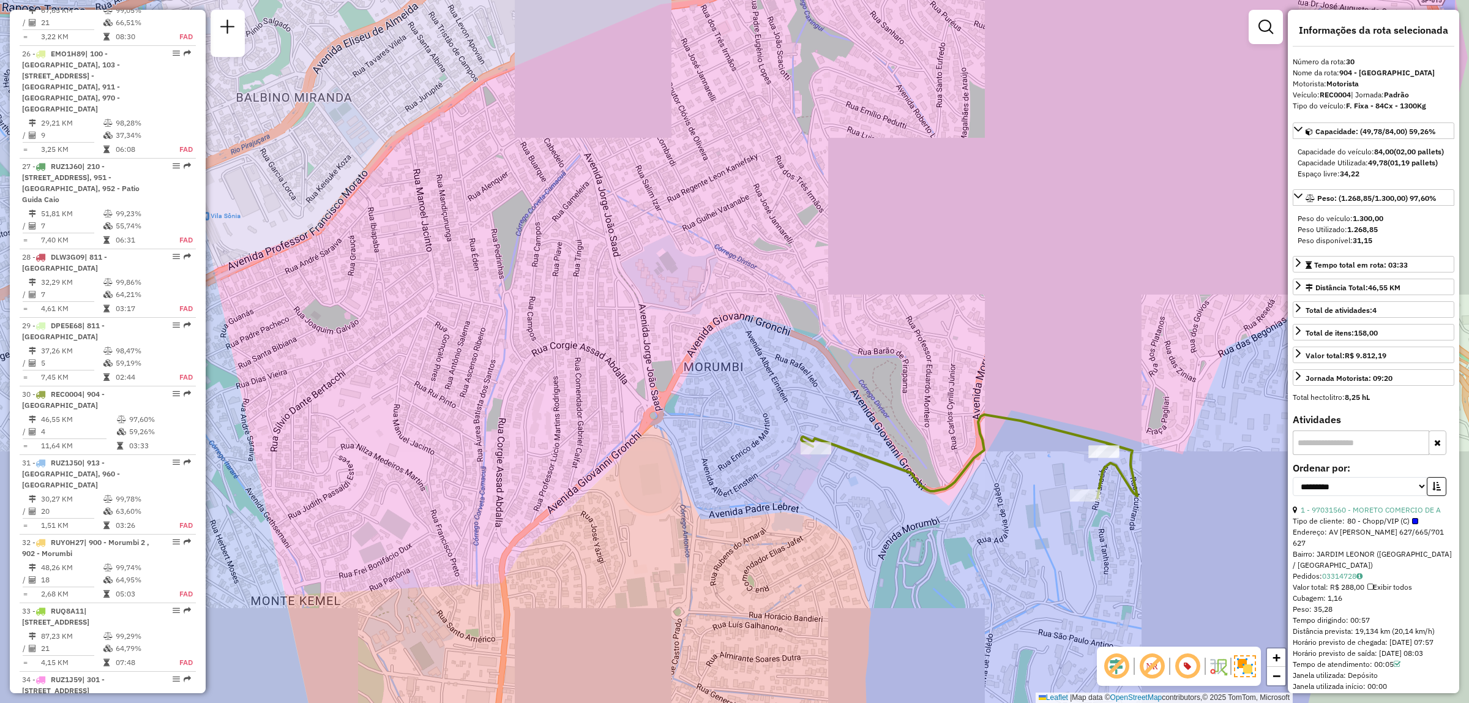
scroll to position [3832, 0]
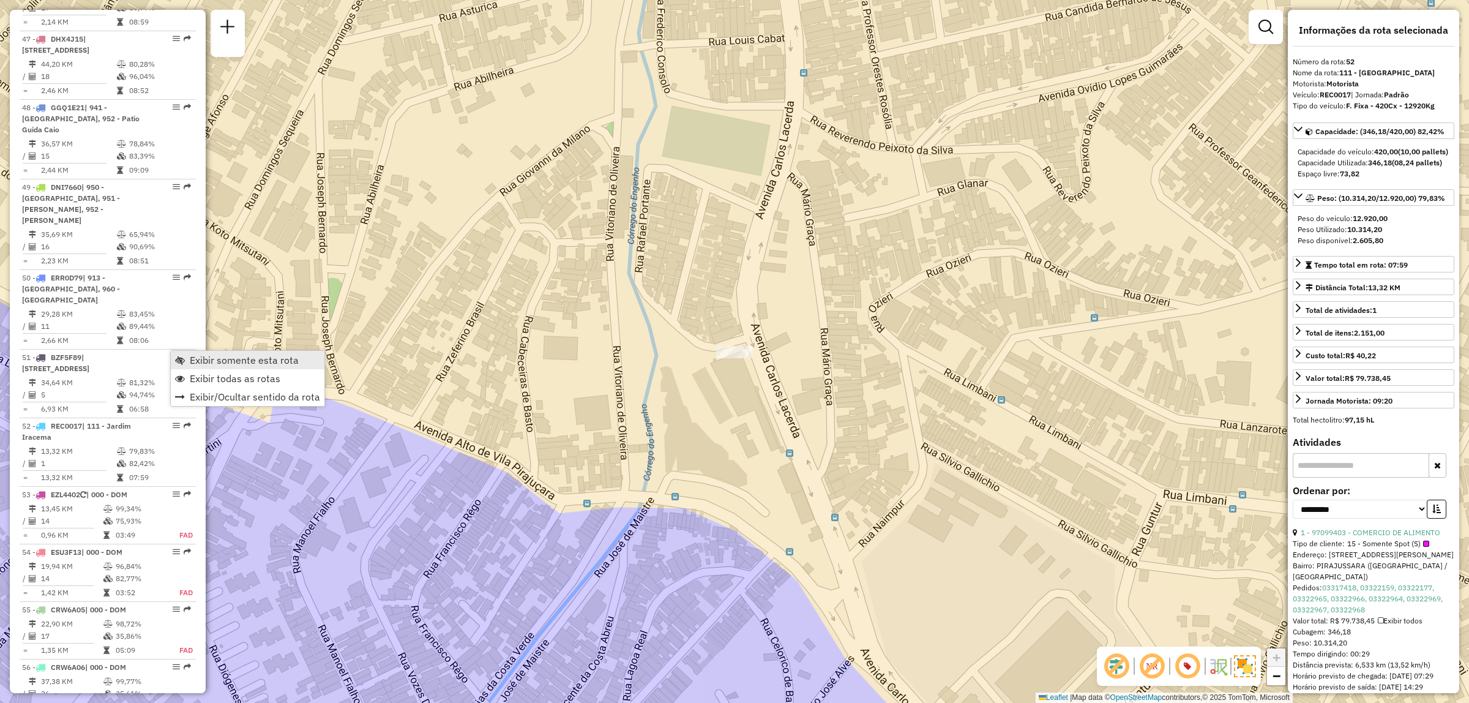
click at [239, 366] on link "Exibir somente esta rota" at bounding box center [248, 360] width 154 height 18
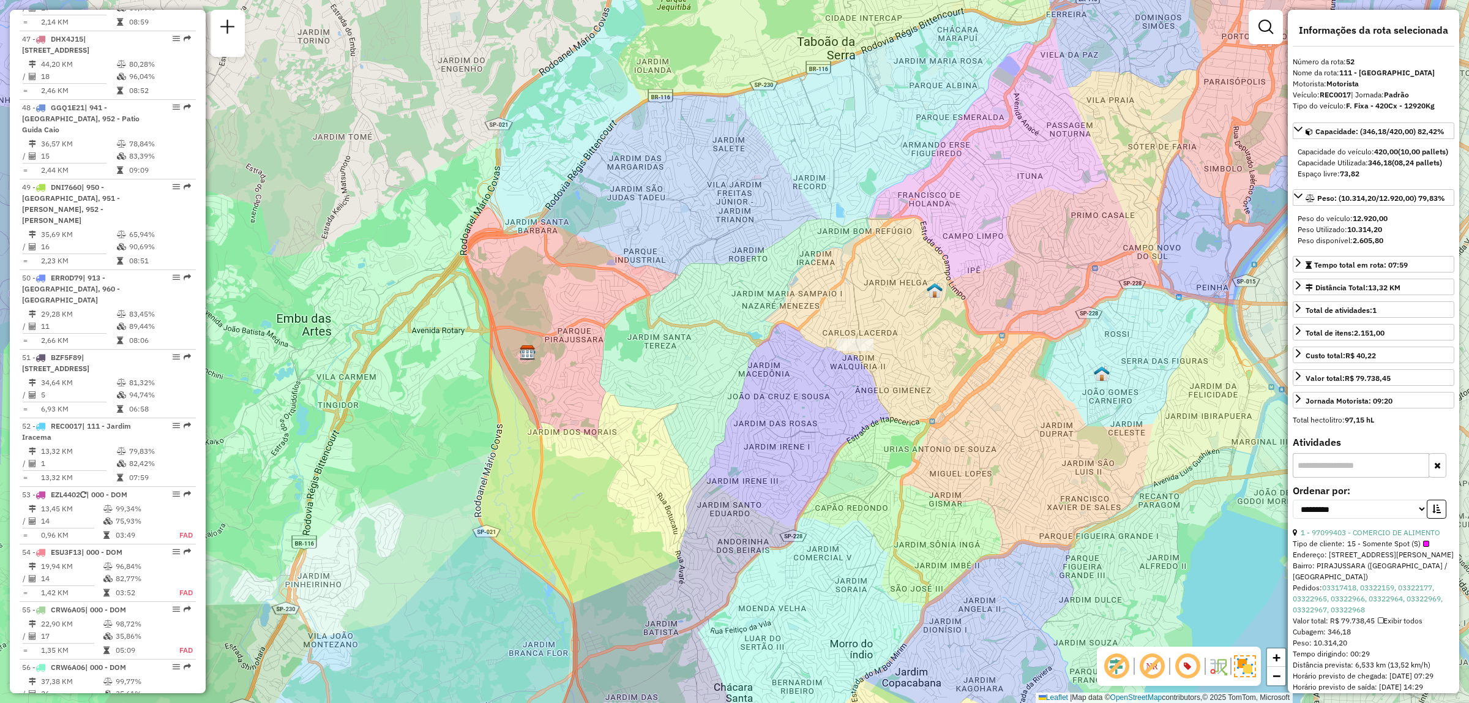
scroll to position [104, 0]
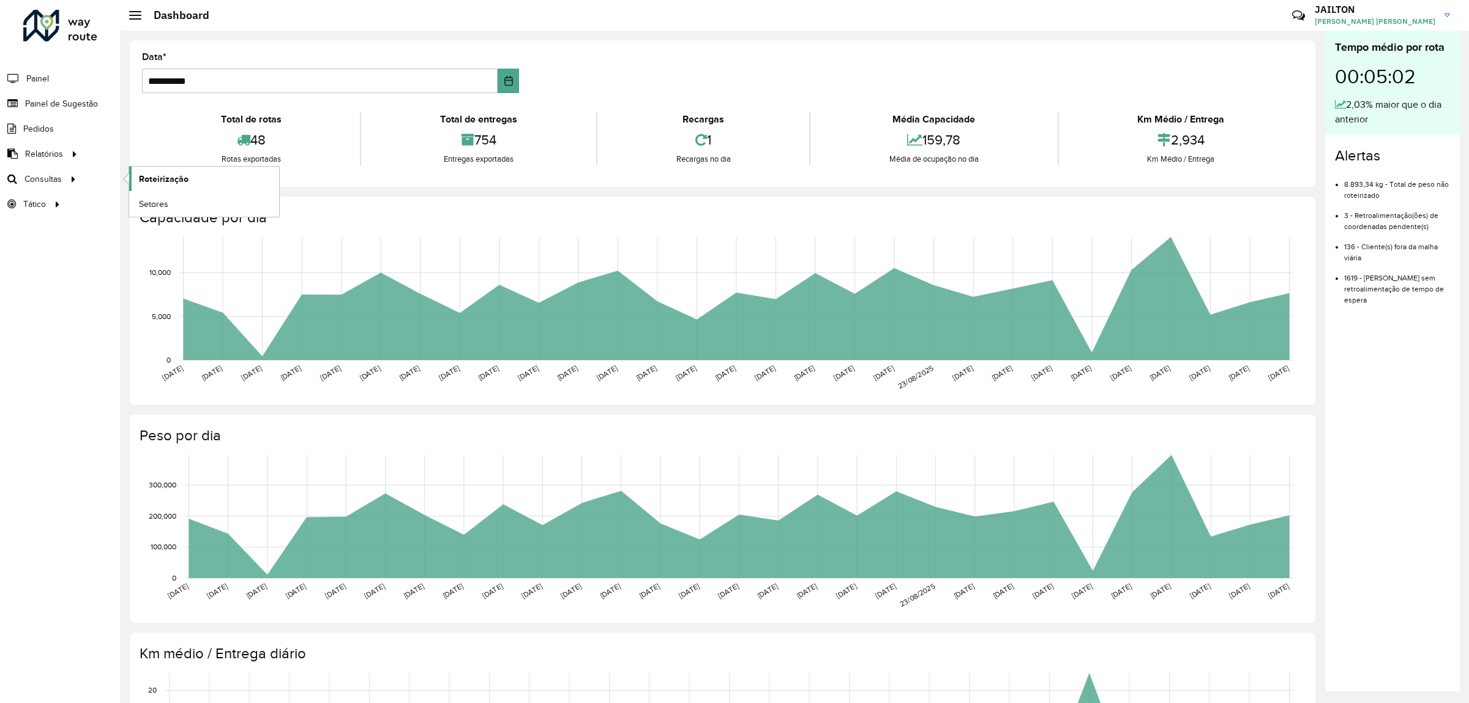
click at [154, 179] on span "Roteirização" at bounding box center [164, 179] width 50 height 13
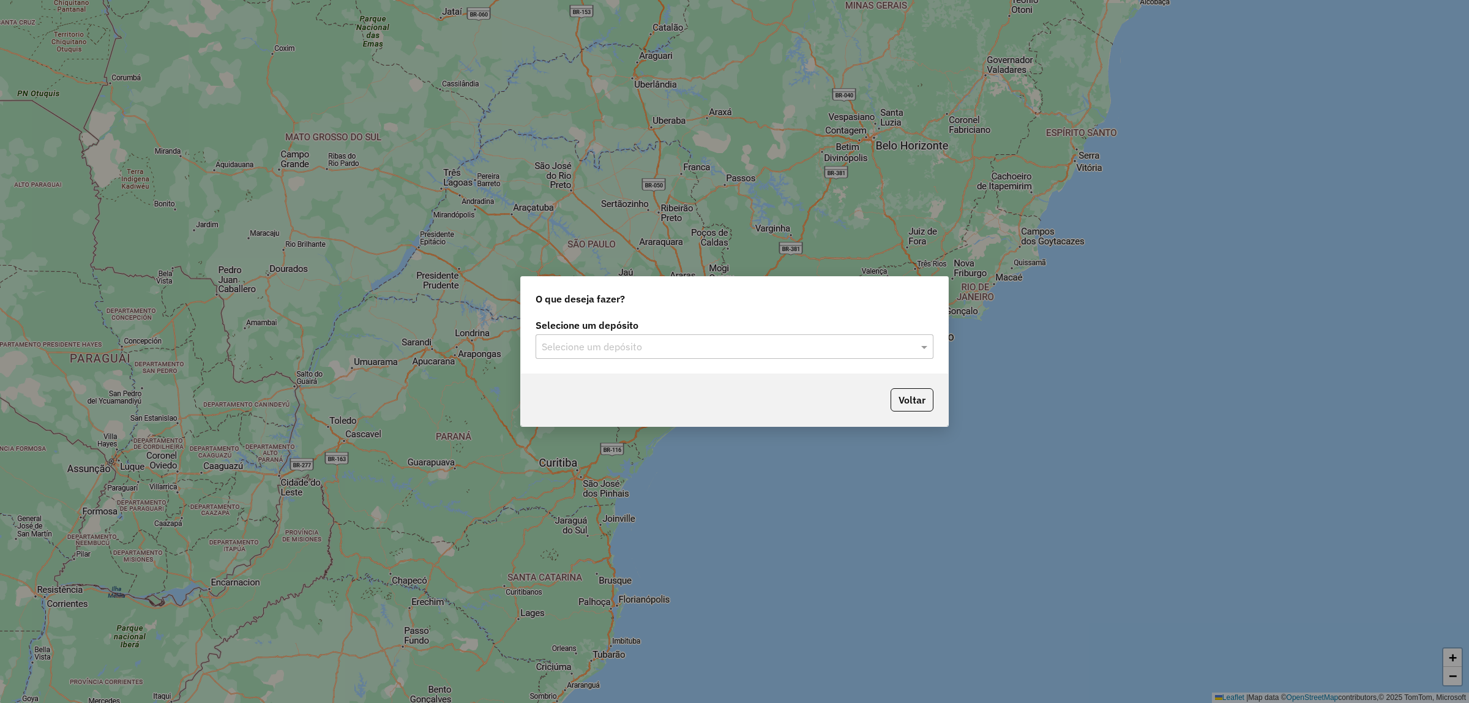
click at [632, 367] on div "Selecione um depósito Selecione um depósito" at bounding box center [734, 345] width 427 height 58
click at [643, 356] on div "Selecione um depósito" at bounding box center [734, 346] width 398 height 24
click at [600, 389] on div "CDD Embu" at bounding box center [734, 381] width 397 height 21
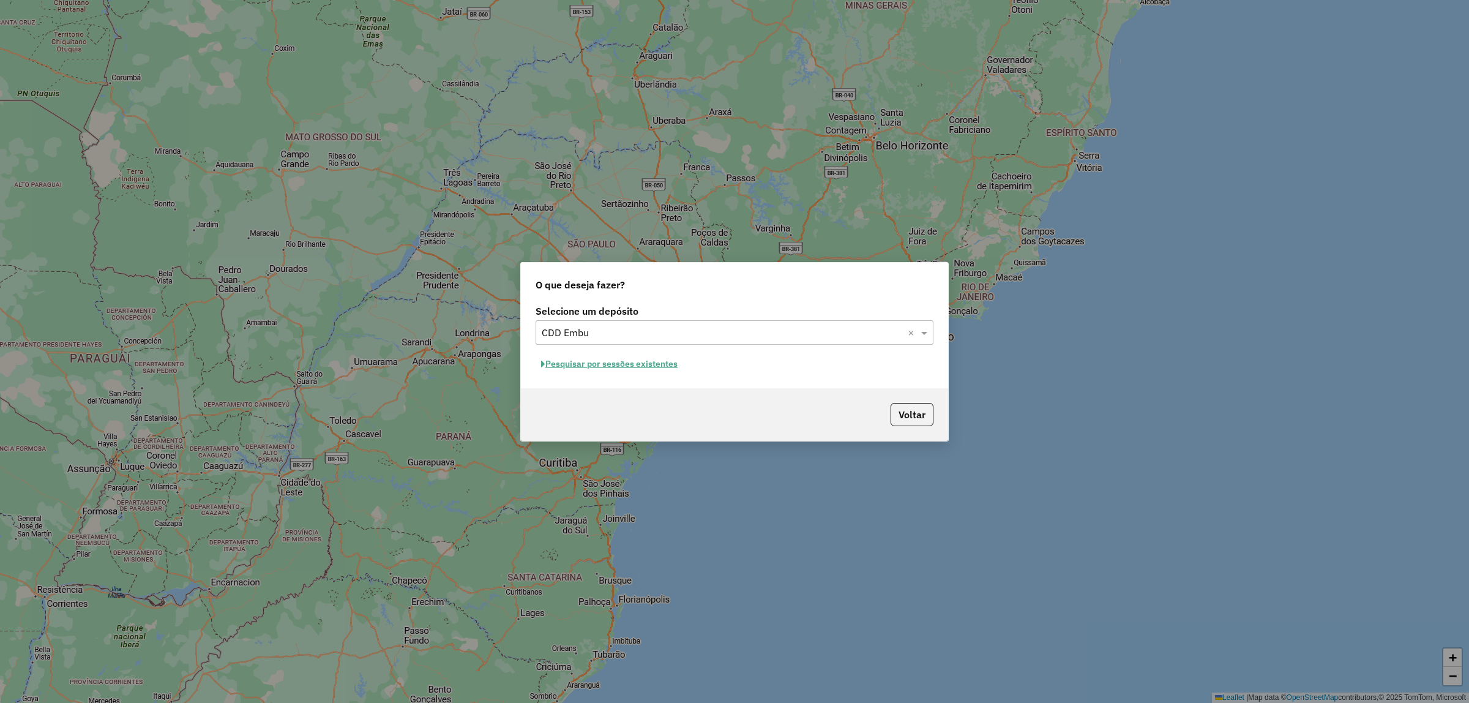
click at [635, 364] on button "Pesquisar por sessões existentes" at bounding box center [608, 363] width 147 height 19
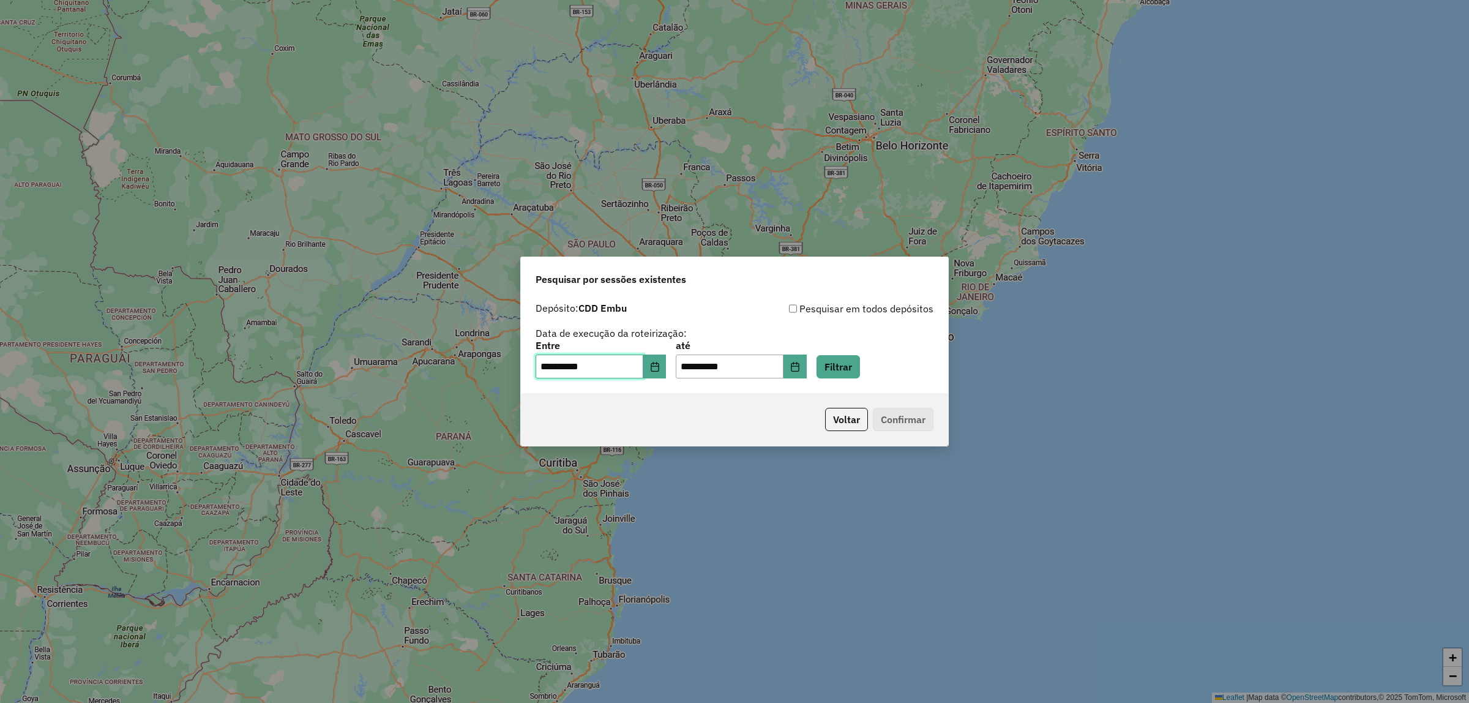
drag, startPoint x: 624, startPoint y: 361, endPoint x: 632, endPoint y: 361, distance: 8.0
click at [626, 361] on input "**********" at bounding box center [589, 366] width 108 height 24
click at [658, 370] on icon "Choose Date" at bounding box center [655, 367] width 8 height 10
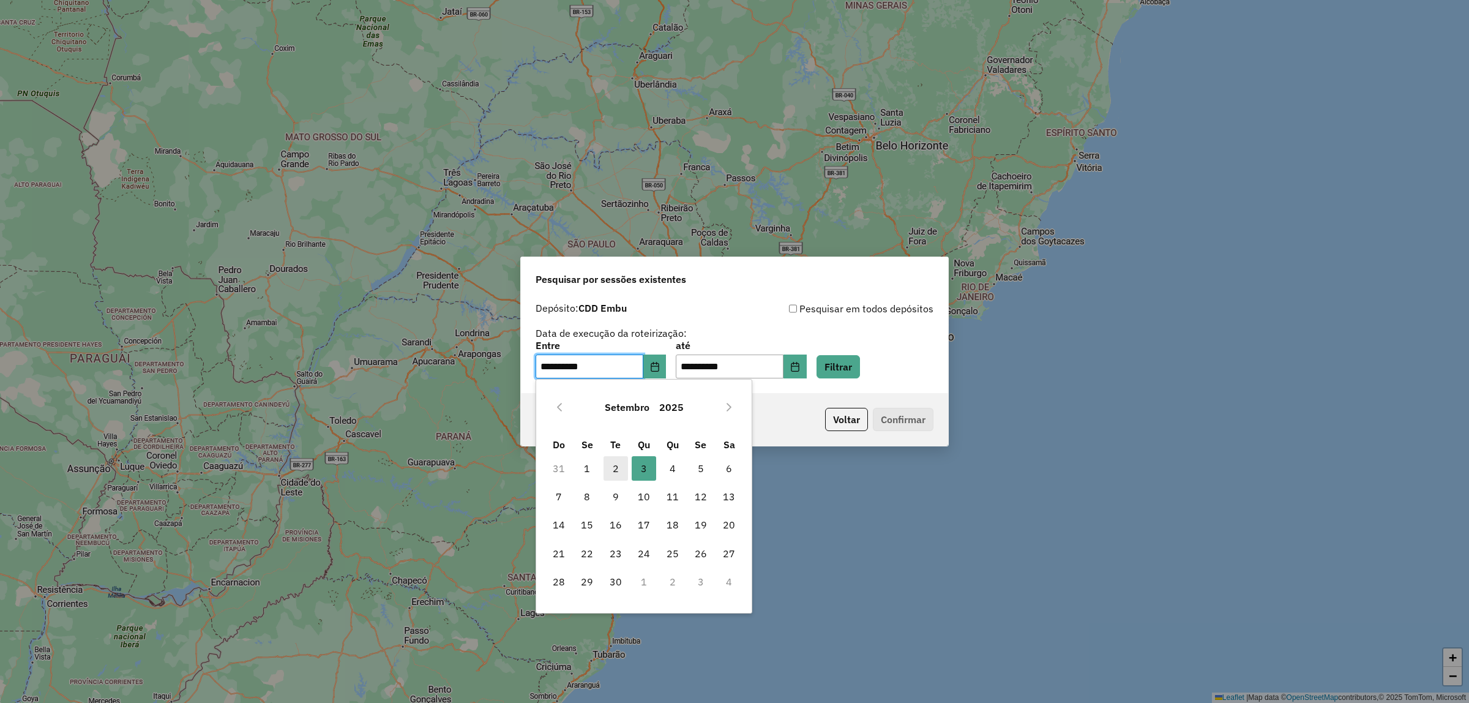
click at [610, 457] on span "2" at bounding box center [615, 468] width 24 height 24
type input "**********"
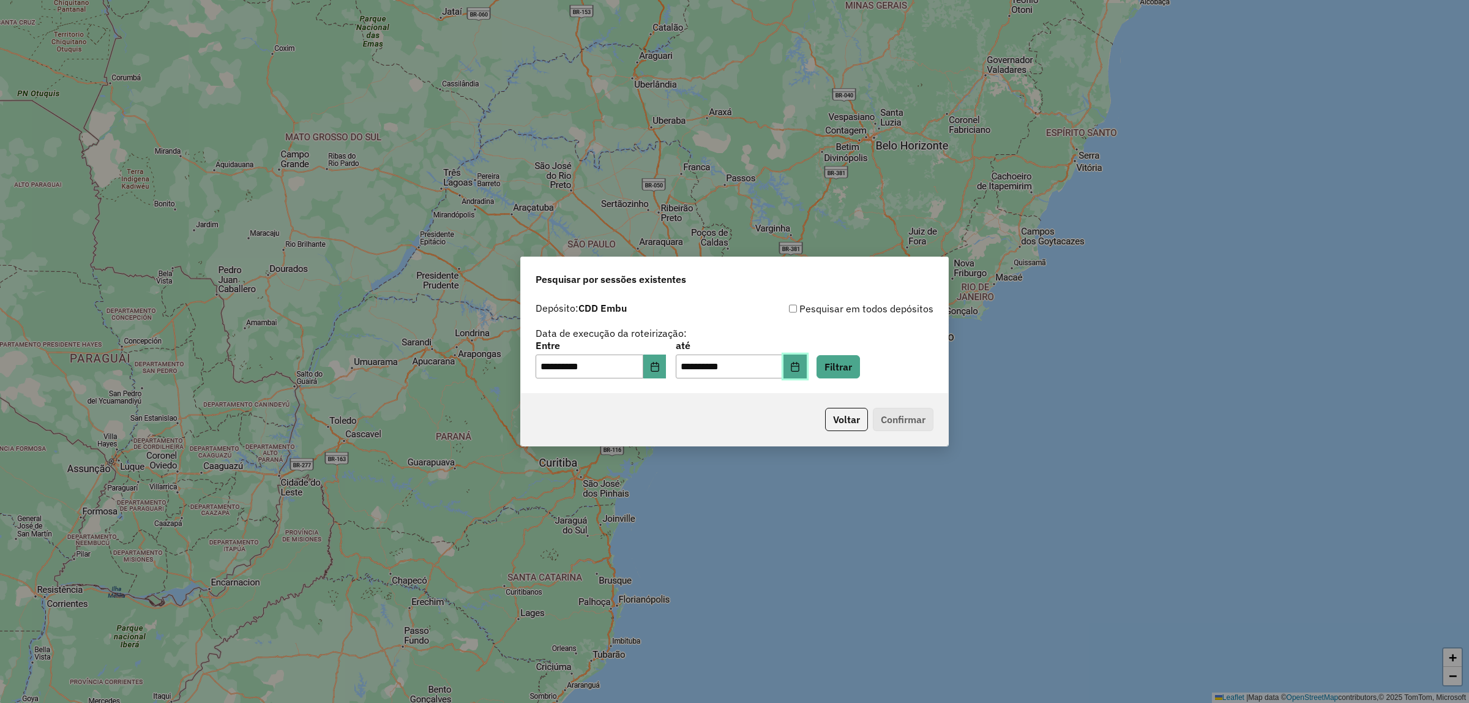
click at [807, 364] on button "Choose Date" at bounding box center [794, 366] width 23 height 24
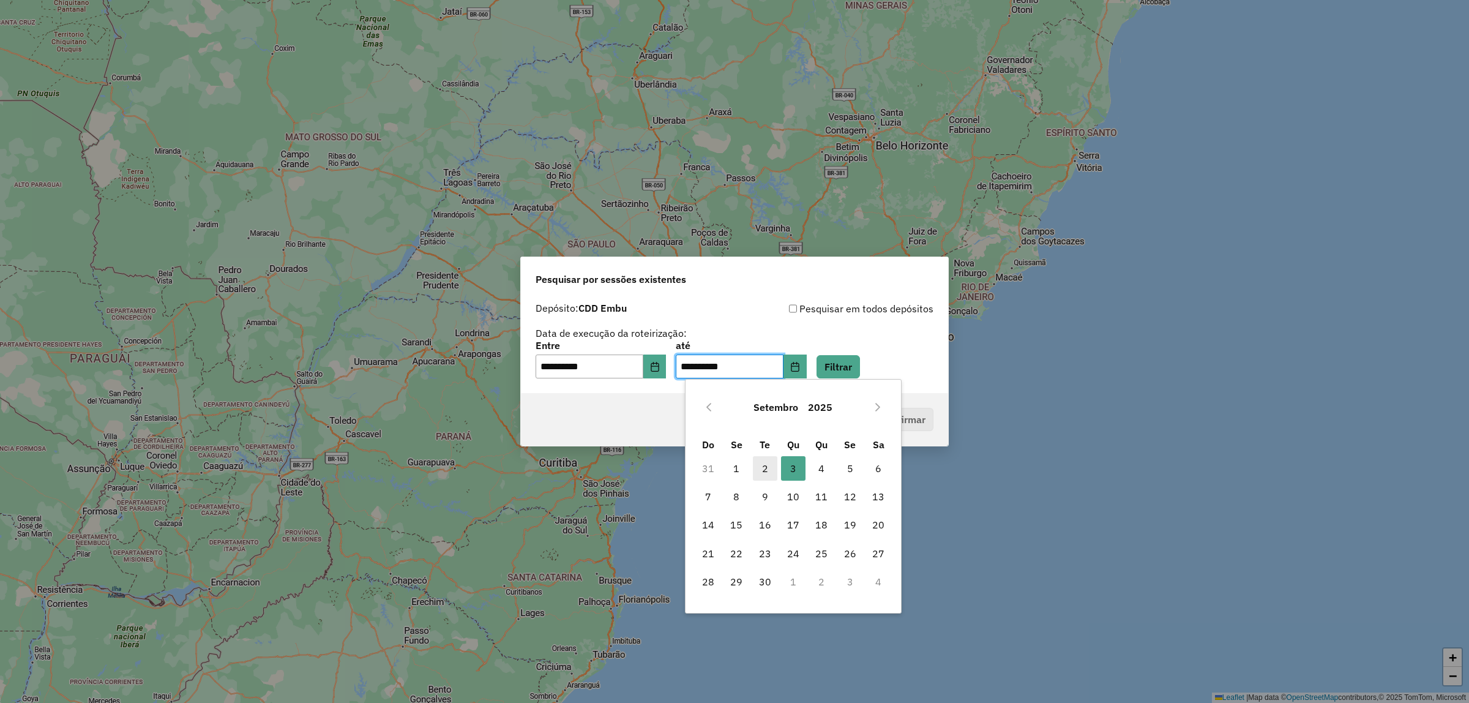
click at [764, 460] on span "2" at bounding box center [765, 468] width 24 height 24
type input "**********"
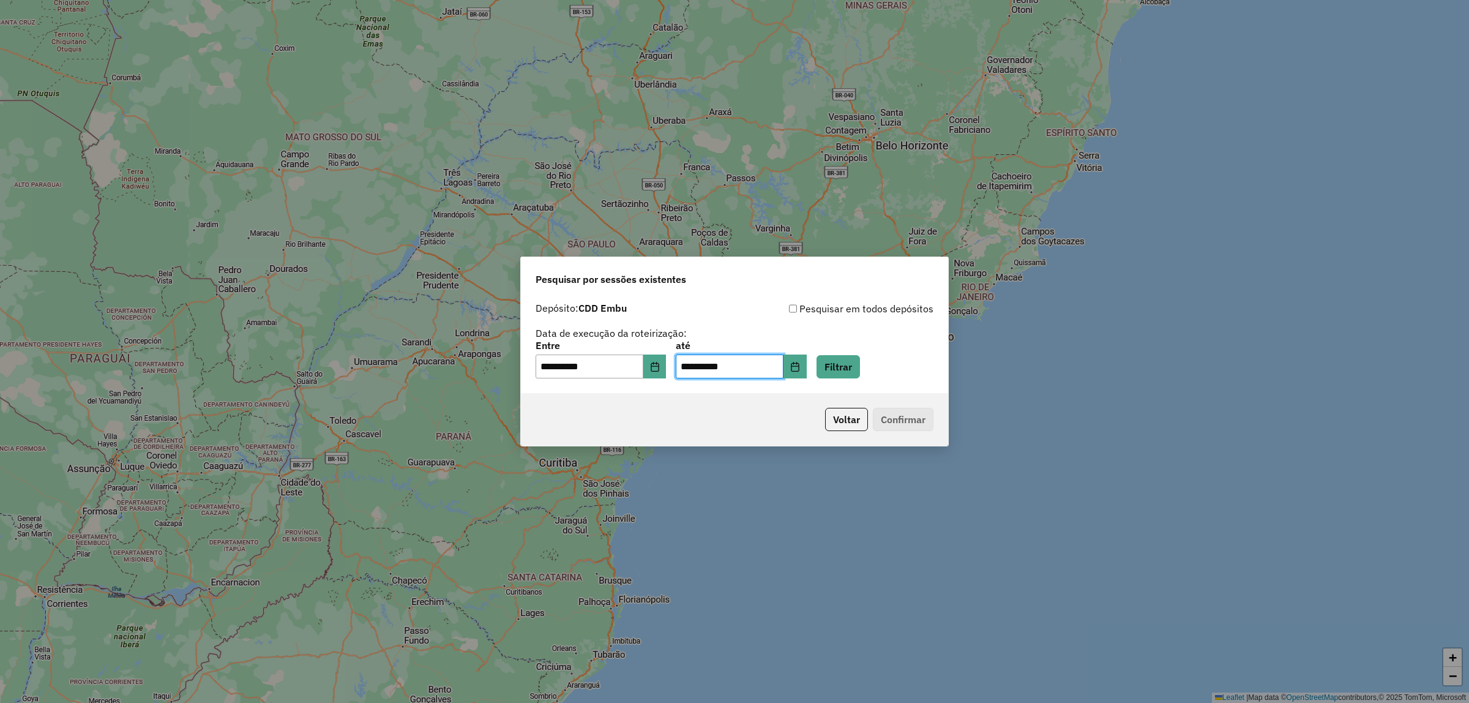
click at [870, 347] on div "**********" at bounding box center [734, 360] width 398 height 38
click at [860, 368] on button "Filtrar" at bounding box center [837, 366] width 43 height 23
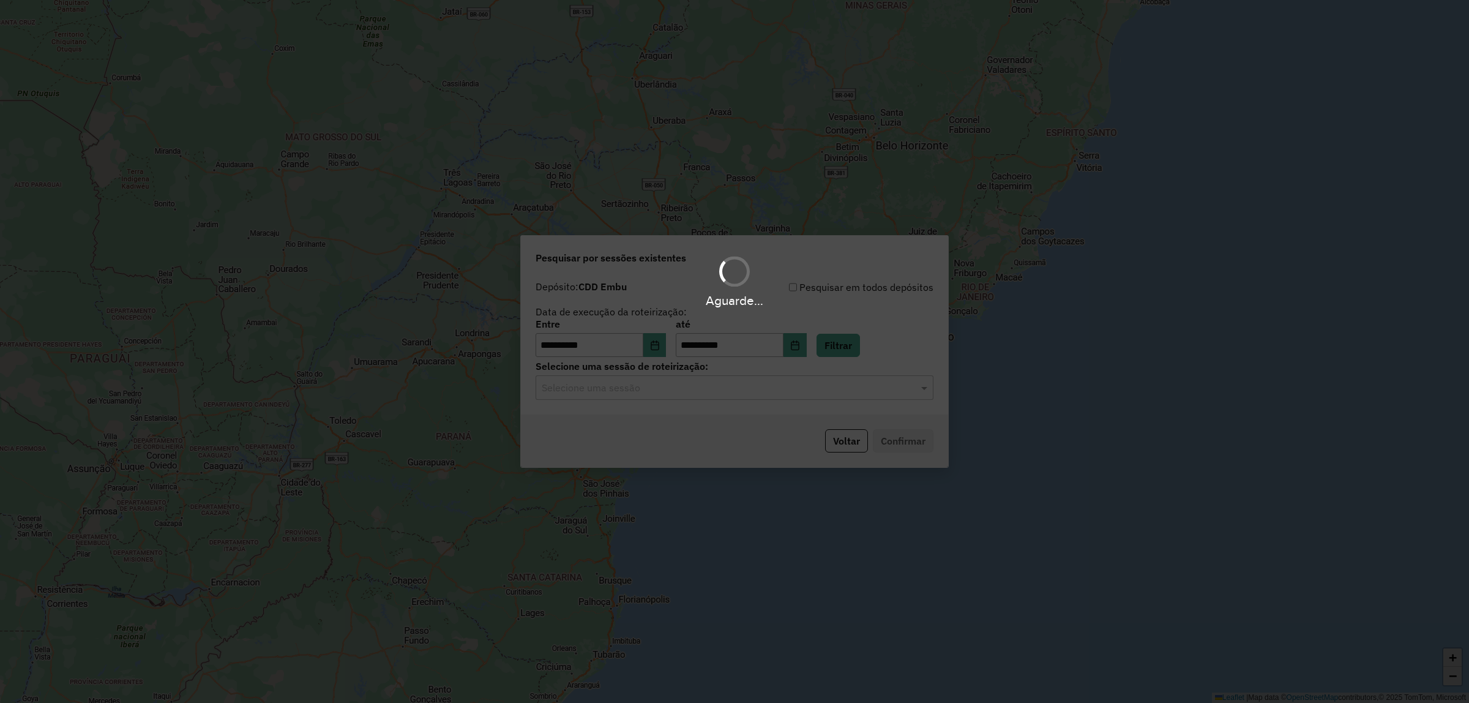
click at [769, 390] on div "Aguarde..." at bounding box center [734, 351] width 1469 height 703
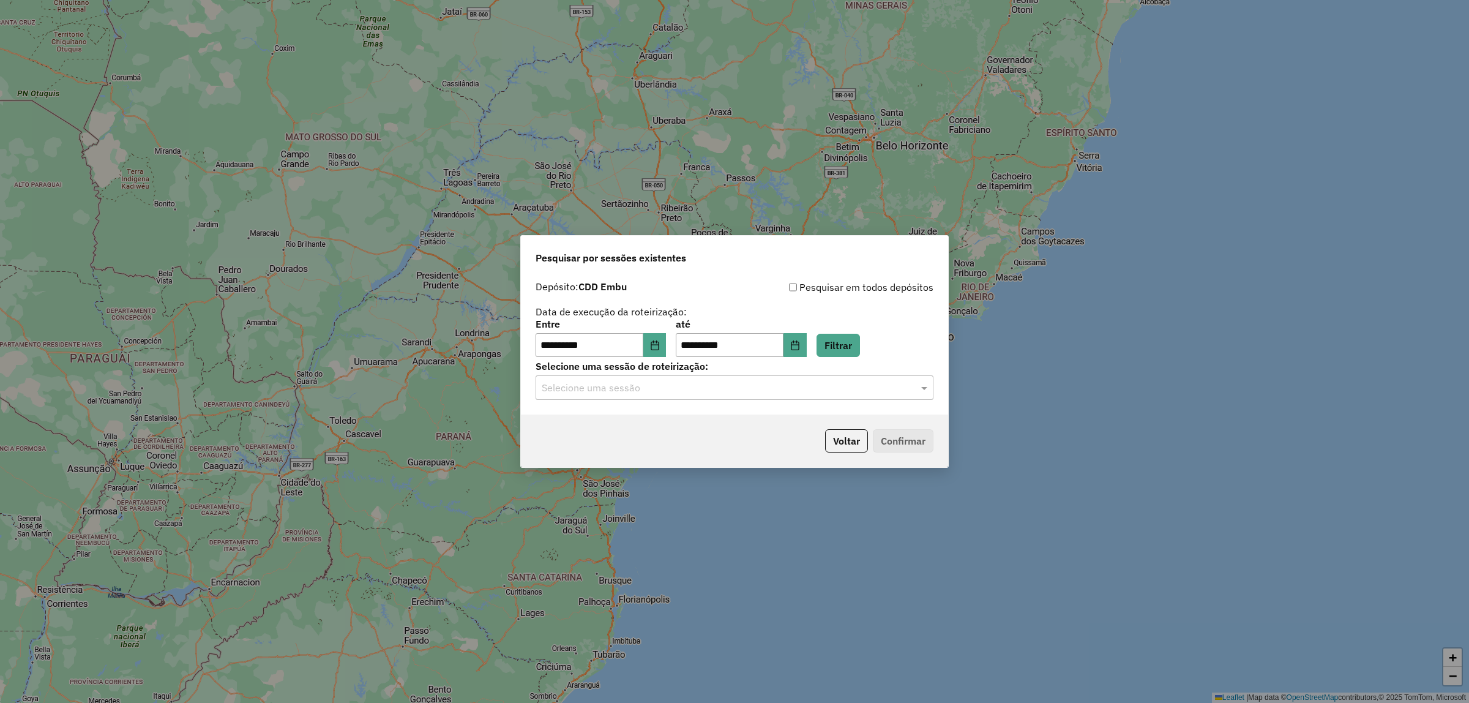
click at [769, 390] on input "text" at bounding box center [722, 388] width 361 height 15
click at [707, 427] on div "1257530 - 02/09/2025 17:59" at bounding box center [734, 423] width 397 height 21
click at [919, 442] on button "Confirmar" at bounding box center [903, 440] width 61 height 23
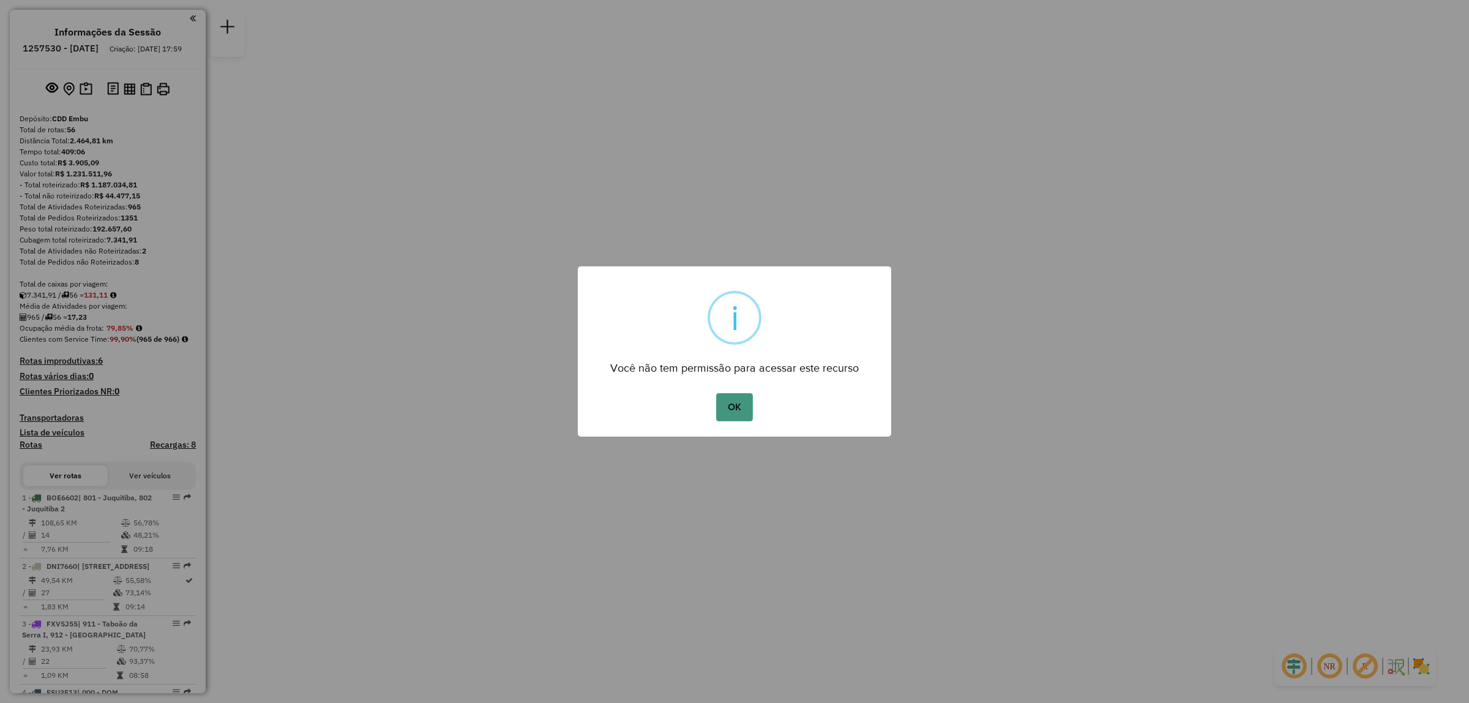
click at [748, 400] on button "OK" at bounding box center [734, 407] width 36 height 28
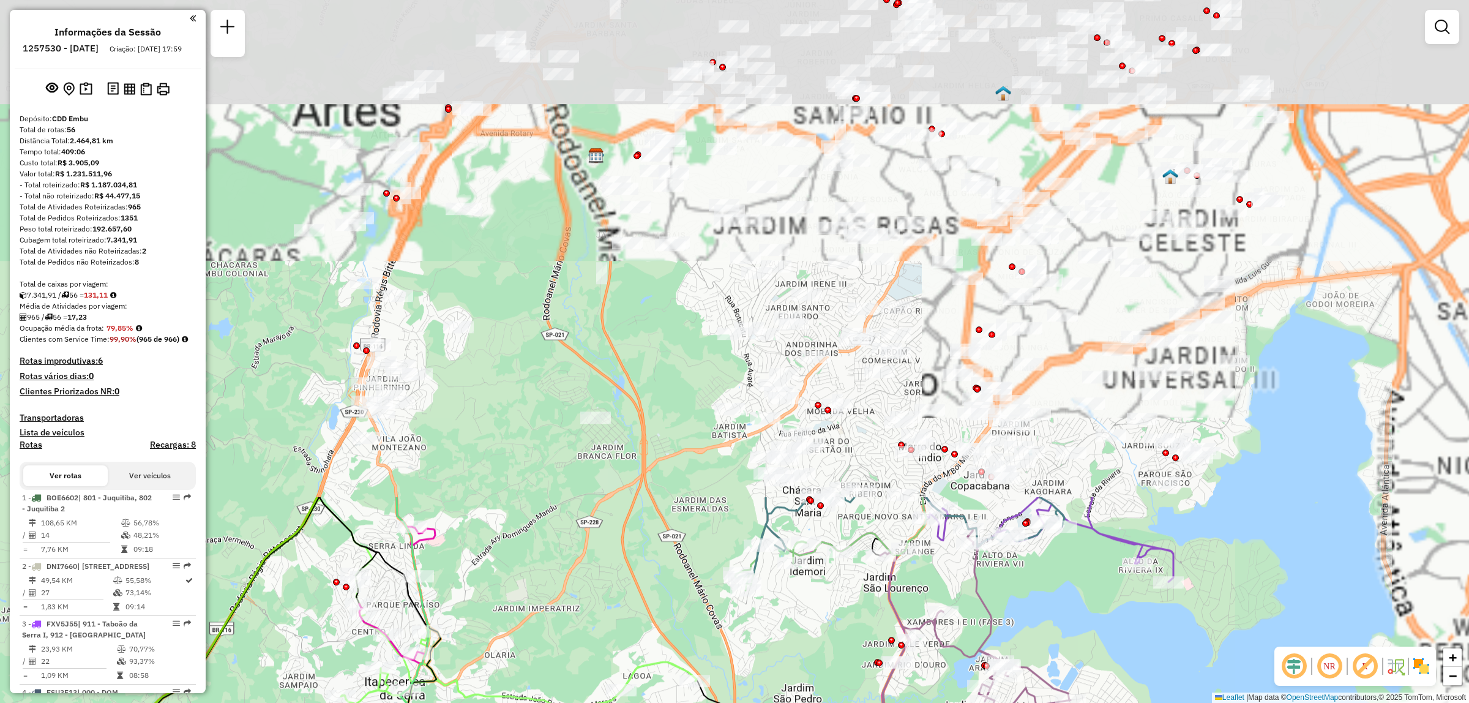
drag, startPoint x: 1072, startPoint y: 164, endPoint x: 932, endPoint y: 646, distance: 501.6
click at [807, 702] on html "Aguarde... Pop-up bloqueado! Seu navegador bloqueou automáticamente a abertura …" at bounding box center [734, 351] width 1469 height 703
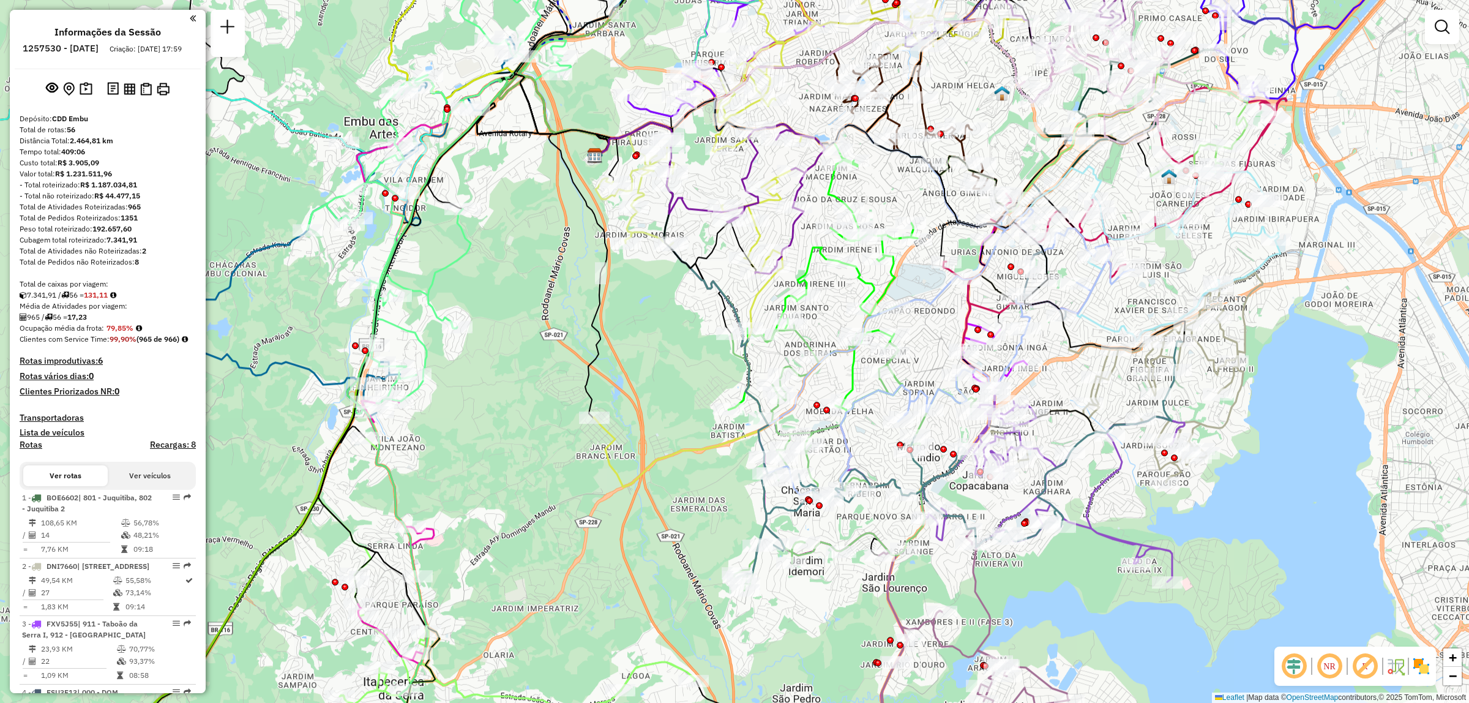
click at [1428, 671] on img at bounding box center [1421, 666] width 20 height 20
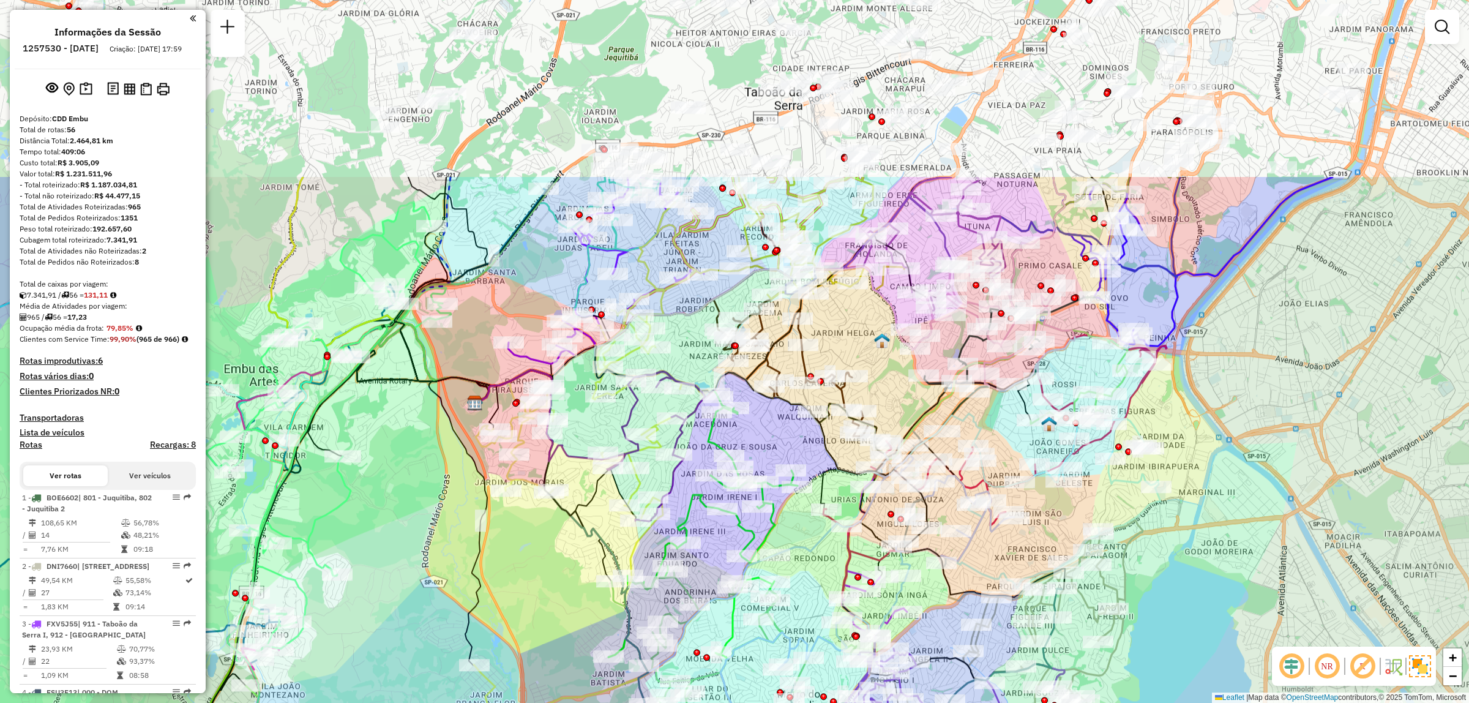
drag, startPoint x: 1136, startPoint y: 198, endPoint x: 1017, endPoint y: 444, distance: 273.4
click at [1017, 444] on div "Rota 8 - Placa FCC0410 97054163 - FRANCISCO TELES IBIAPINA 00029662710 Janela d…" at bounding box center [734, 351] width 1469 height 703
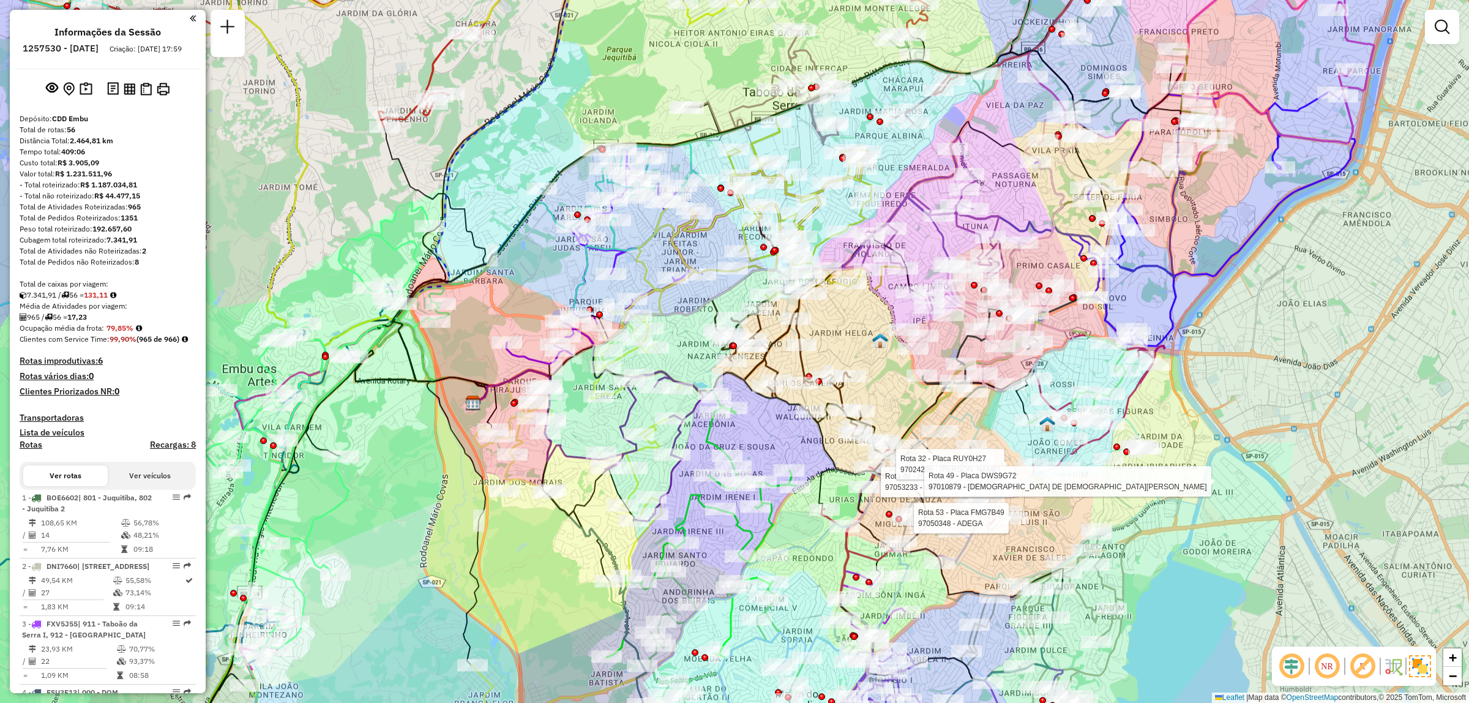
select select "**********"
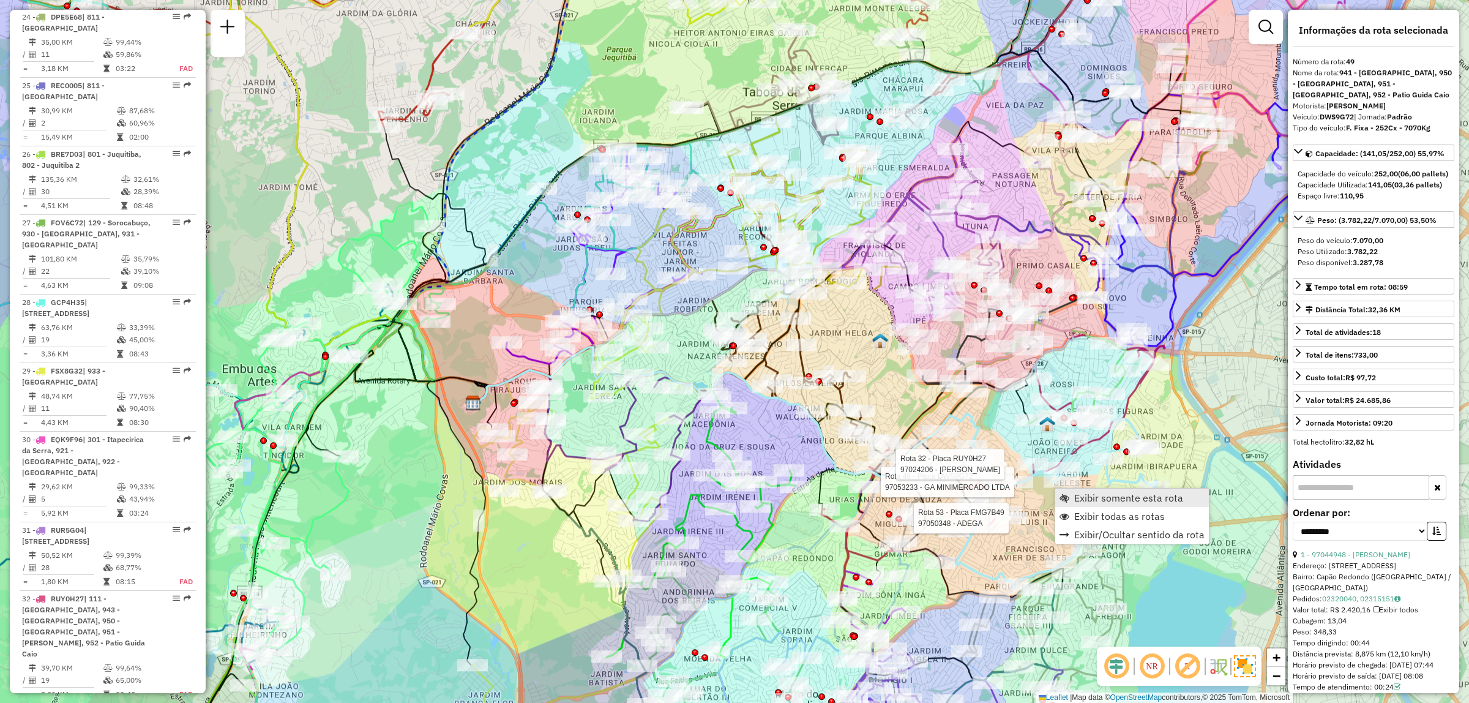
scroll to position [3838, 0]
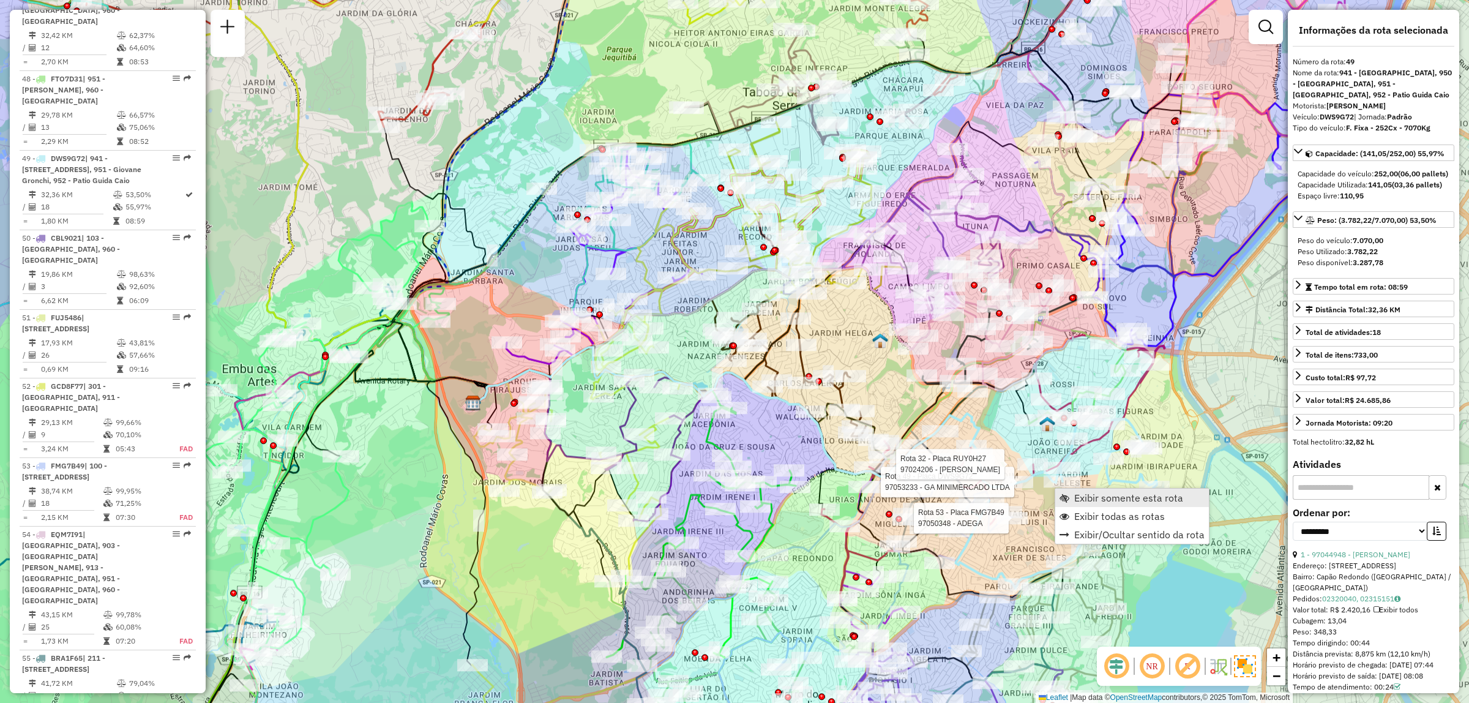
click at [1140, 499] on span "Exibir somente esta rota" at bounding box center [1128, 498] width 109 height 10
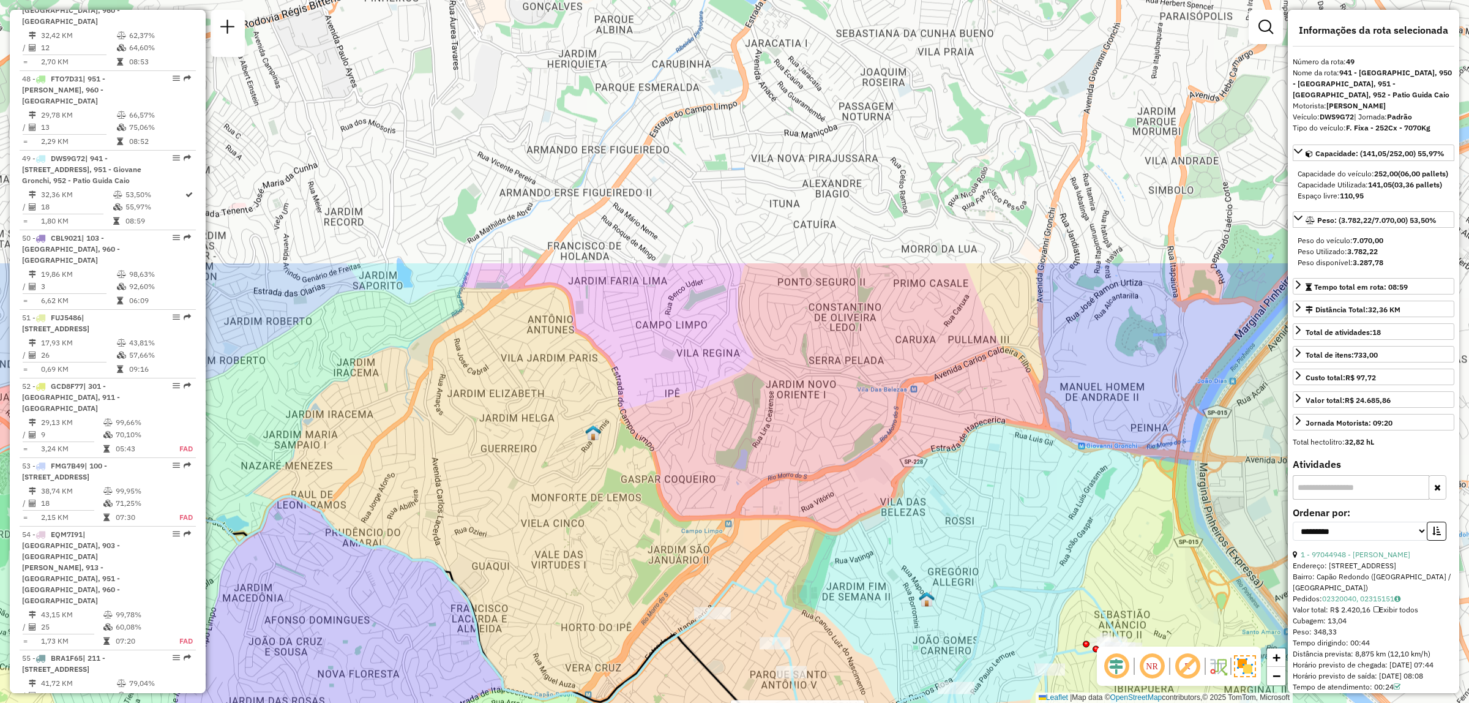
drag, startPoint x: 1168, startPoint y: 313, endPoint x: 884, endPoint y: 641, distance: 433.5
click at [895, 647] on div "Rota 49 - Placa DWS9G72 97053233 - GA MINIMERCADO LTDA Janela de atendimento Gr…" at bounding box center [734, 351] width 1469 height 703
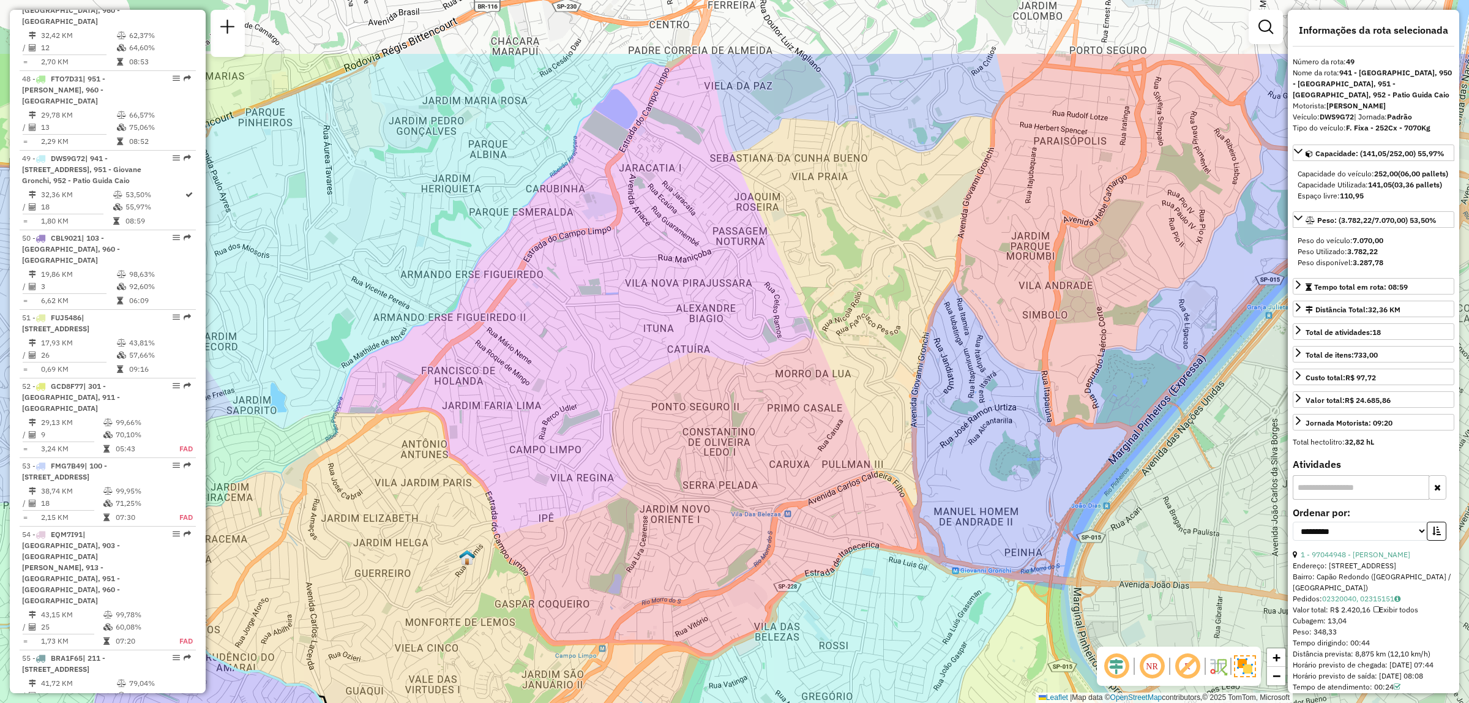
drag, startPoint x: 1111, startPoint y: 225, endPoint x: 983, endPoint y: 360, distance: 185.3
click at [986, 352] on div "Rota 49 - Placa DWS9G72 97053233 - GA MINIMERCADO LTDA Janela de atendimento Gr…" at bounding box center [734, 351] width 1469 height 703
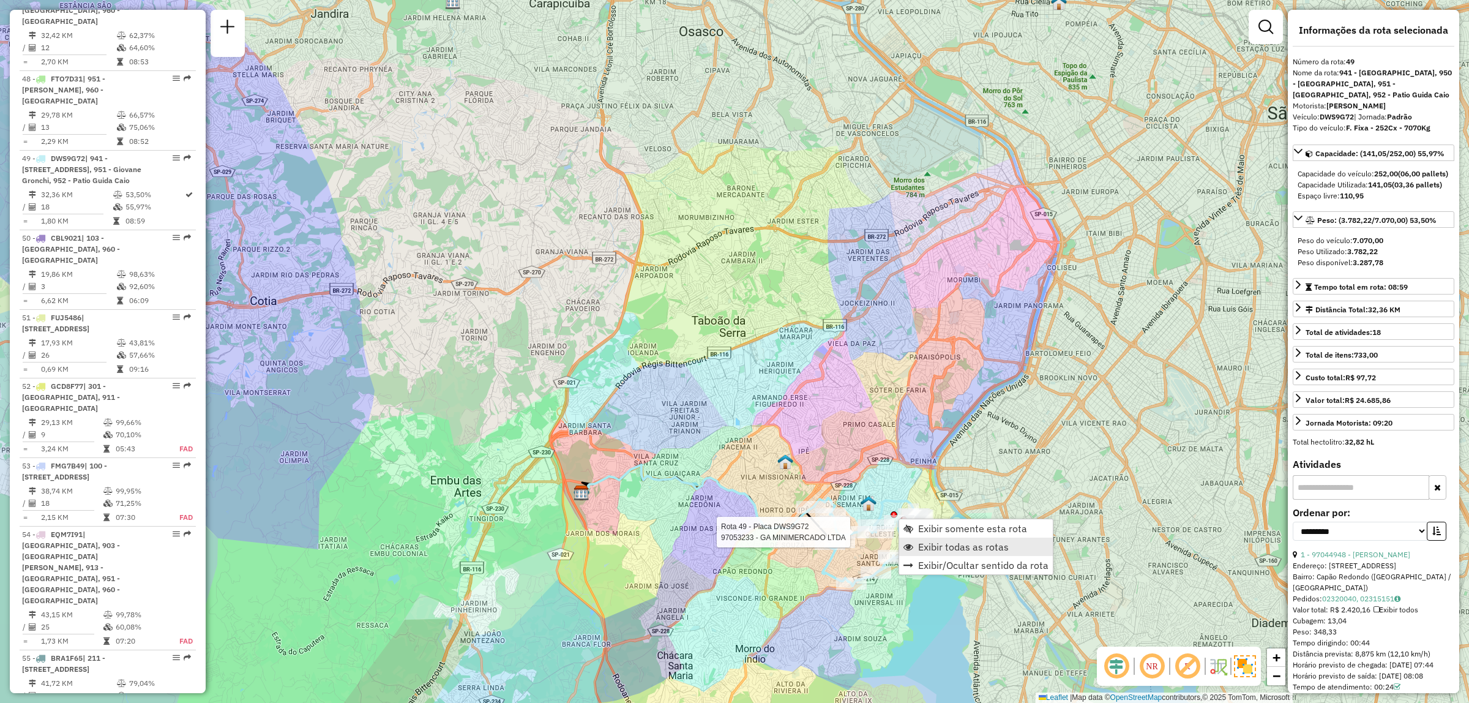
click at [988, 543] on span "Exibir todas as rotas" at bounding box center [963, 547] width 91 height 10
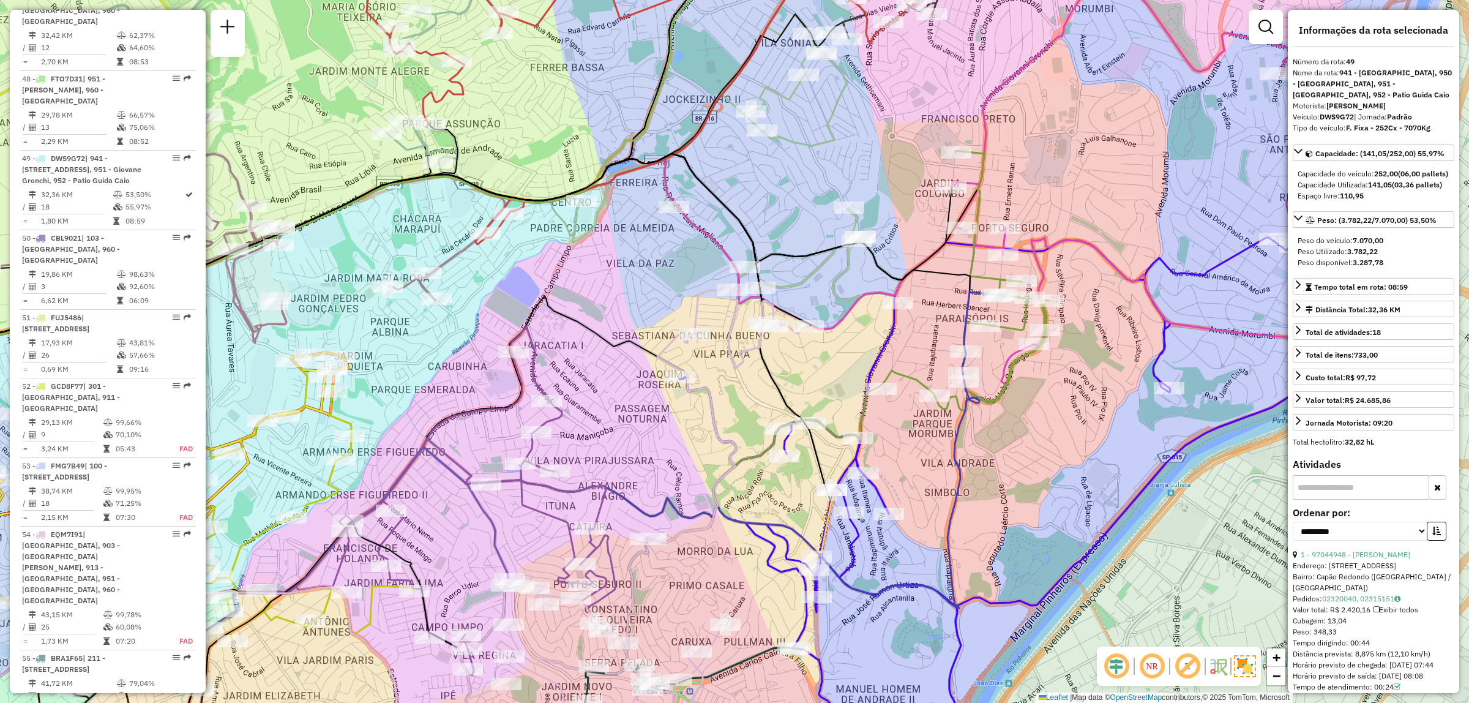
drag, startPoint x: 928, startPoint y: 408, endPoint x: 1019, endPoint y: 365, distance: 100.7
click at [1019, 365] on icon at bounding box center [963, 281] width 169 height 260
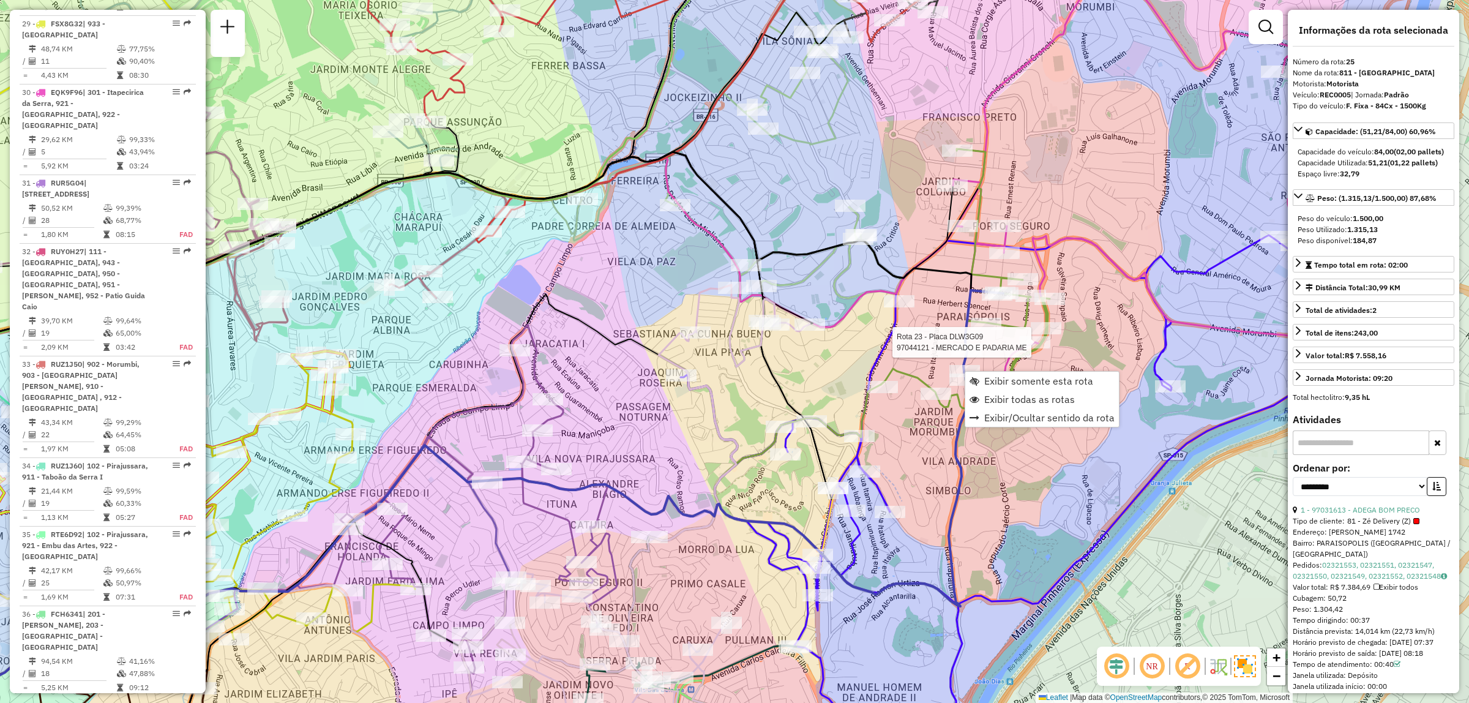
scroll to position [2115, 0]
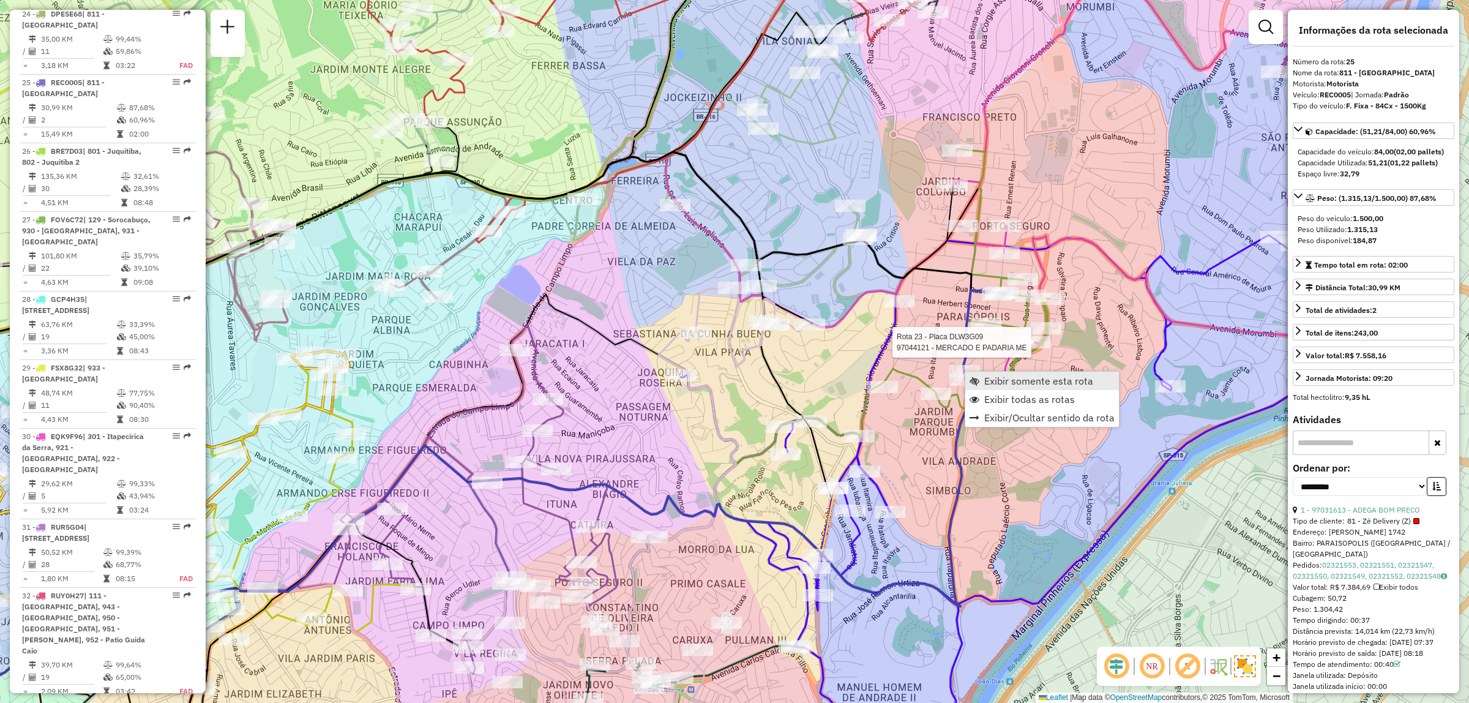
click at [1059, 384] on span "Exibir somente esta rota" at bounding box center [1038, 381] width 109 height 10
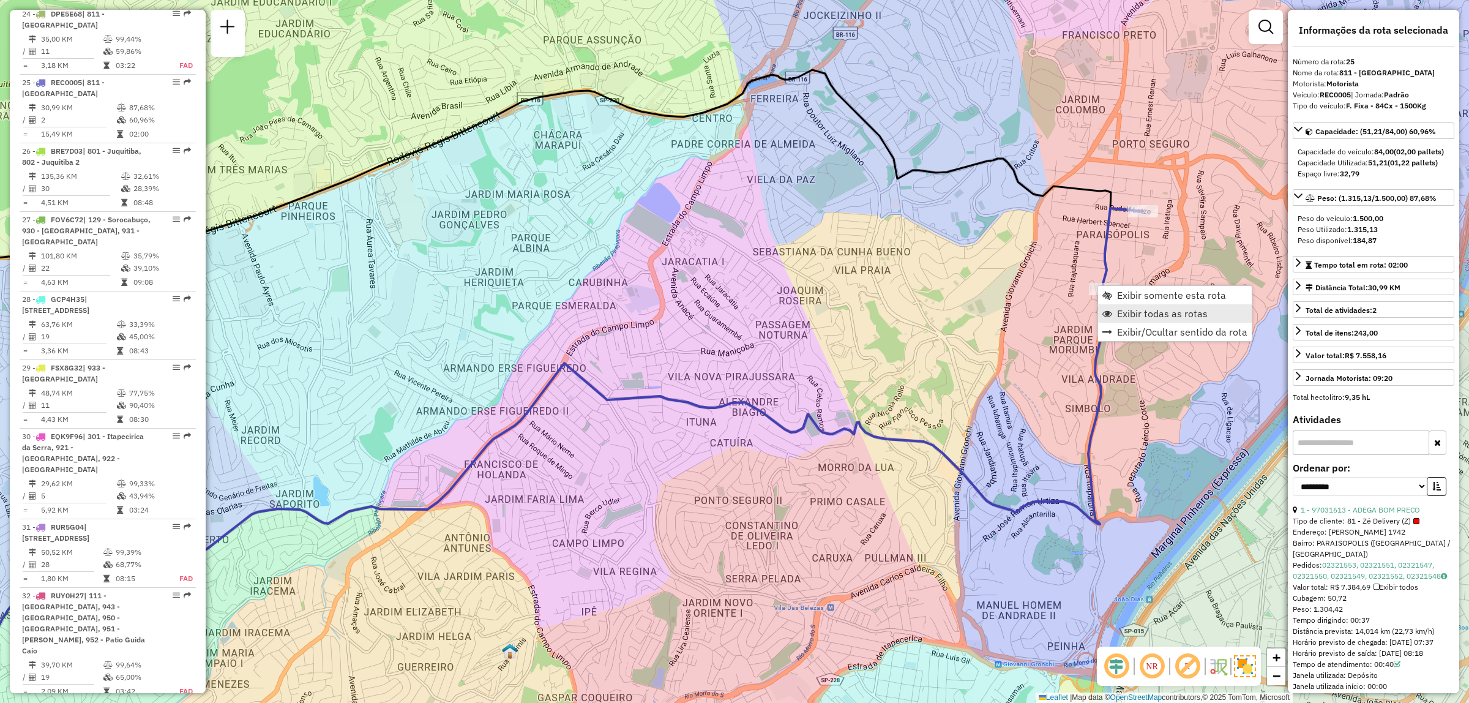
click at [1179, 312] on span "Exibir todas as rotas" at bounding box center [1162, 313] width 91 height 10
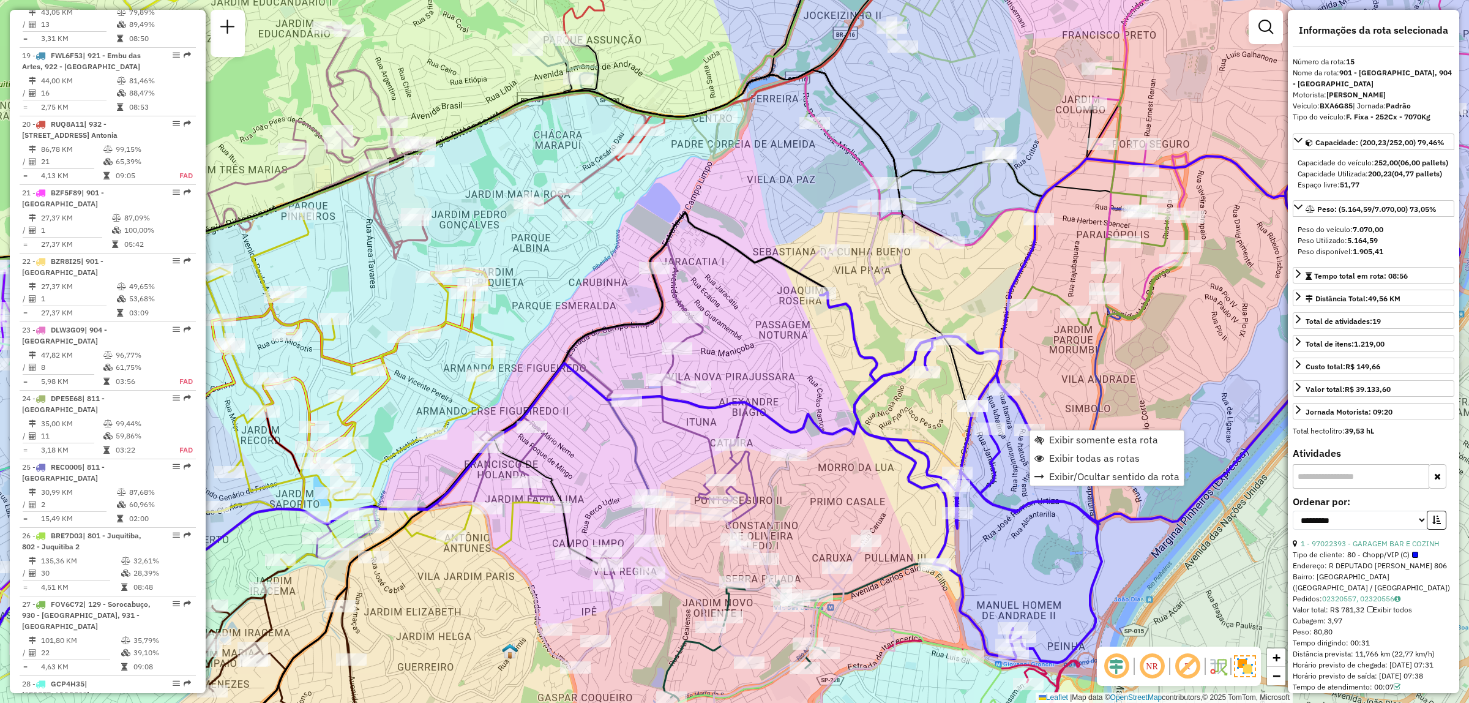
scroll to position [1418, 0]
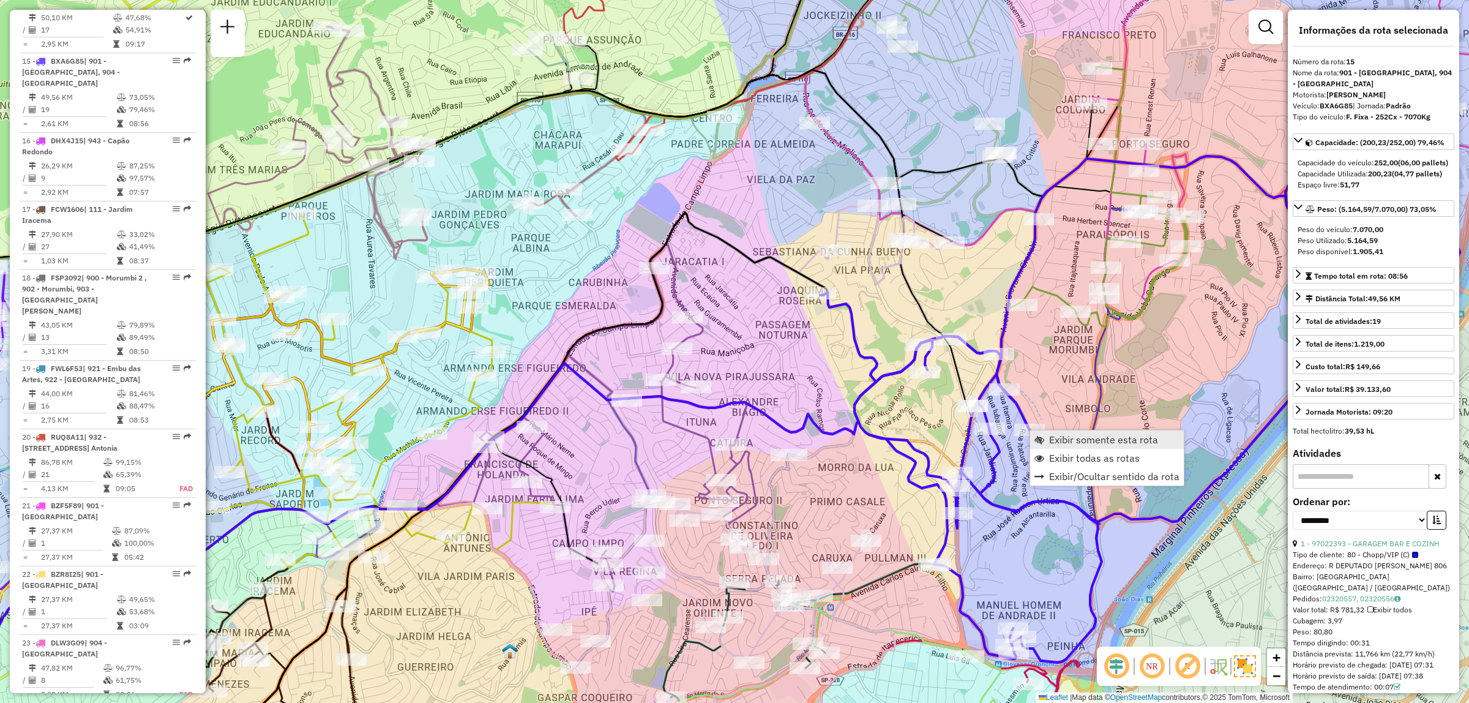
click at [1133, 435] on span "Exibir somente esta rota" at bounding box center [1103, 440] width 109 height 10
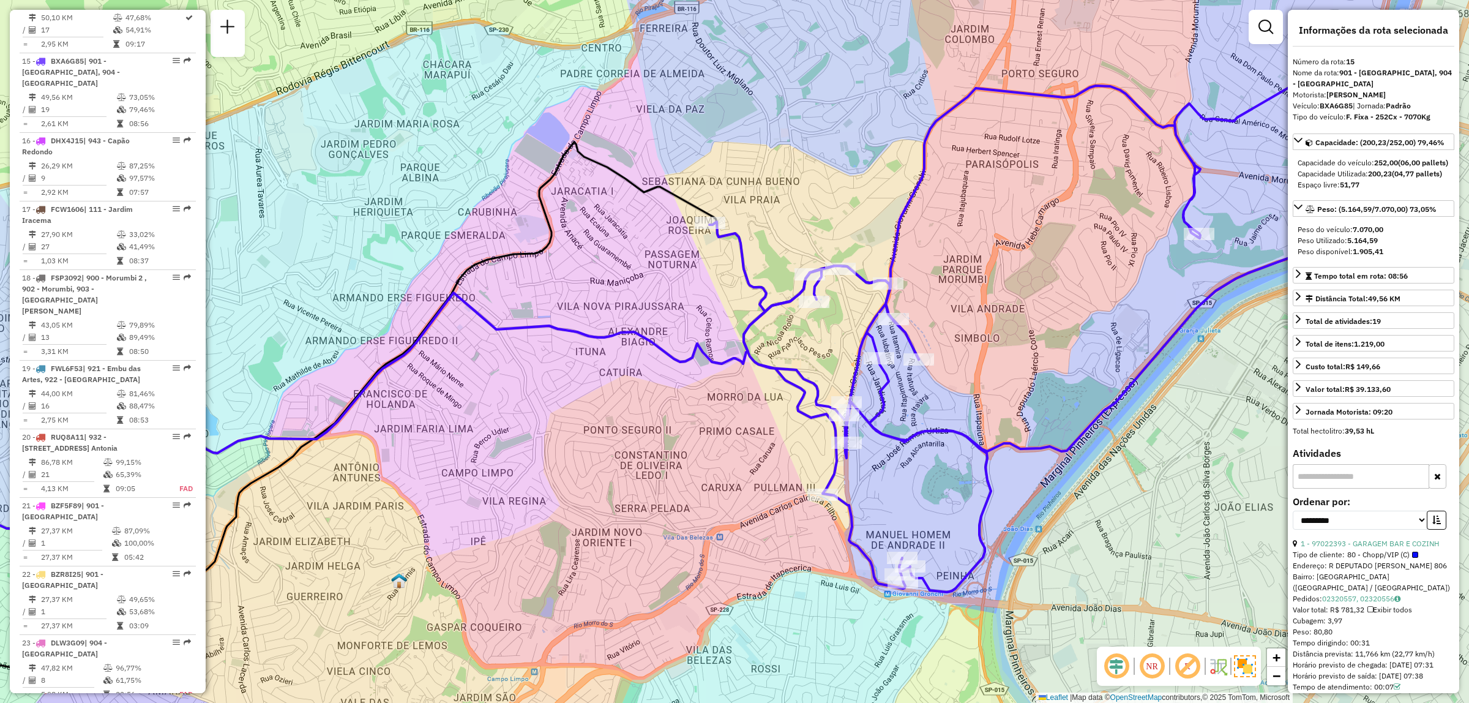
click at [1120, 668] on em at bounding box center [1116, 665] width 29 height 29
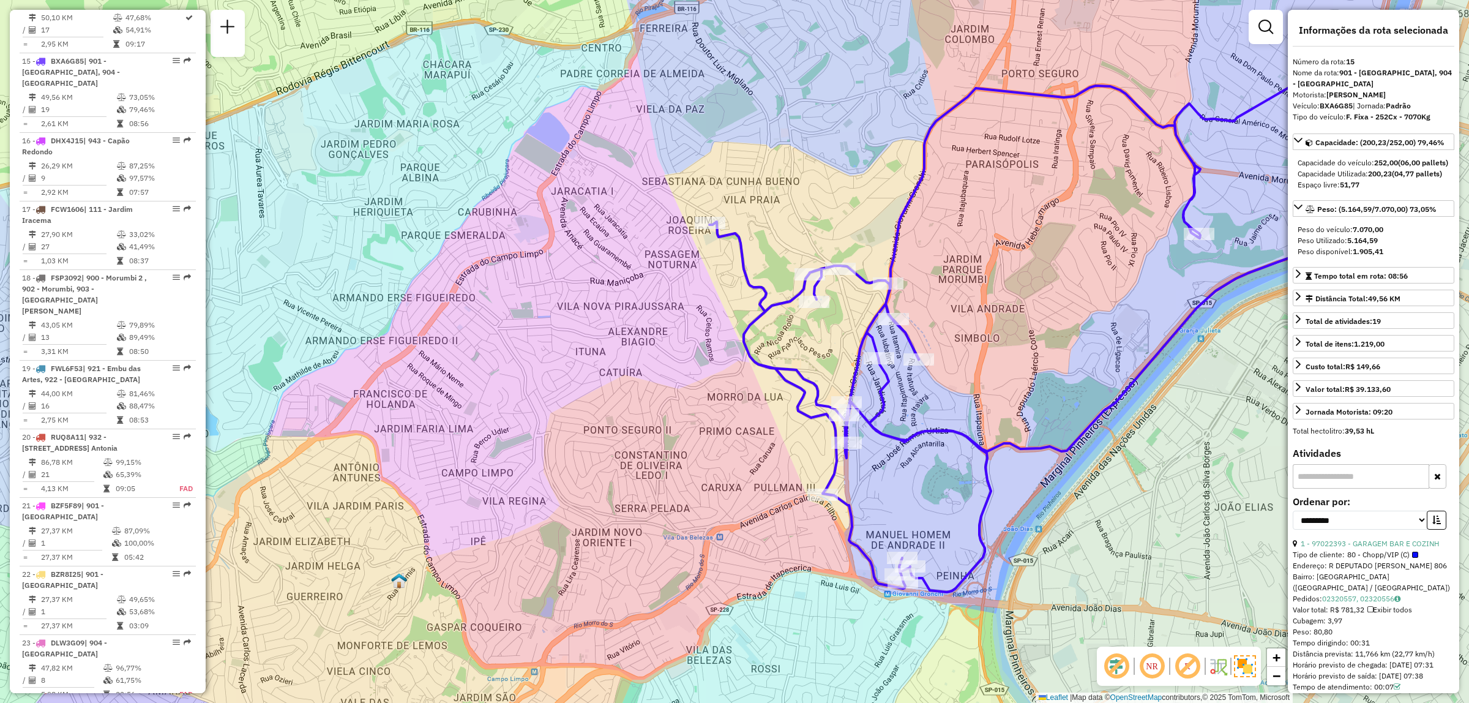
click at [1126, 663] on em at bounding box center [1116, 665] width 29 height 29
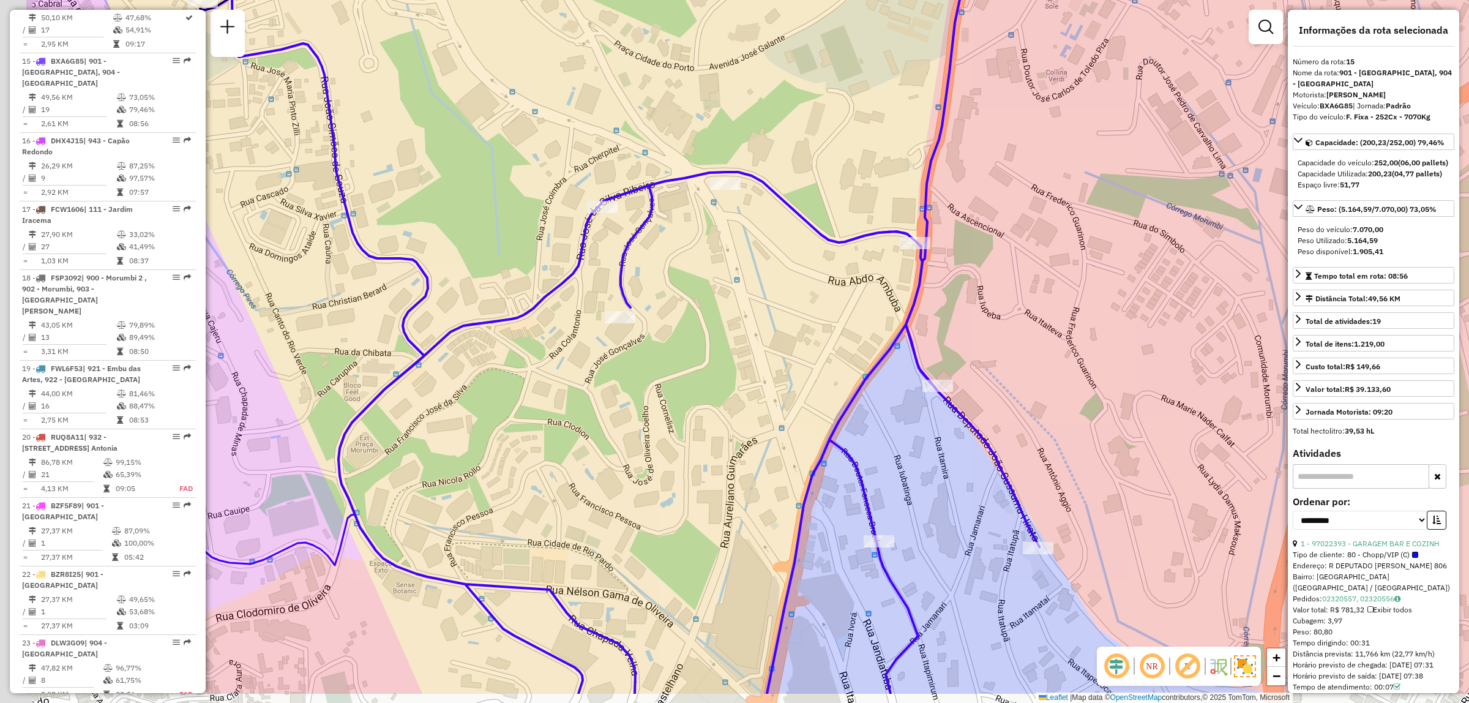
drag, startPoint x: 1113, startPoint y: 354, endPoint x: 1285, endPoint y: 274, distance: 190.3
click at [1285, 274] on div "Janela de atendimento Grade de atendimento Capacidade Transportadoras Veículos …" at bounding box center [734, 351] width 1469 height 703
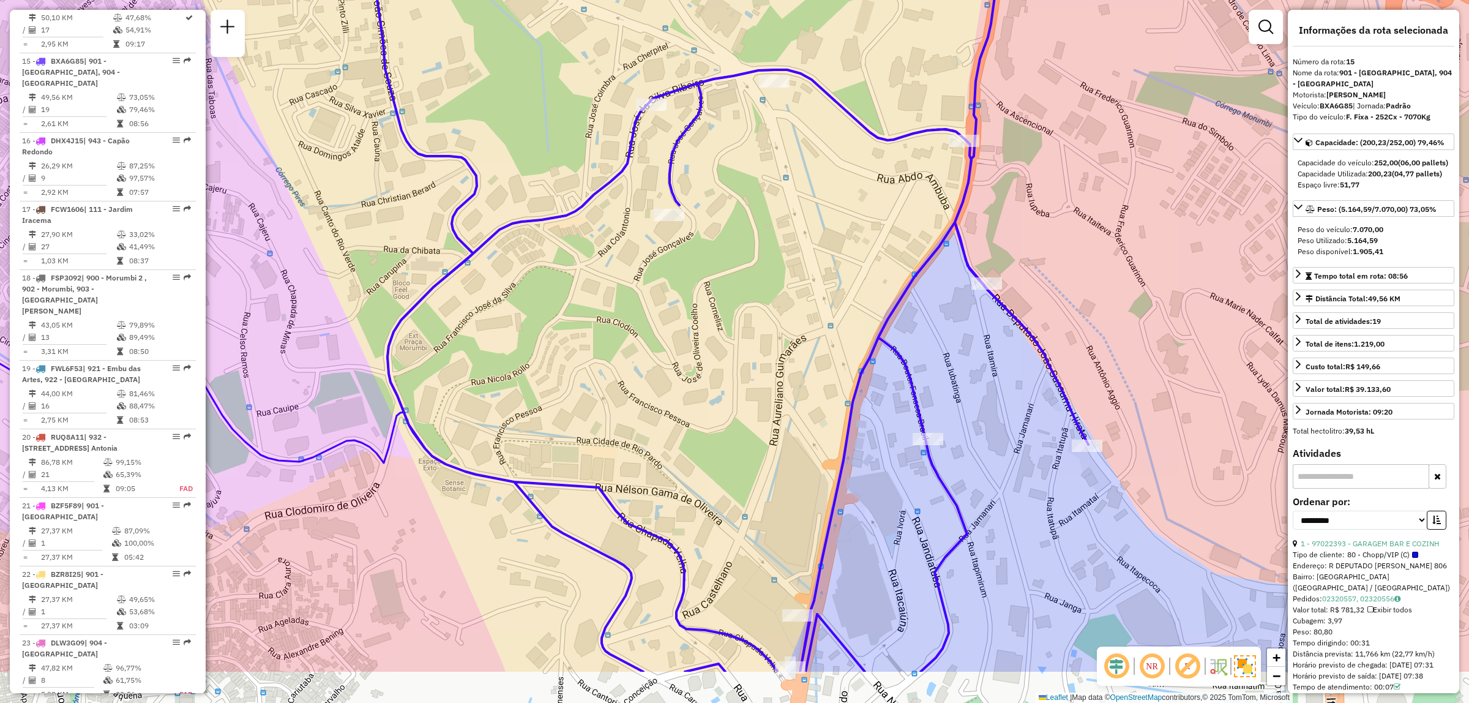
drag, startPoint x: 837, startPoint y: 317, endPoint x: 886, endPoint y: 214, distance: 113.9
click at [886, 214] on div "Janela de atendimento Grade de atendimento Capacidade Transportadoras Veículos …" at bounding box center [734, 351] width 1469 height 703
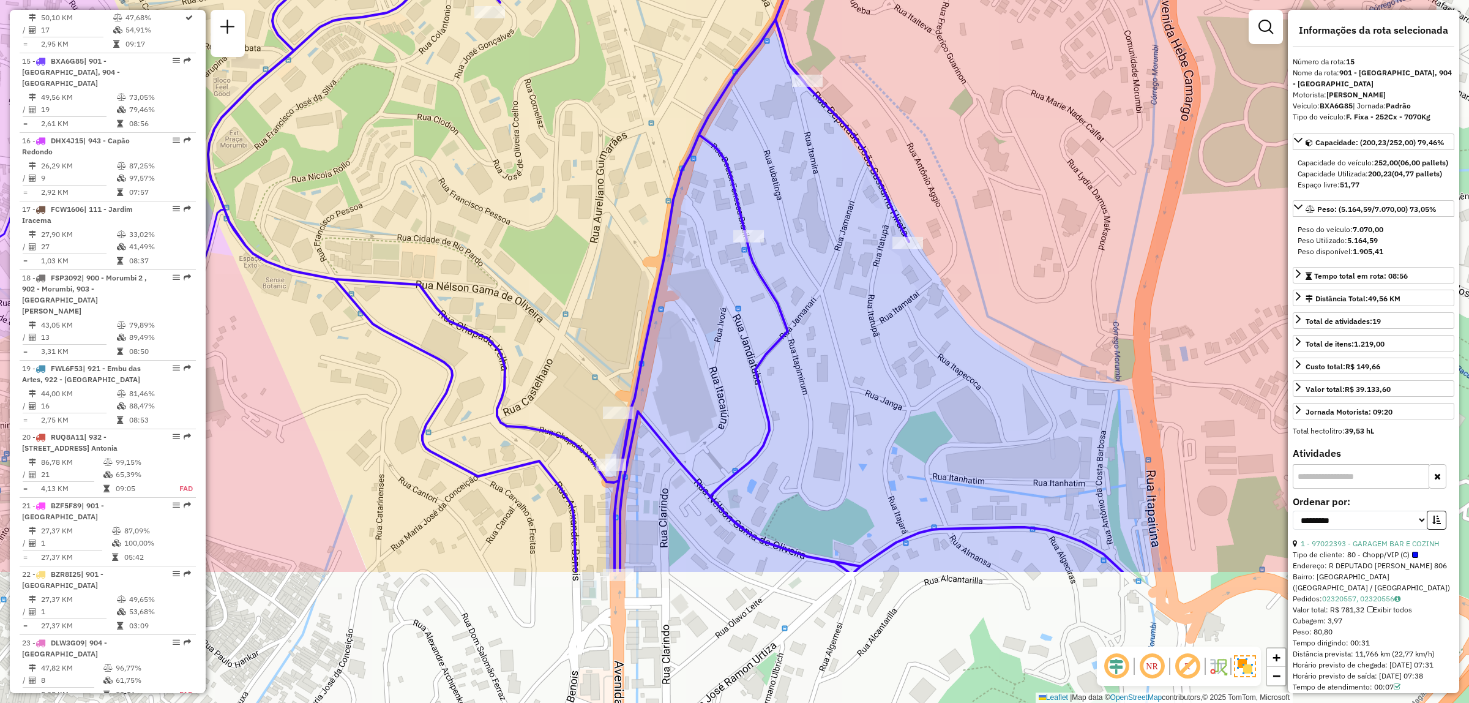
drag, startPoint x: 1198, startPoint y: 404, endPoint x: 1020, endPoint y: 201, distance: 269.8
click at [1020, 201] on div "Janela de atendimento Grade de atendimento Capacidade Transportadoras Veículos …" at bounding box center [734, 351] width 1469 height 703
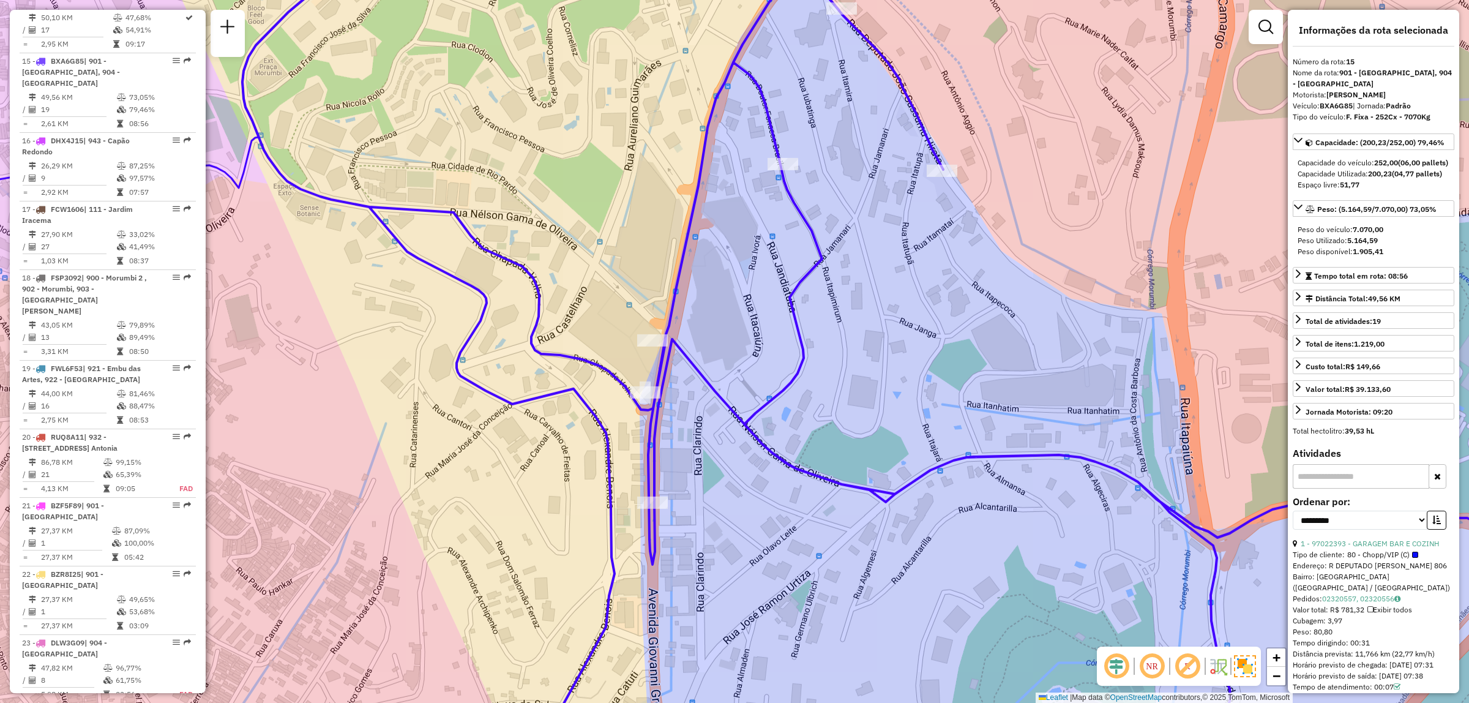
drag, startPoint x: 1086, startPoint y: 381, endPoint x: 1172, endPoint y: 387, distance: 85.9
click at [1172, 387] on div "Janela de atendimento Grade de atendimento Capacidade Transportadoras Veículos …" at bounding box center [734, 351] width 1469 height 703
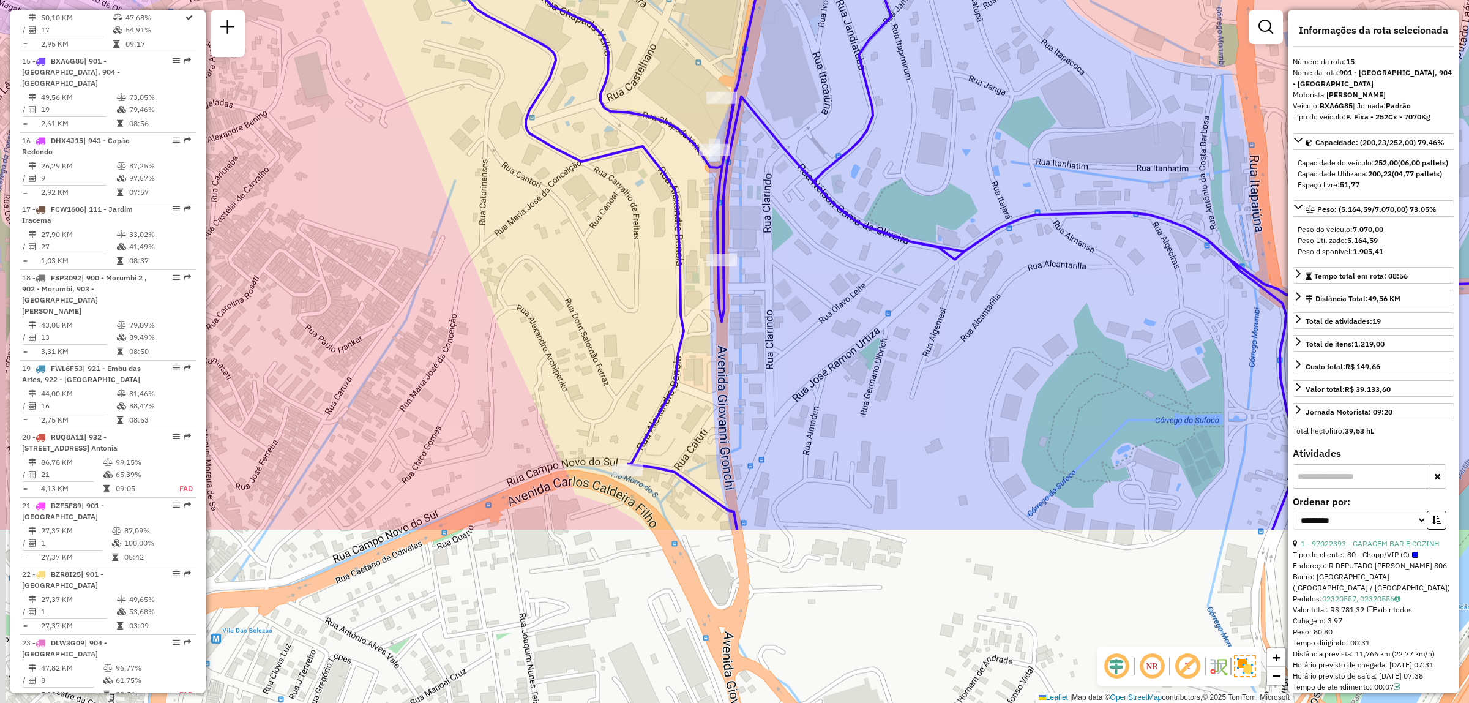
drag, startPoint x: 888, startPoint y: 337, endPoint x: 956, endPoint y: 92, distance: 253.5
click at [956, 92] on div "Janela de atendimento Grade de atendimento Capacidade Transportadoras Veículos …" at bounding box center [734, 351] width 1469 height 703
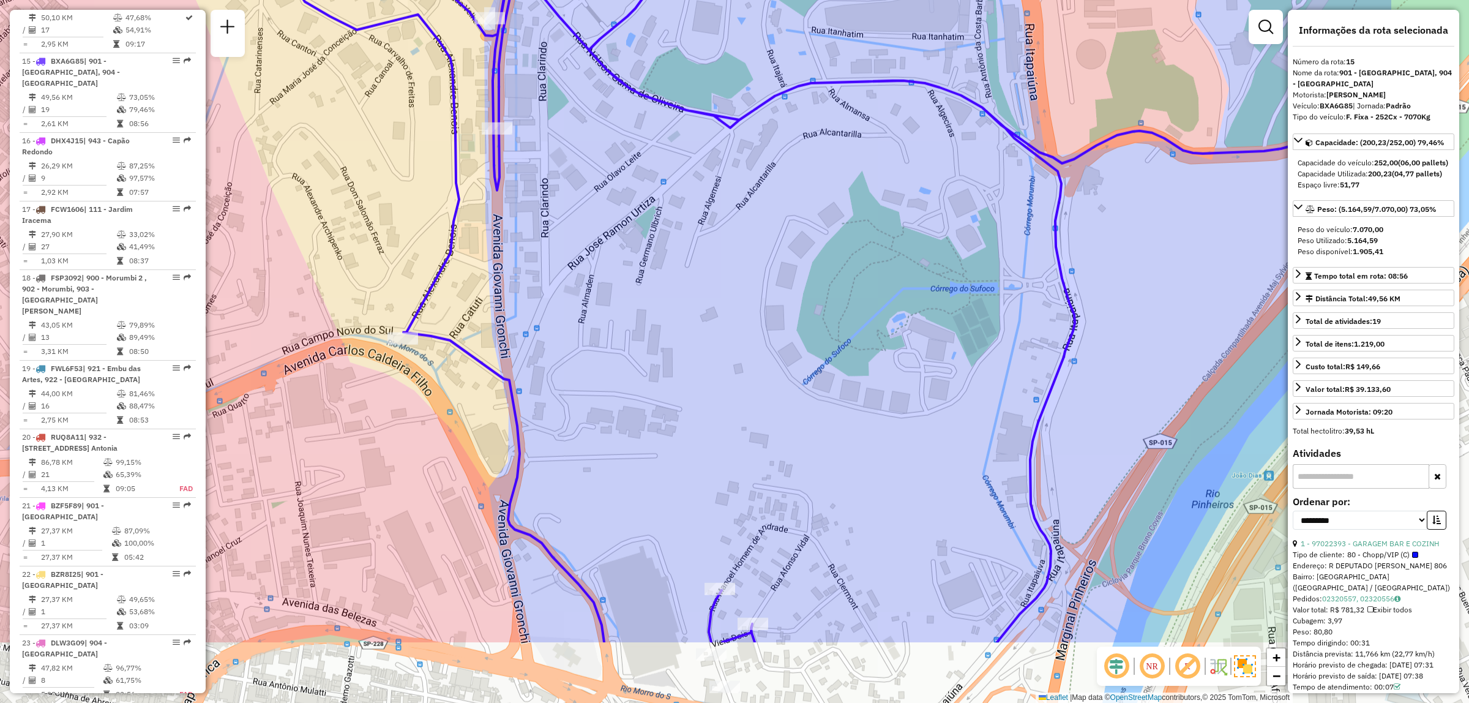
drag, startPoint x: 1083, startPoint y: 294, endPoint x: 859, endPoint y: 162, distance: 260.3
click at [859, 162] on div "Janela de atendimento Grade de atendimento Capacidade Transportadoras Veículos …" at bounding box center [734, 351] width 1469 height 703
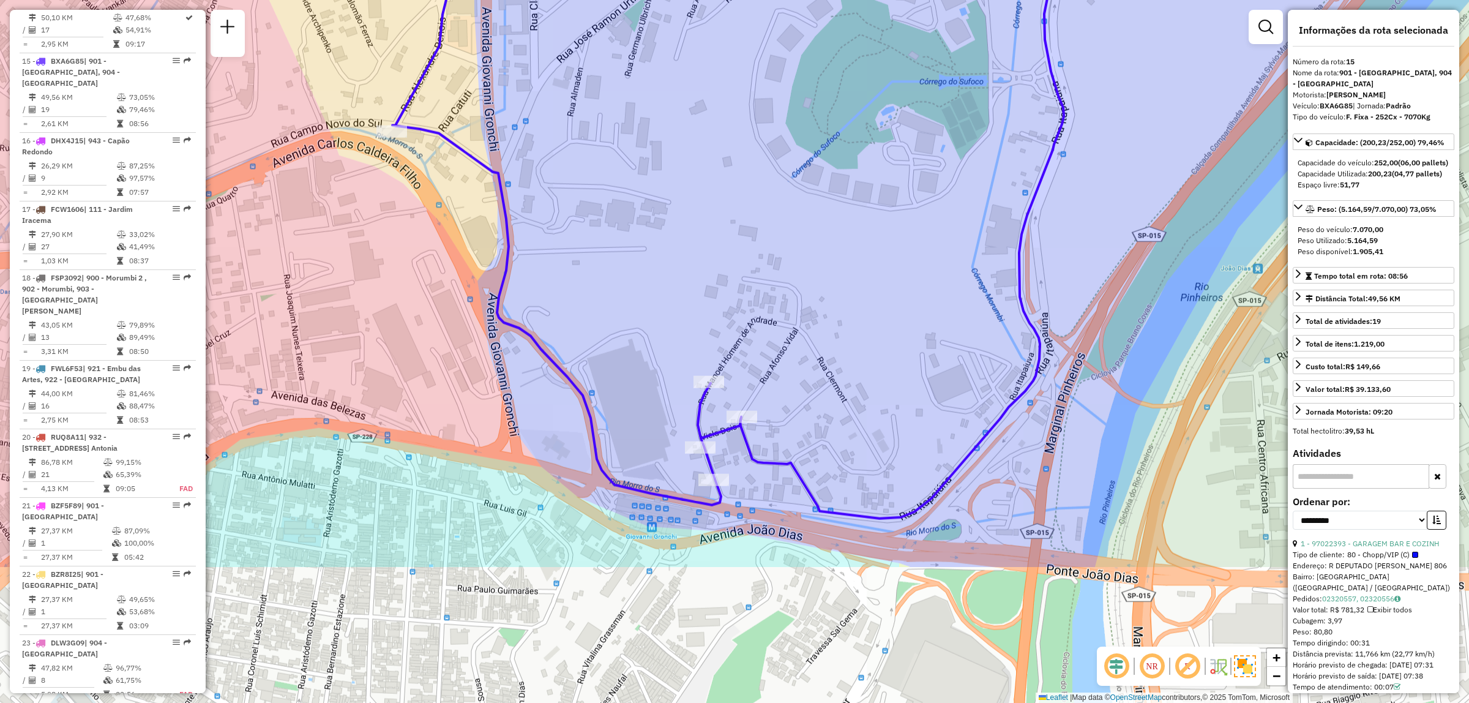
drag, startPoint x: 1110, startPoint y: 520, endPoint x: 1099, endPoint y: 313, distance: 207.1
click at [1099, 313] on div "Janela de atendimento Grade de atendimento Capacidade Transportadoras Veículos …" at bounding box center [734, 351] width 1469 height 703
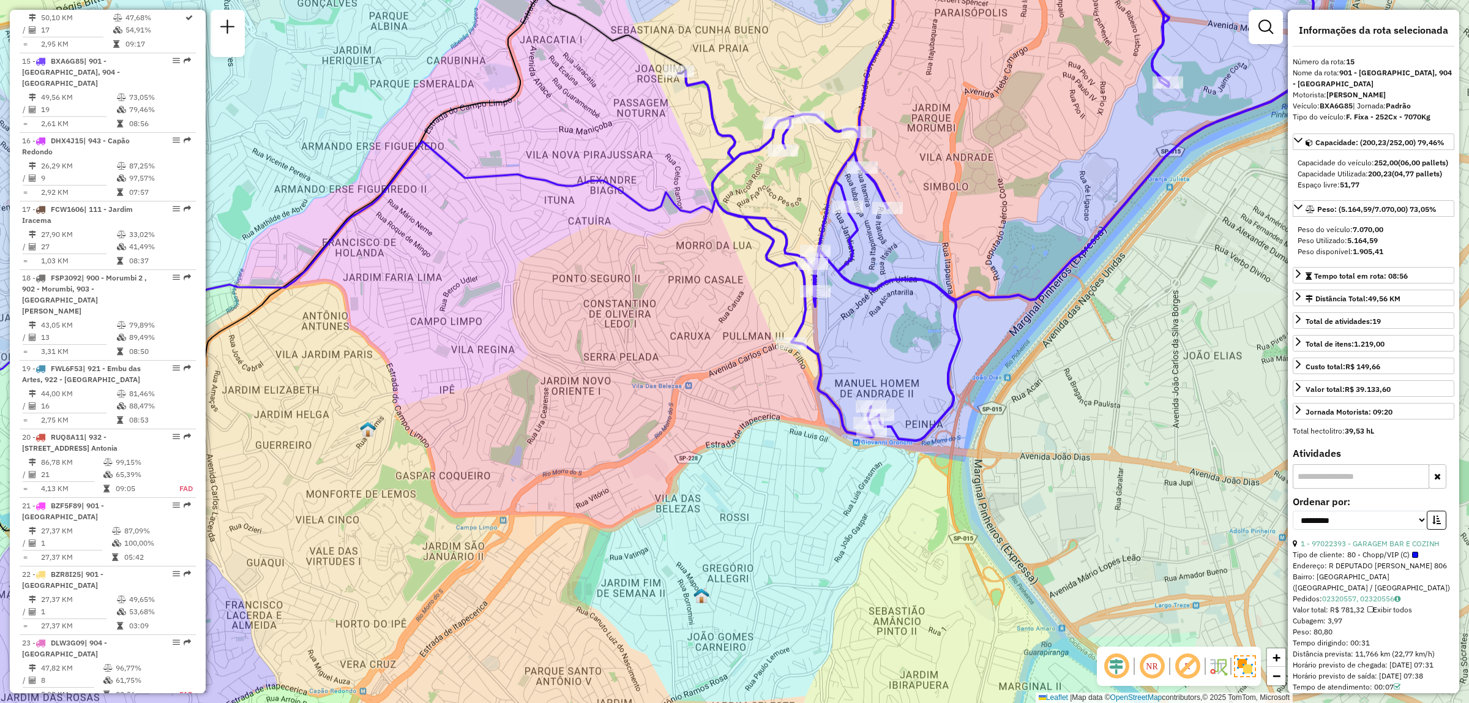
drag, startPoint x: 845, startPoint y: 301, endPoint x: 879, endPoint y: 323, distance: 40.2
click at [879, 323] on div "Janela de atendimento Grade de atendimento Capacidade Transportadoras Veículos …" at bounding box center [734, 351] width 1469 height 703
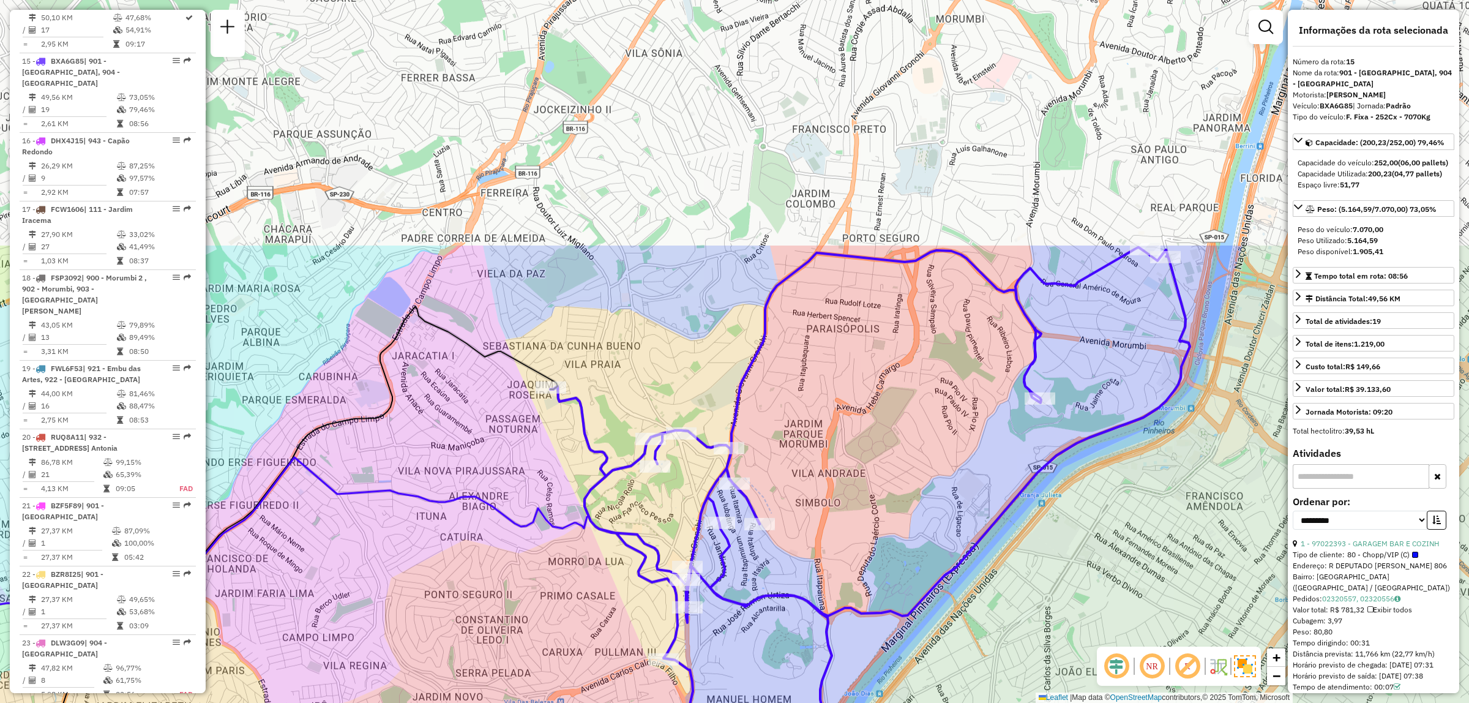
drag, startPoint x: 1149, startPoint y: 393, endPoint x: 1121, endPoint y: 530, distance: 139.8
click at [1121, 530] on div "Janela de atendimento Grade de atendimento Capacidade Transportadoras Veículos …" at bounding box center [734, 351] width 1469 height 703
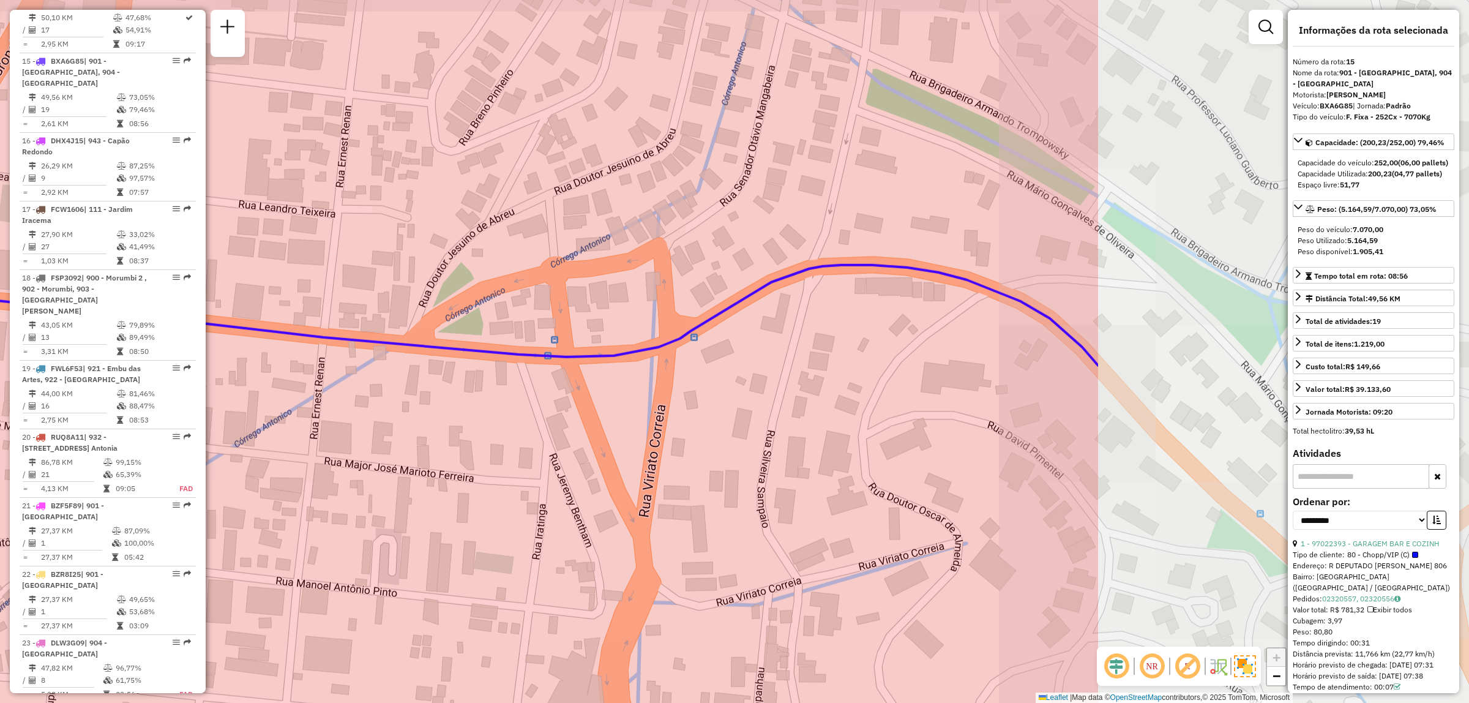
drag, startPoint x: 1219, startPoint y: 250, endPoint x: 714, endPoint y: 316, distance: 509.9
click at [702, 310] on div "Janela de atendimento Grade de atendimento Capacidade Transportadoras Veículos …" at bounding box center [734, 351] width 1469 height 703
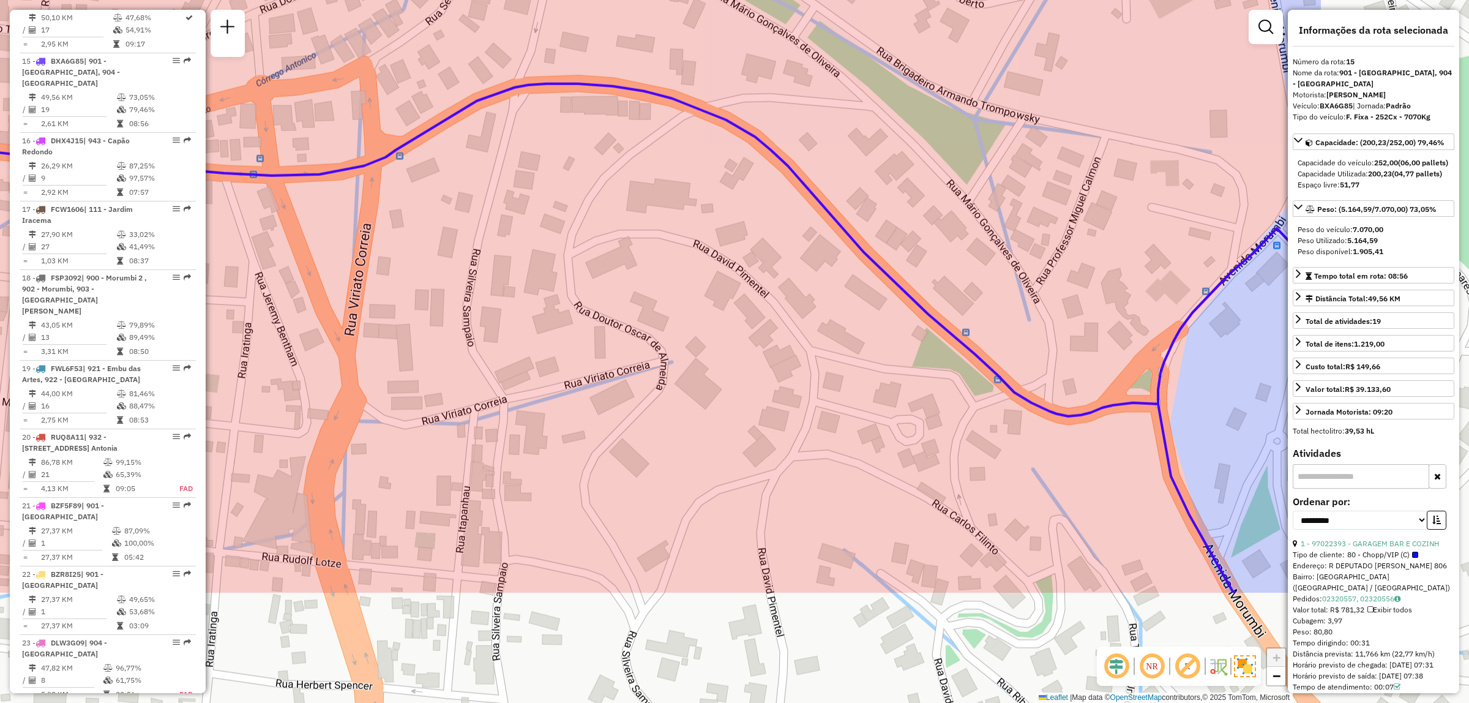
drag, startPoint x: 1018, startPoint y: 304, endPoint x: 723, endPoint y: 123, distance: 345.8
click at [723, 123] on icon at bounding box center [439, 338] width 1763 height 509
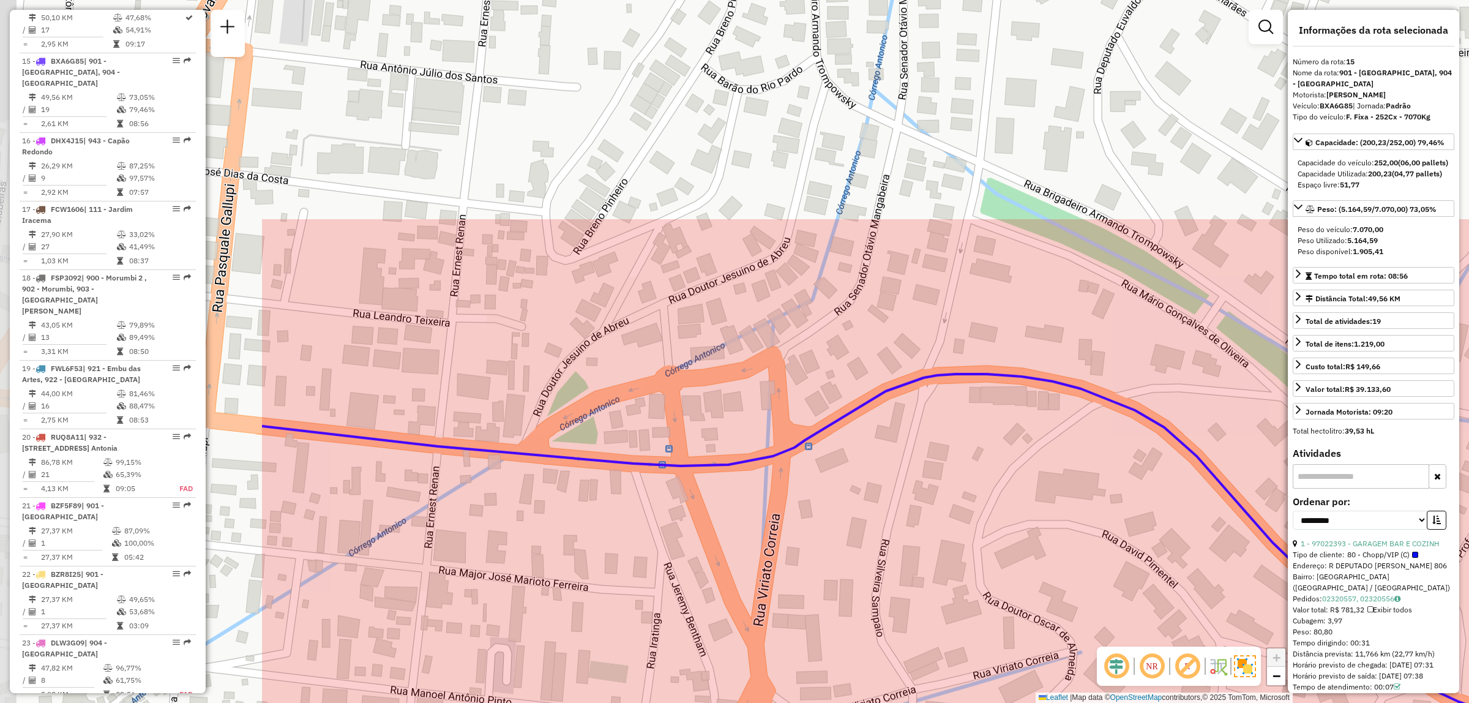
drag, startPoint x: 760, startPoint y: 210, endPoint x: 1132, endPoint y: 475, distance: 456.8
click at [1132, 475] on div "Janela de atendimento Grade de atendimento Capacidade Transportadoras Veículos …" at bounding box center [734, 351] width 1469 height 703
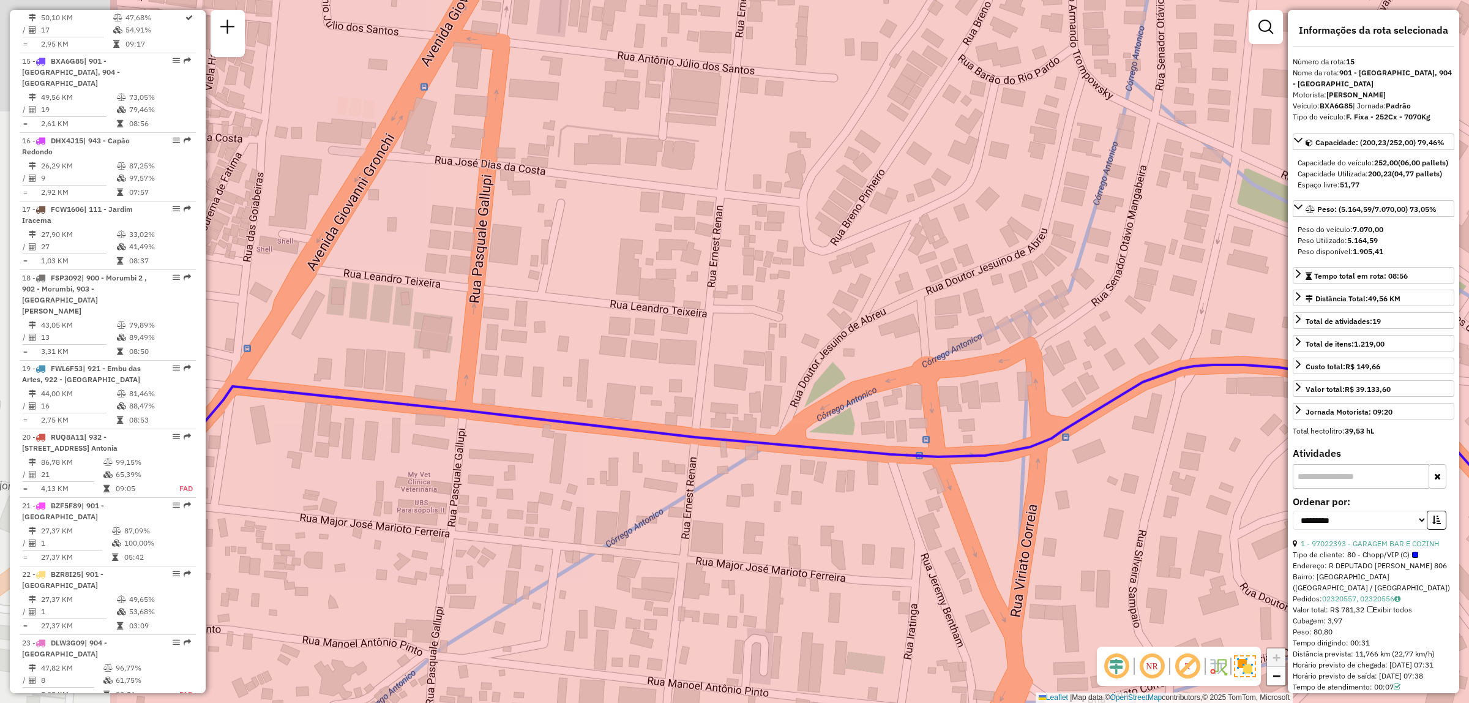
drag, startPoint x: 800, startPoint y: 363, endPoint x: 1057, endPoint y: 354, distance: 257.2
click at [1057, 354] on div "Janela de atendimento Grade de atendimento Capacidade Transportadoras Veículos …" at bounding box center [734, 351] width 1469 height 703
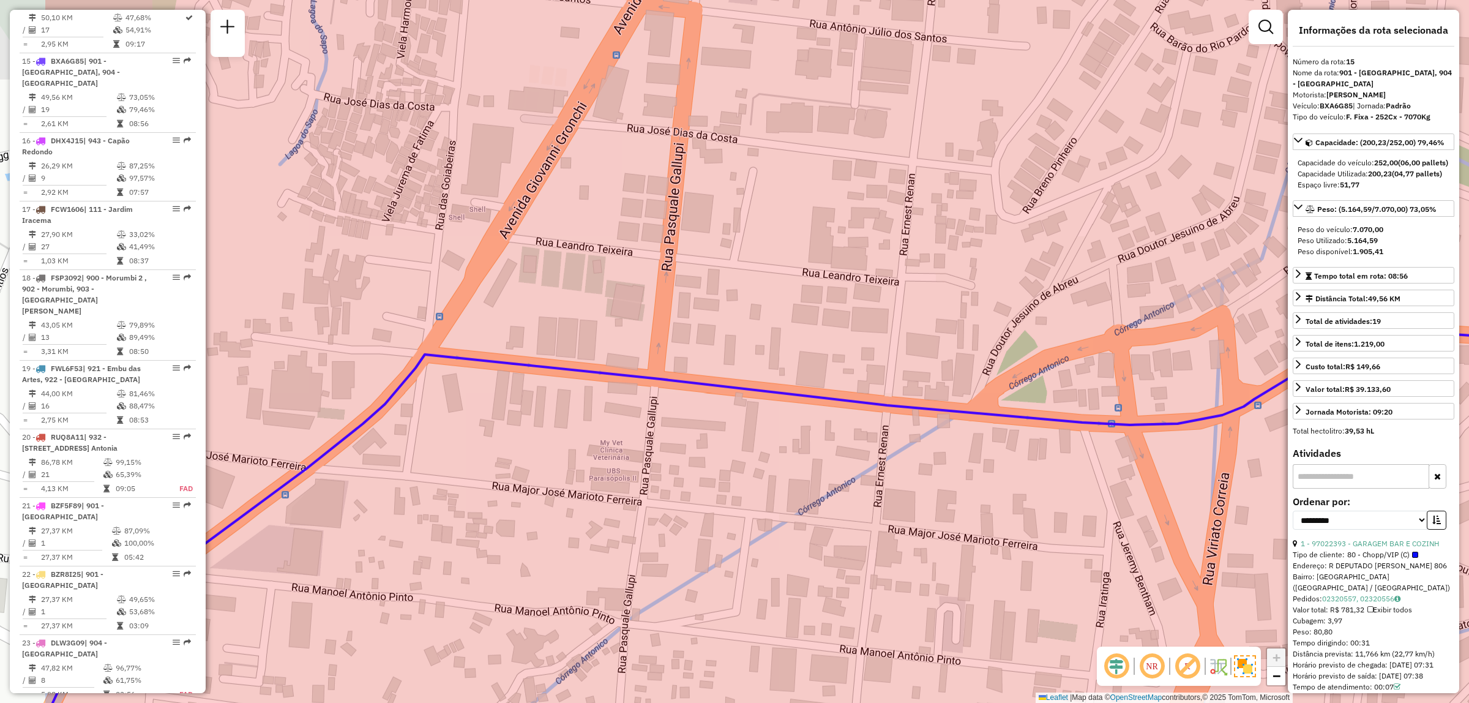
drag, startPoint x: 714, startPoint y: 367, endPoint x: 906, endPoint y: 335, distance: 194.8
click at [906, 335] on div "Janela de atendimento Grade de atendimento Capacidade Transportadoras Veículos …" at bounding box center [734, 351] width 1469 height 703
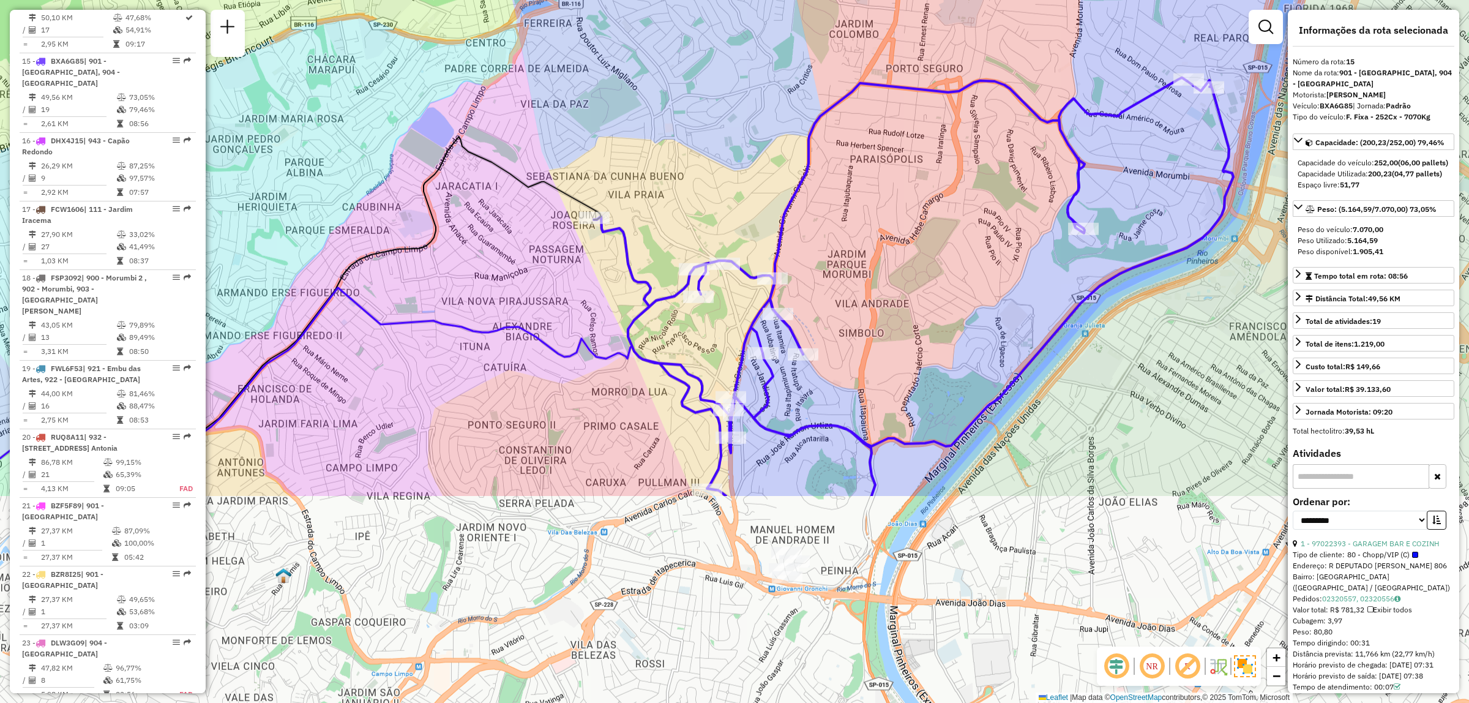
drag, startPoint x: 974, startPoint y: 407, endPoint x: 946, endPoint y: 132, distance: 276.8
click at [946, 132] on div "Janela de atendimento Grade de atendimento Capacidade Transportadoras Veículos …" at bounding box center [734, 351] width 1469 height 703
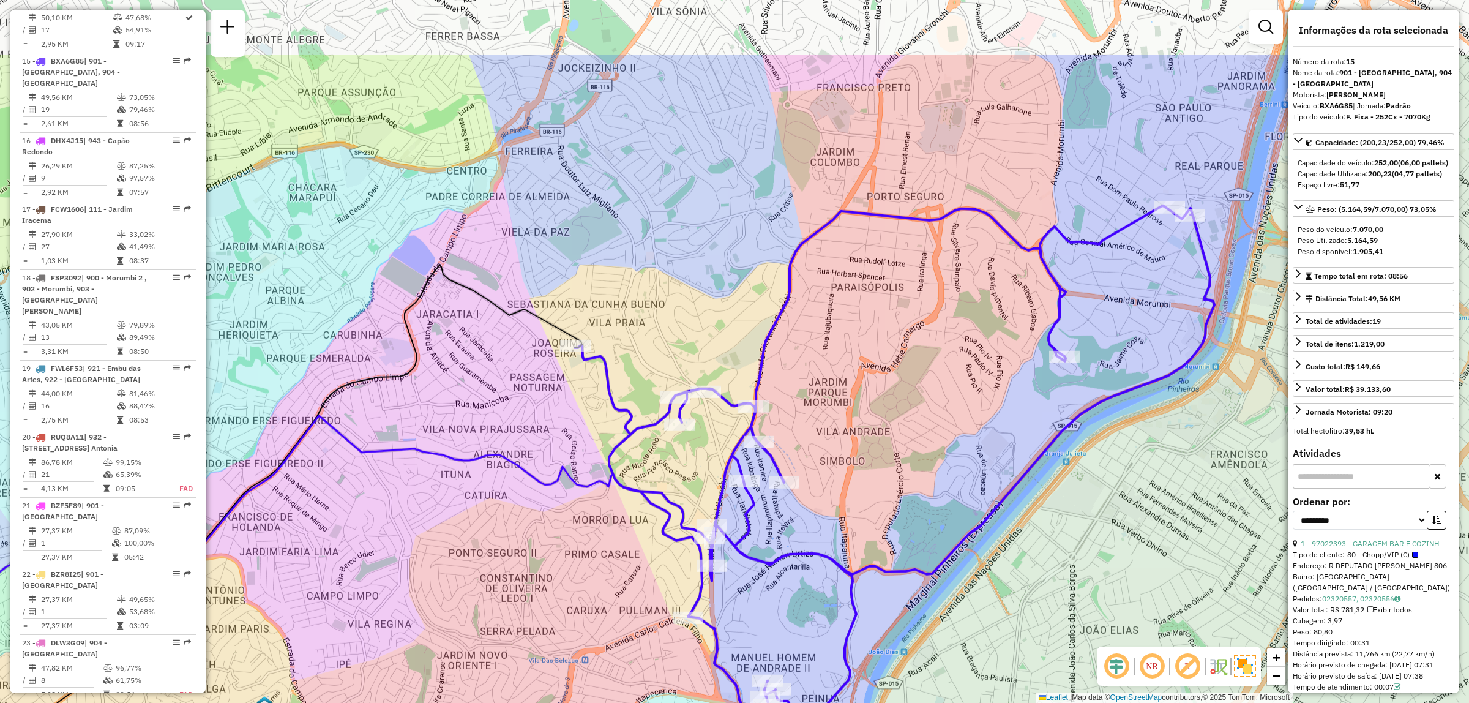
drag, startPoint x: 1152, startPoint y: 95, endPoint x: 1138, endPoint y: 220, distance: 126.2
click at [1138, 220] on icon at bounding box center [895, 460] width 640 height 509
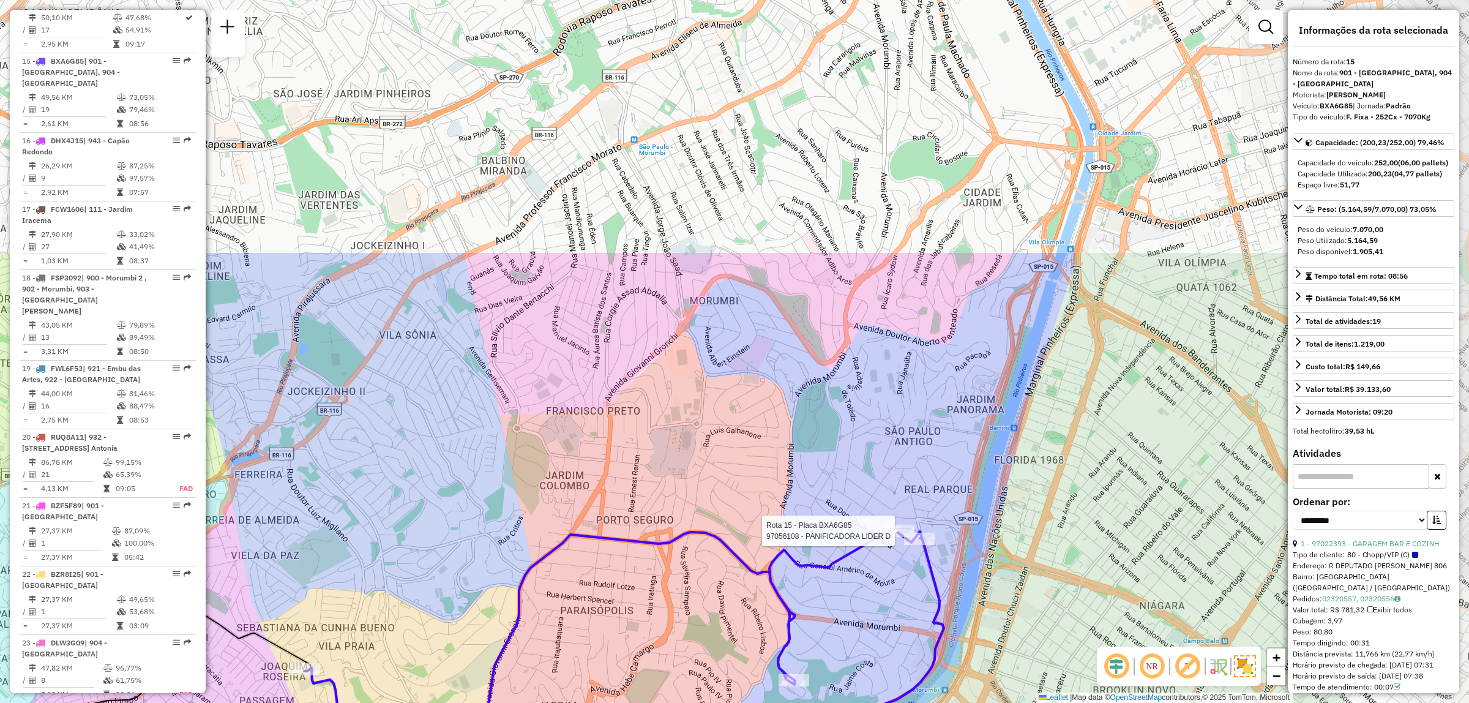
drag, startPoint x: 1180, startPoint y: 200, endPoint x: 914, endPoint y: 499, distance: 400.5
click at [909, 523] on div "Rota 15 - Placa BXA6G85 97056108 - PANIFICADORA LIDER D Janela de atendimento G…" at bounding box center [734, 351] width 1469 height 703
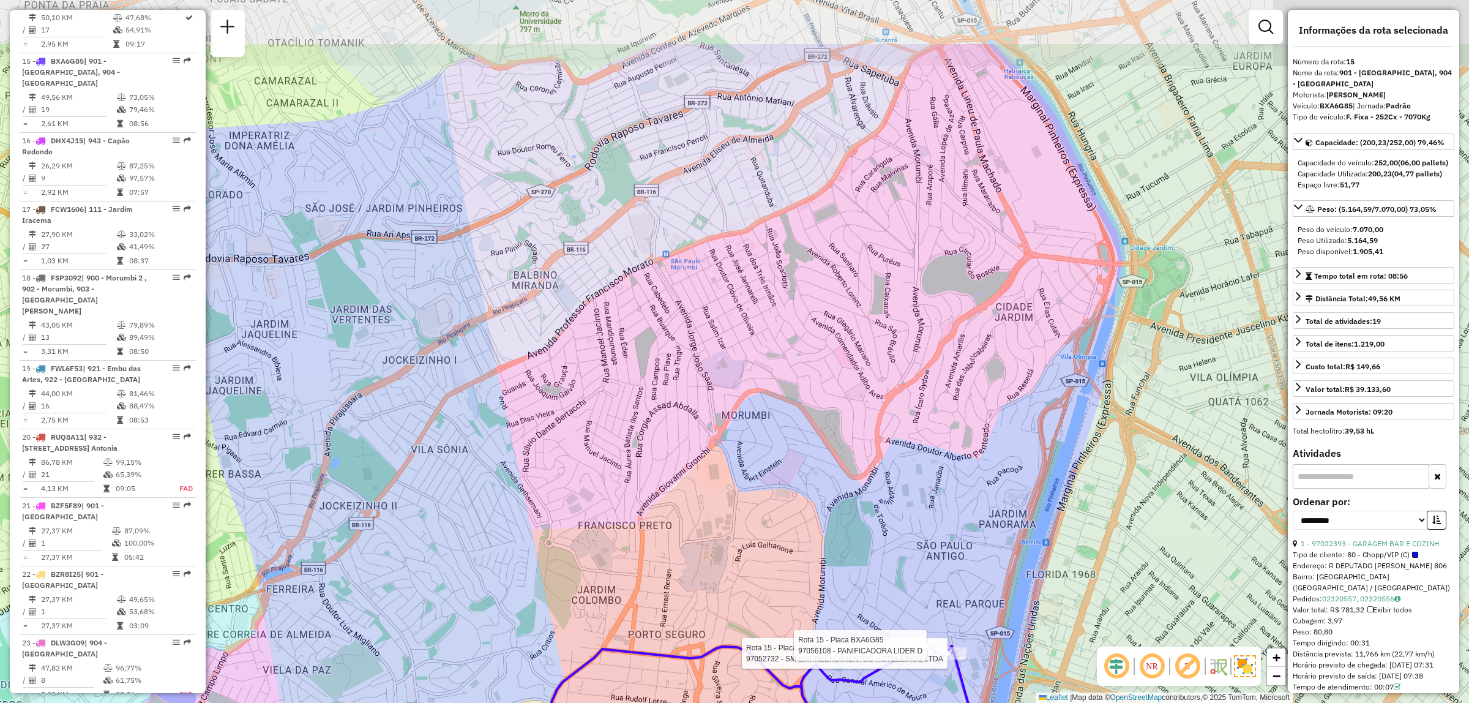
drag, startPoint x: 975, startPoint y: 270, endPoint x: 987, endPoint y: 307, distance: 38.7
click at [987, 307] on div "Rota 15 - Placa BXA6G85 97052732 - SM EMPREENDIMENTOS HOTELEIROS LTDA Rota 15 -…" at bounding box center [734, 351] width 1469 height 703
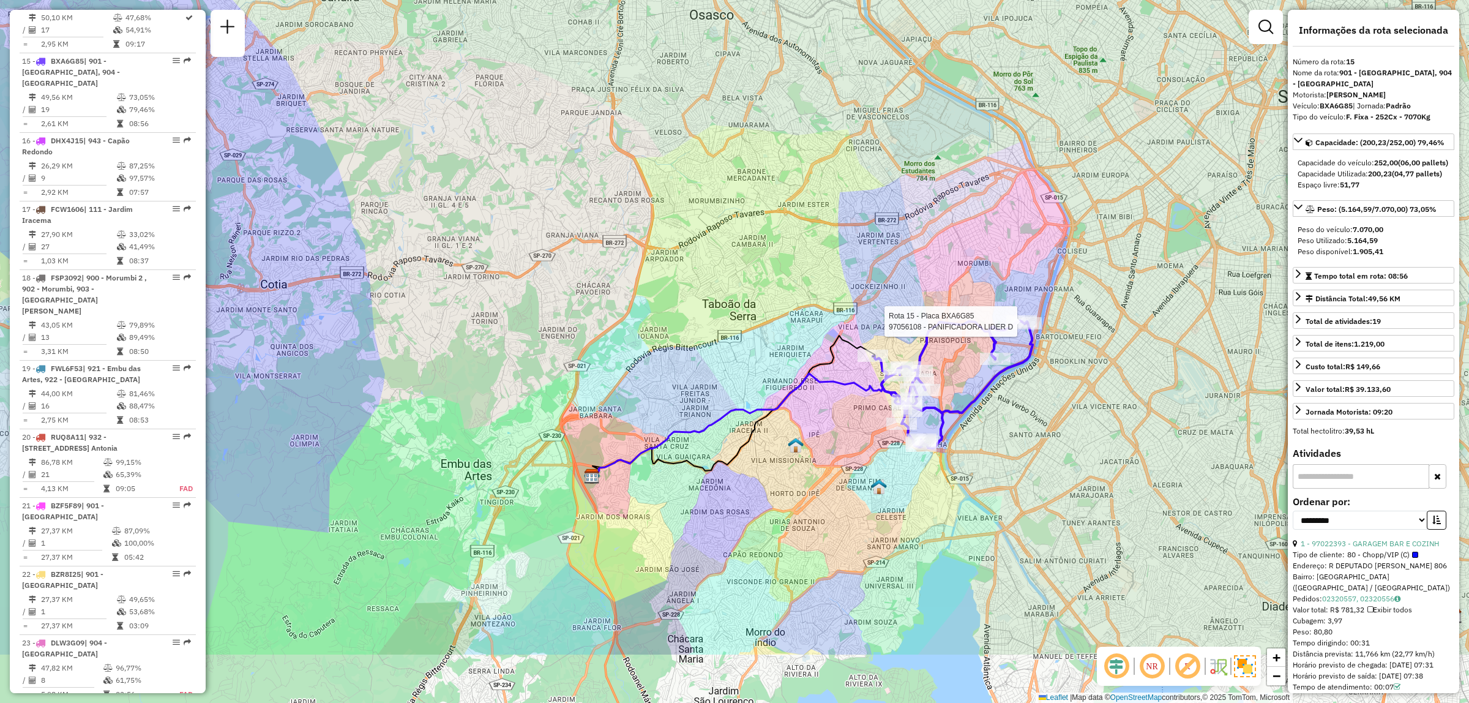
drag, startPoint x: 906, startPoint y: 326, endPoint x: 919, endPoint y: 214, distance: 112.7
click at [919, 214] on div "Rota 15 - Placa BXA6G85 97056108 - PANIFICADORA LIDER D Janela de atendimento G…" at bounding box center [734, 351] width 1469 height 703
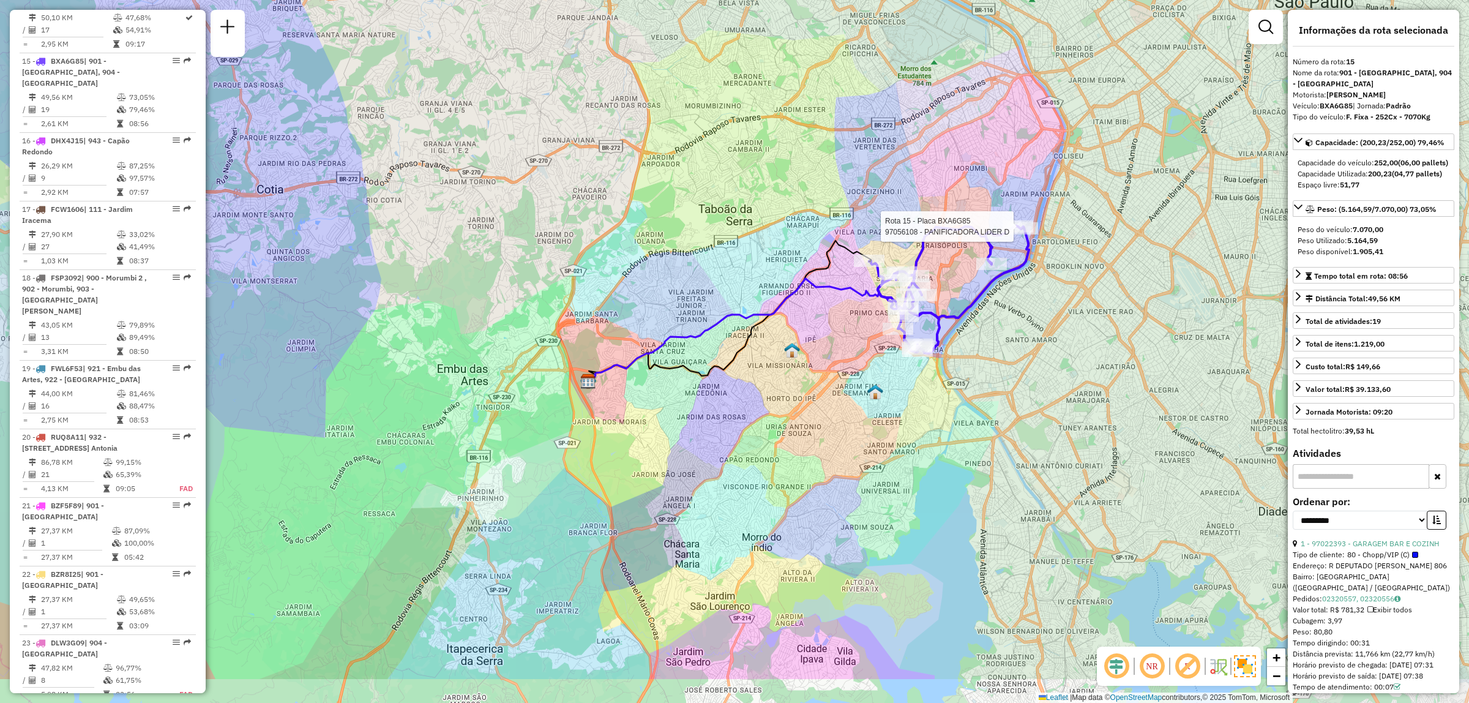
drag, startPoint x: 883, startPoint y: 323, endPoint x: 879, endPoint y: 229, distance: 93.7
click at [879, 229] on div "Rota 15 - Placa BXA6G85 97056108 - PANIFICADORA LIDER D Janela de atendimento G…" at bounding box center [734, 351] width 1469 height 703
